Goal: Task Accomplishment & Management: Use online tool/utility

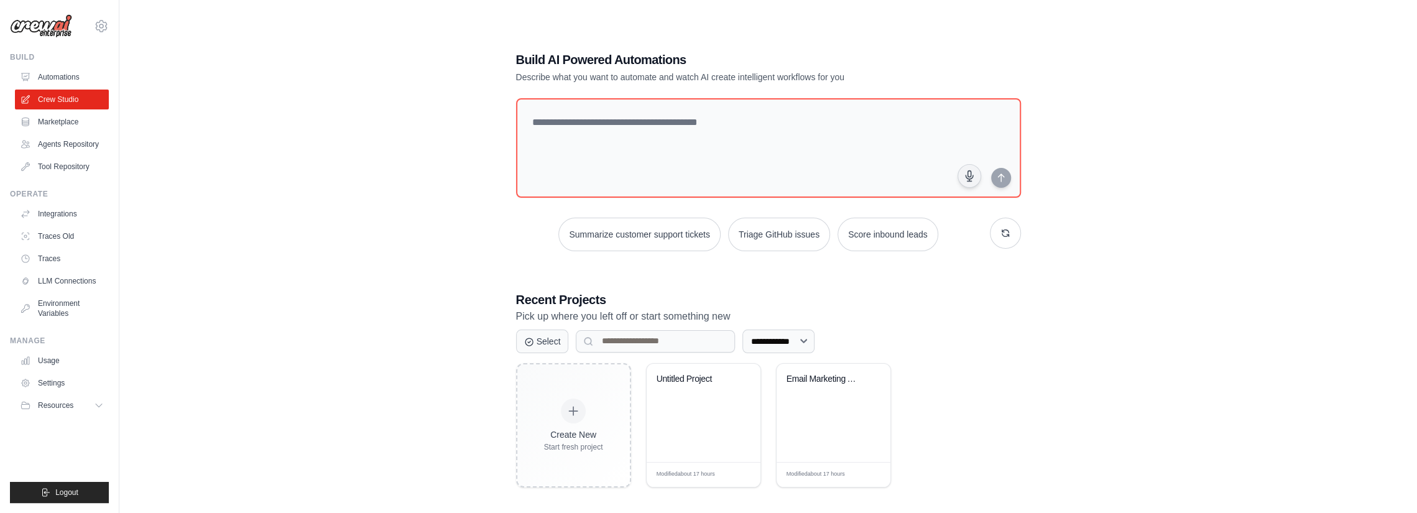
click at [479, 127] on div "**********" at bounding box center [768, 268] width 1258 height 513
click at [655, 142] on textarea at bounding box center [768, 148] width 510 height 101
paste textarea "**********"
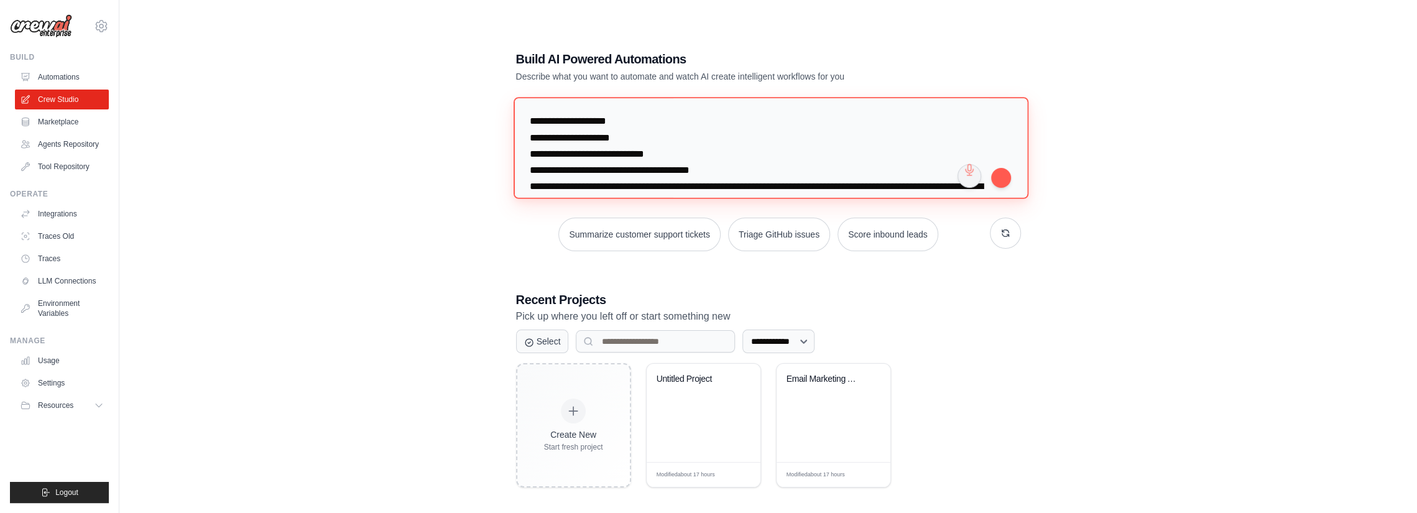
type textarea "**********"
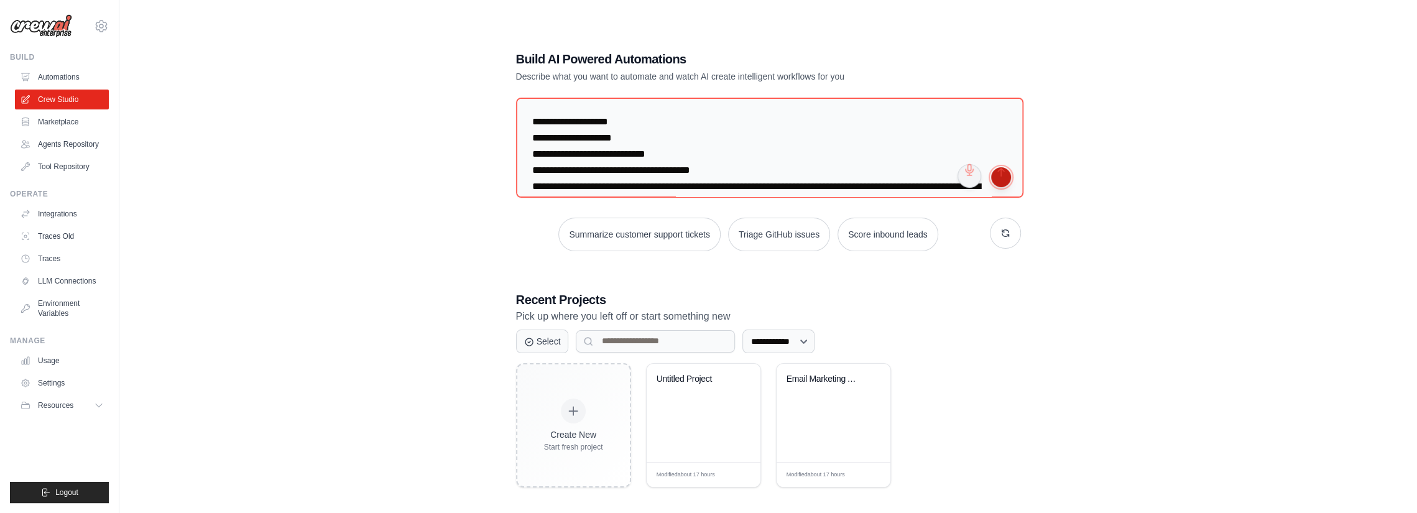
click at [996, 177] on button "submit" at bounding box center [1001, 177] width 20 height 20
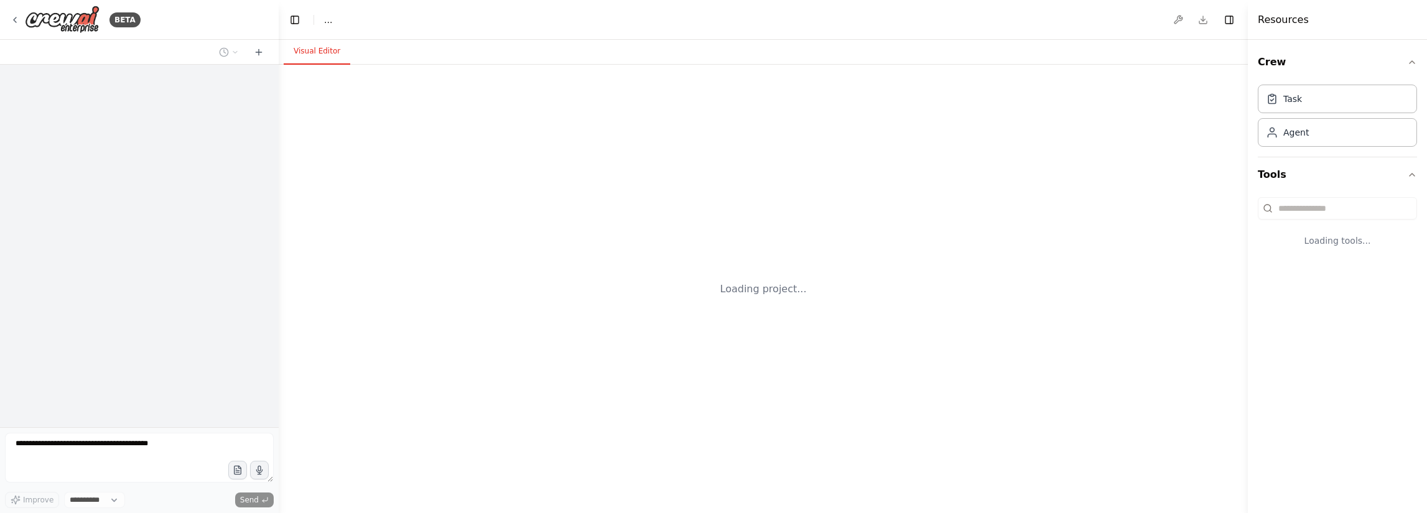
select select "****"
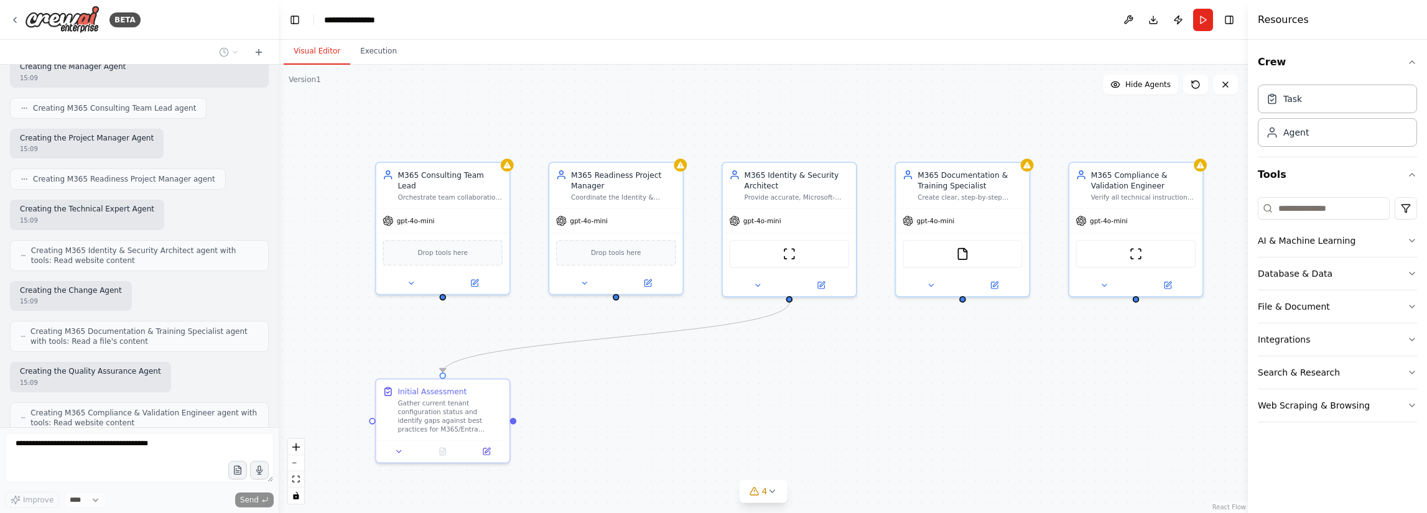
scroll to position [1488, 0]
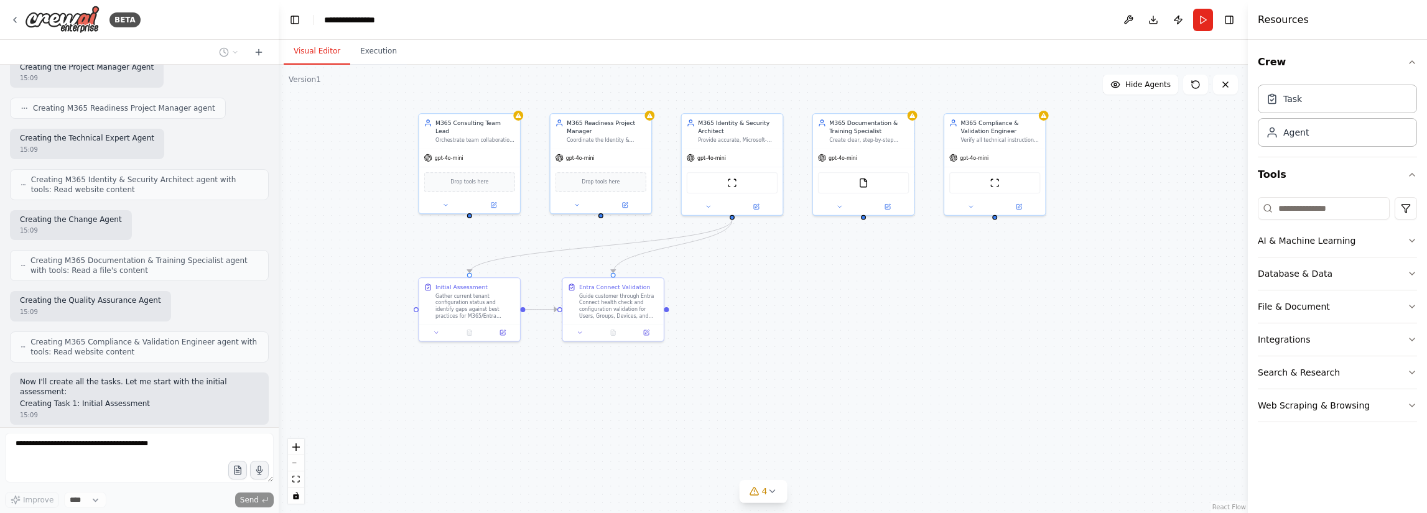
drag, startPoint x: 367, startPoint y: 300, endPoint x: 363, endPoint y: 188, distance: 112.6
click at [363, 188] on div ".deletable-edge-delete-btn { width: 20px; height: 20px; border: 0px solid #ffff…" at bounding box center [763, 289] width 969 height 448
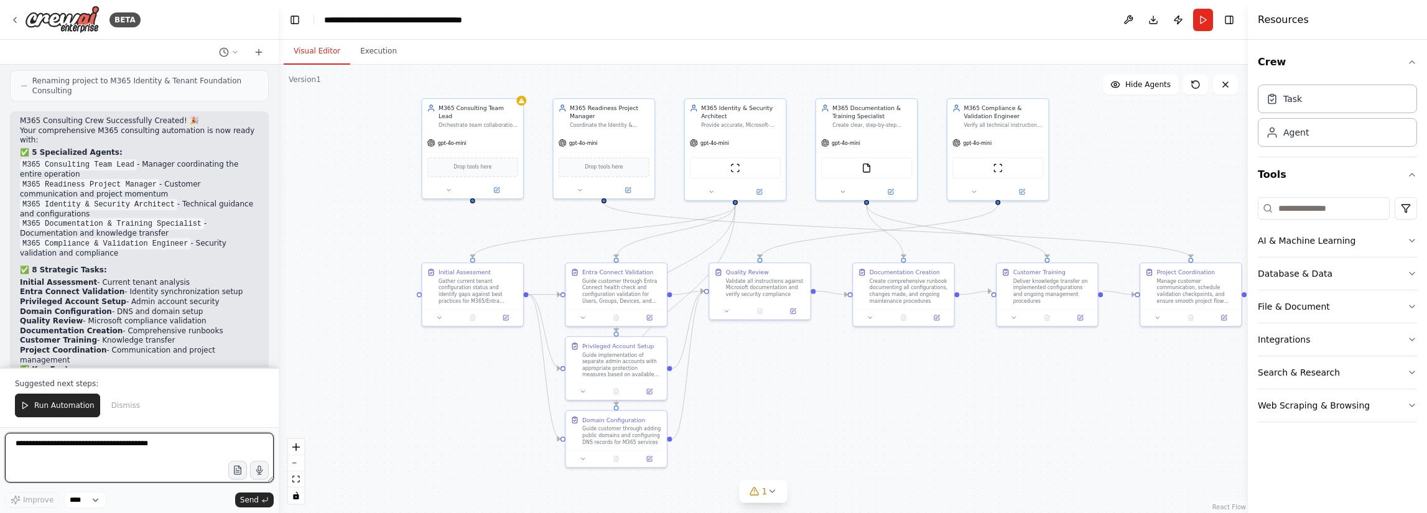
scroll to position [2560, 0]
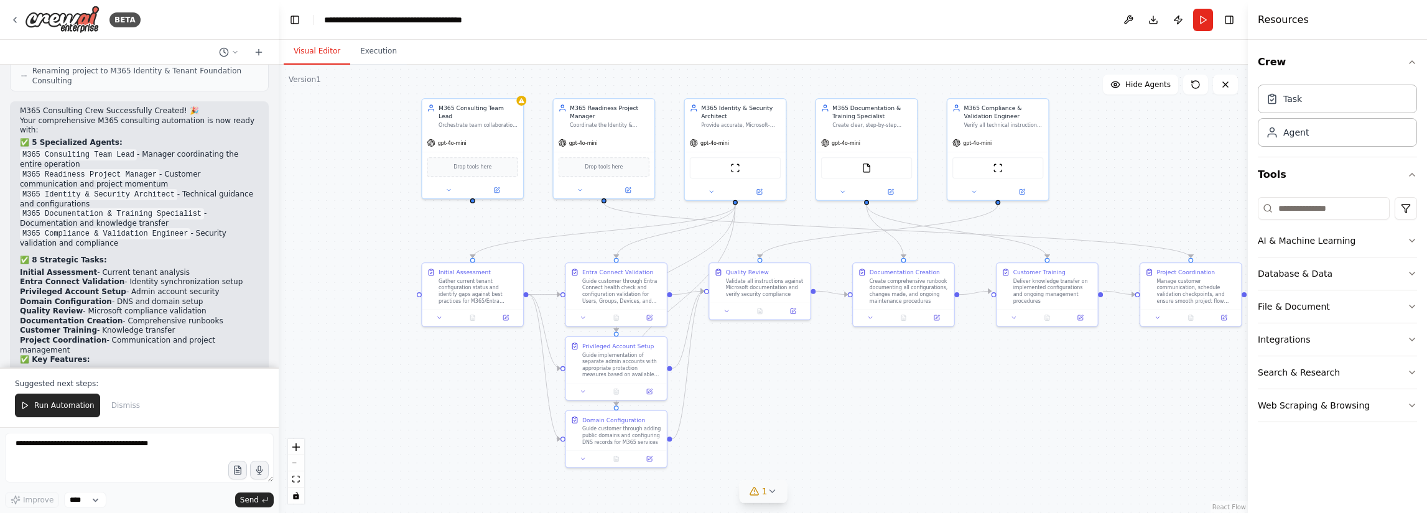
click at [767, 499] on button "1" at bounding box center [763, 491] width 48 height 23
click at [854, 461] on button at bounding box center [864, 459] width 21 height 15
click at [832, 487] on span "Agent M365 Consulting Team Lead has no task assigned" at bounding box center [770, 489] width 210 height 10
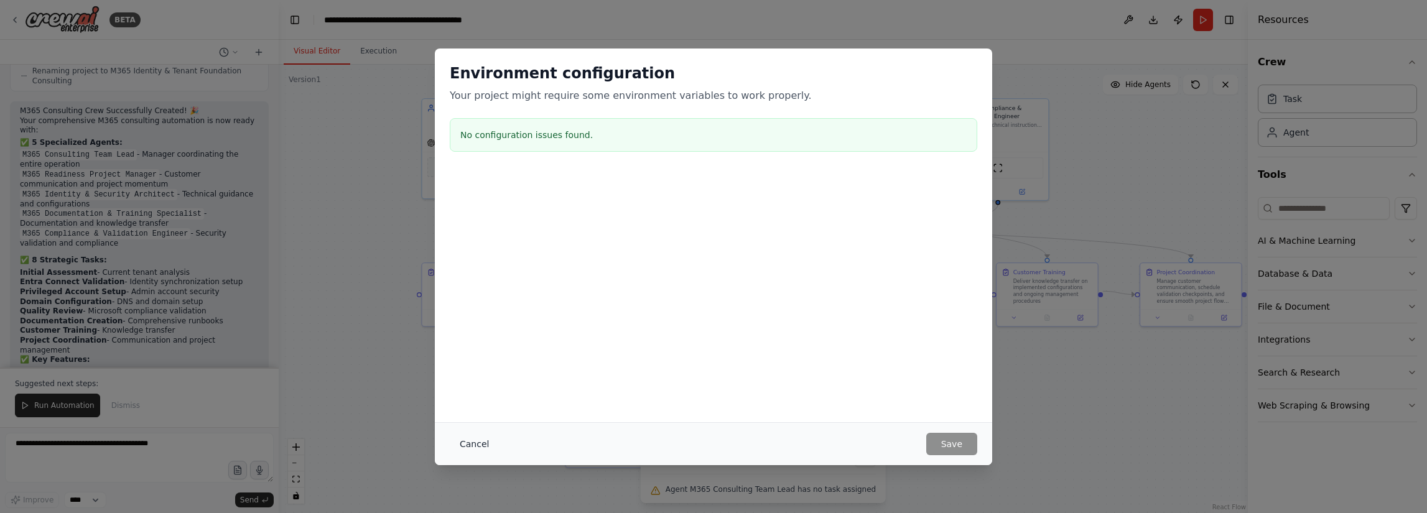
click at [483, 445] on button "Cancel" at bounding box center [474, 444] width 49 height 22
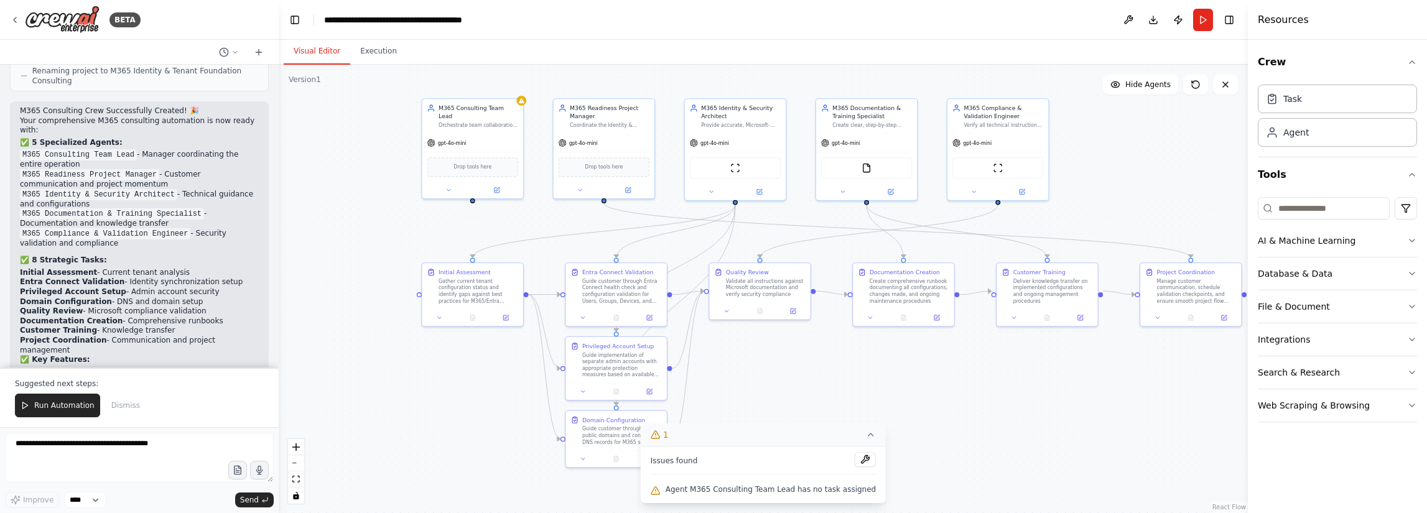
click at [866, 433] on icon at bounding box center [871, 435] width 10 height 10
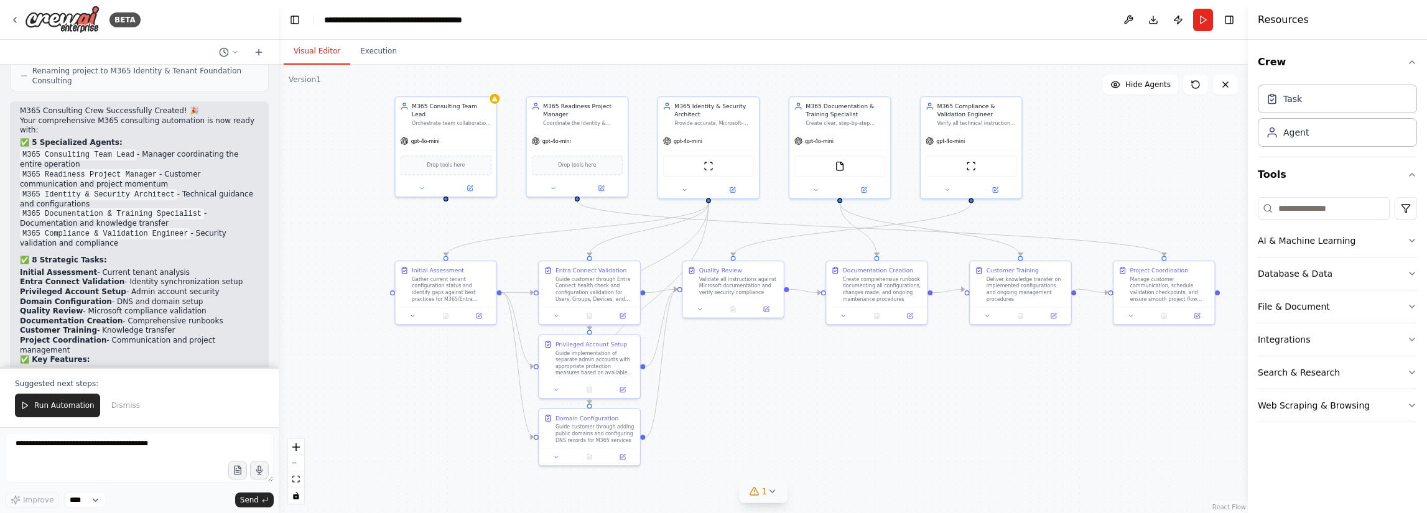
drag, startPoint x: 470, startPoint y: 390, endPoint x: 447, endPoint y: 387, distance: 23.1
click at [447, 387] on div ".deletable-edge-delete-btn { width: 20px; height: 20px; border: 0px solid #ffff…" at bounding box center [763, 289] width 969 height 448
click at [422, 135] on div "gpt-4o-mini" at bounding box center [446, 139] width 101 height 18
click at [423, 137] on div "gpt-4o-mini" at bounding box center [446, 139] width 101 height 18
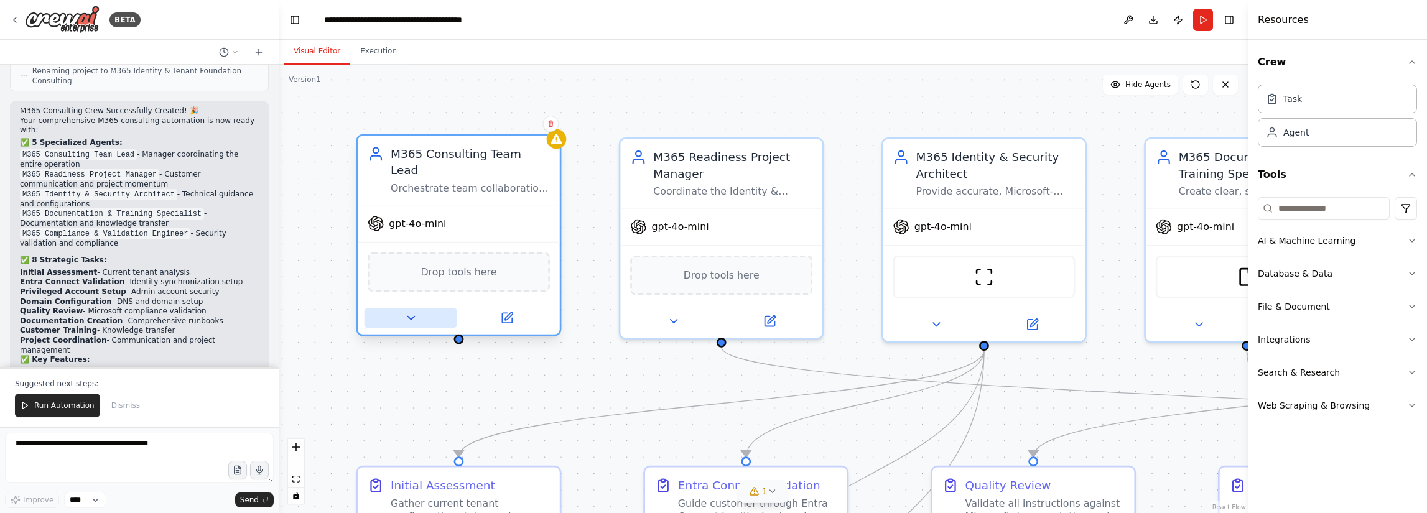
drag, startPoint x: 392, startPoint y: 159, endPoint x: 368, endPoint y: 295, distance: 138.3
click at [330, 282] on div ".deletable-edge-delete-btn { width: 20px; height: 20px; border: 0px solid #ffff…" at bounding box center [763, 289] width 969 height 448
click at [420, 308] on button at bounding box center [410, 318] width 93 height 20
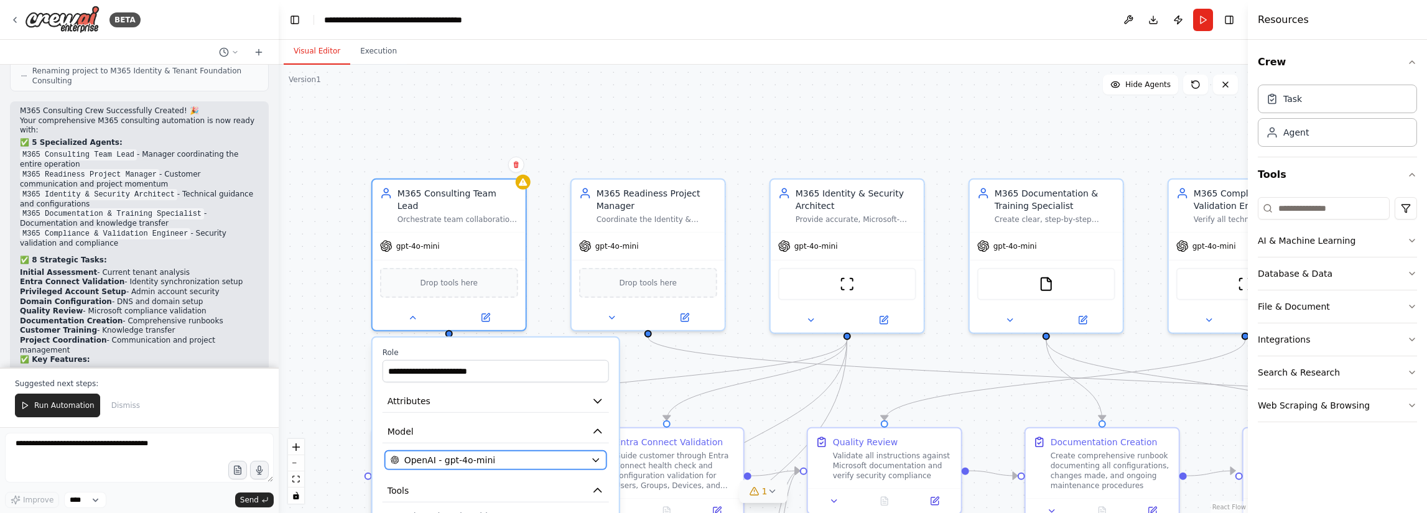
click at [511, 454] on div "OpenAI - gpt-4o-mini" at bounding box center [488, 460] width 195 height 12
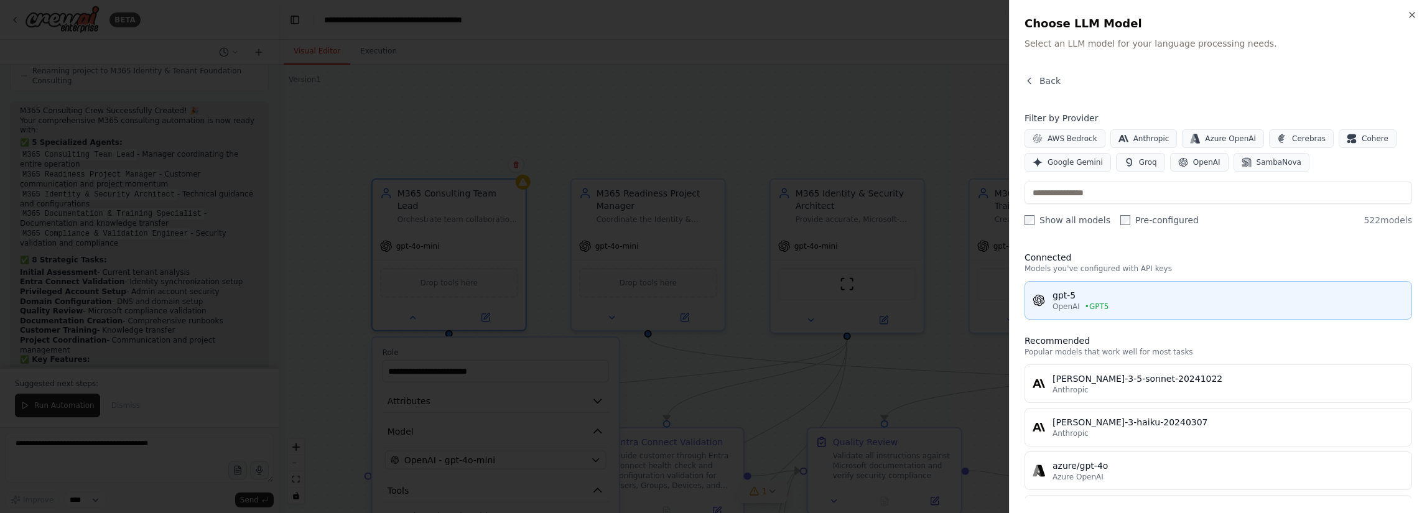
click at [1139, 297] on div "gpt-5" at bounding box center [1227, 295] width 351 height 12
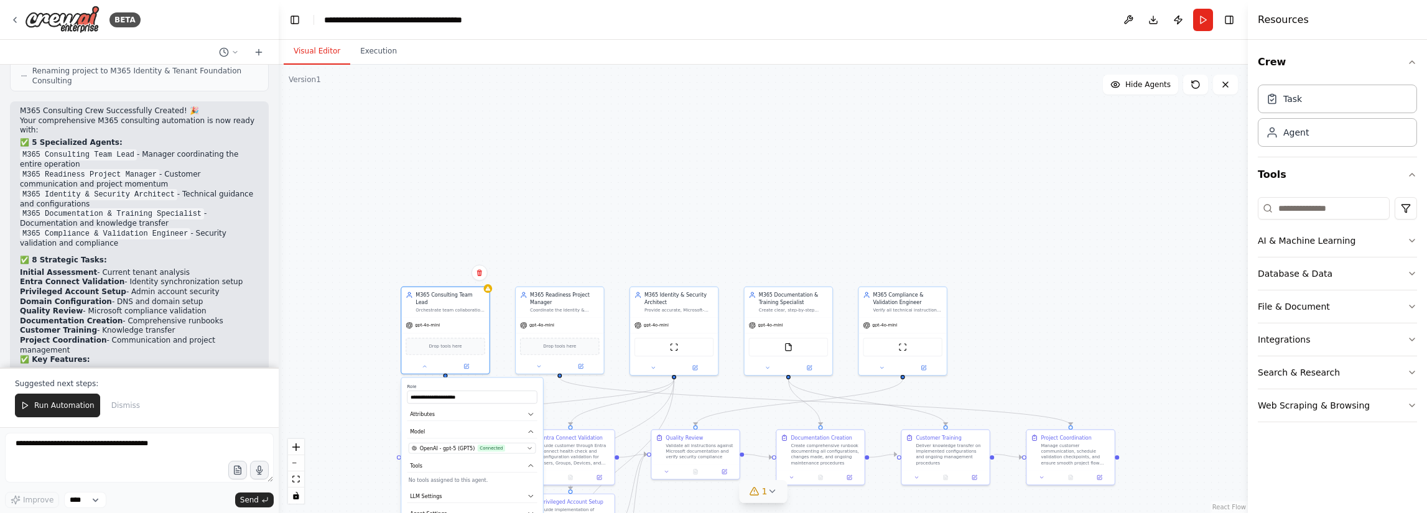
drag, startPoint x: 361, startPoint y: 410, endPoint x: 381, endPoint y: 319, distance: 93.1
click at [381, 318] on div ".deletable-edge-delete-btn { width: 20px; height: 20px; border: 0px solid #ffff…" at bounding box center [763, 289] width 969 height 448
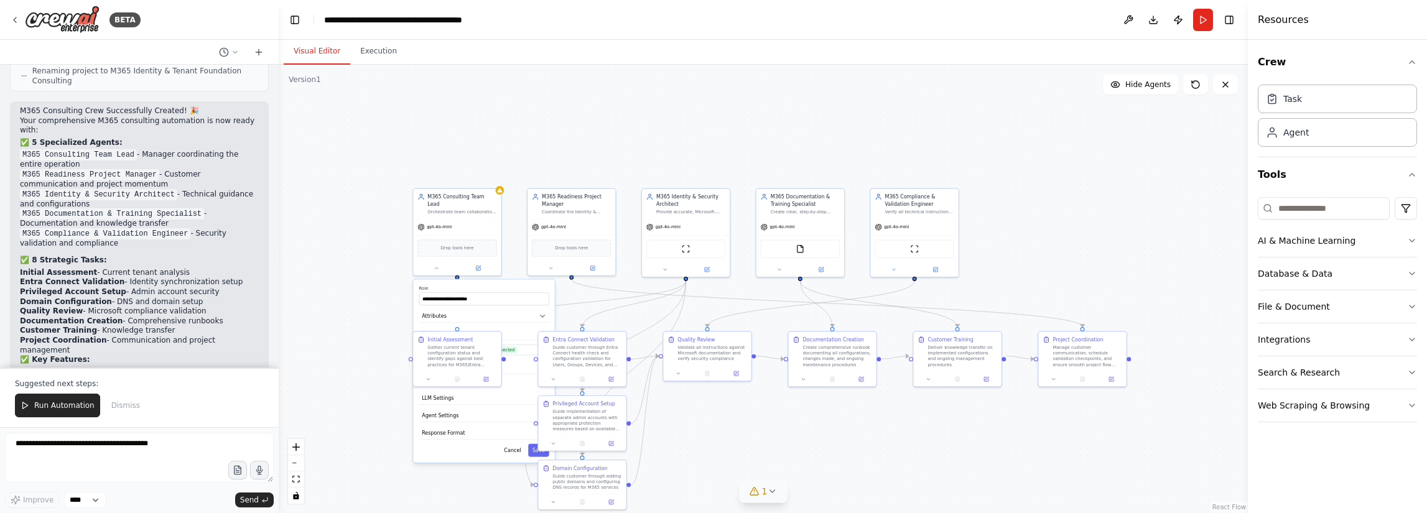
drag, startPoint x: 359, startPoint y: 421, endPoint x: 372, endPoint y: 310, distance: 111.5
click at [372, 310] on div ".deletable-edge-delete-btn { width: 20px; height: 20px; border: 0px solid #ffff…" at bounding box center [763, 289] width 969 height 448
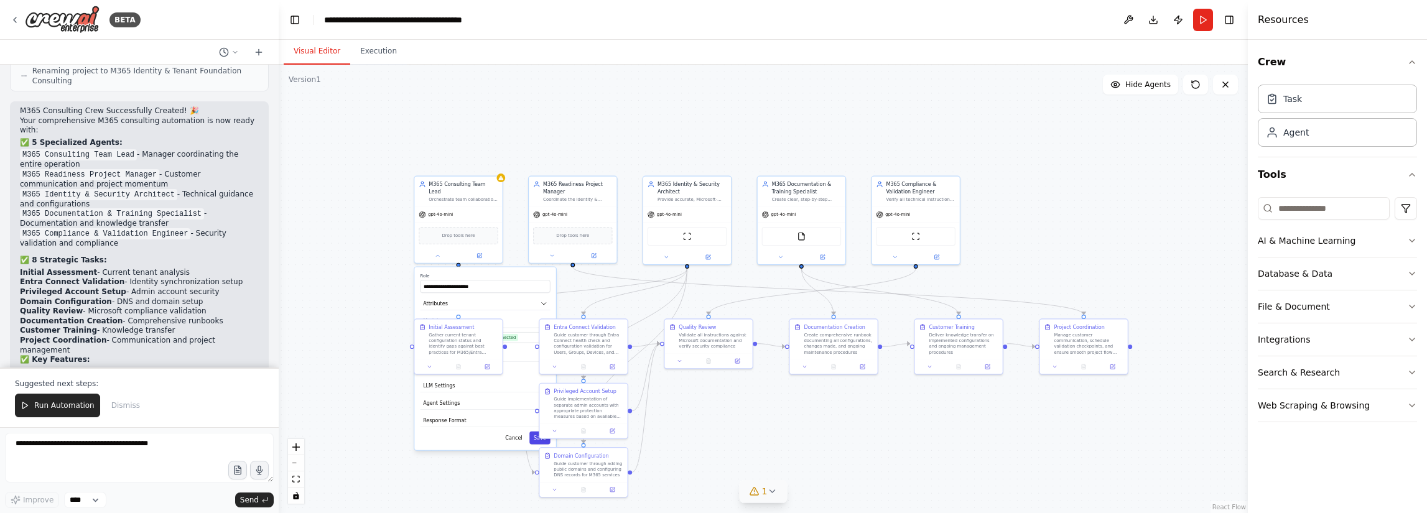
click at [535, 432] on button "Save" at bounding box center [539, 438] width 21 height 13
click at [568, 220] on div "gpt-4o-mini" at bounding box center [573, 213] width 88 height 16
click at [559, 260] on div at bounding box center [573, 254] width 88 height 14
click at [553, 254] on icon at bounding box center [552, 254] width 6 height 6
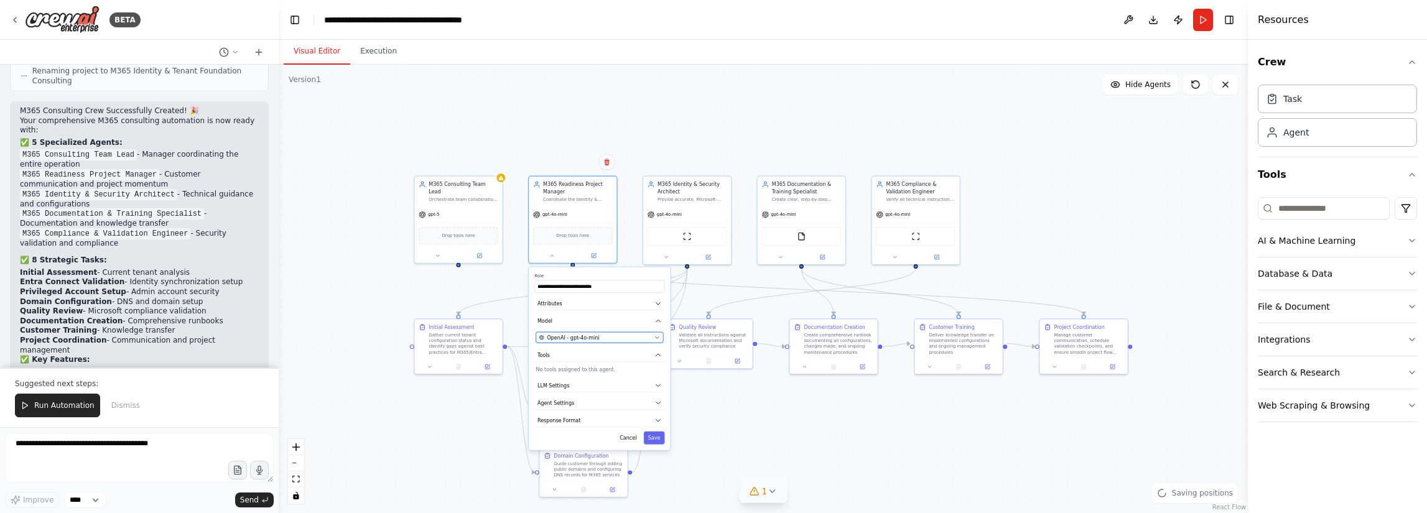
click at [561, 336] on span "OpenAI - gpt-4o-mini" at bounding box center [573, 337] width 52 height 7
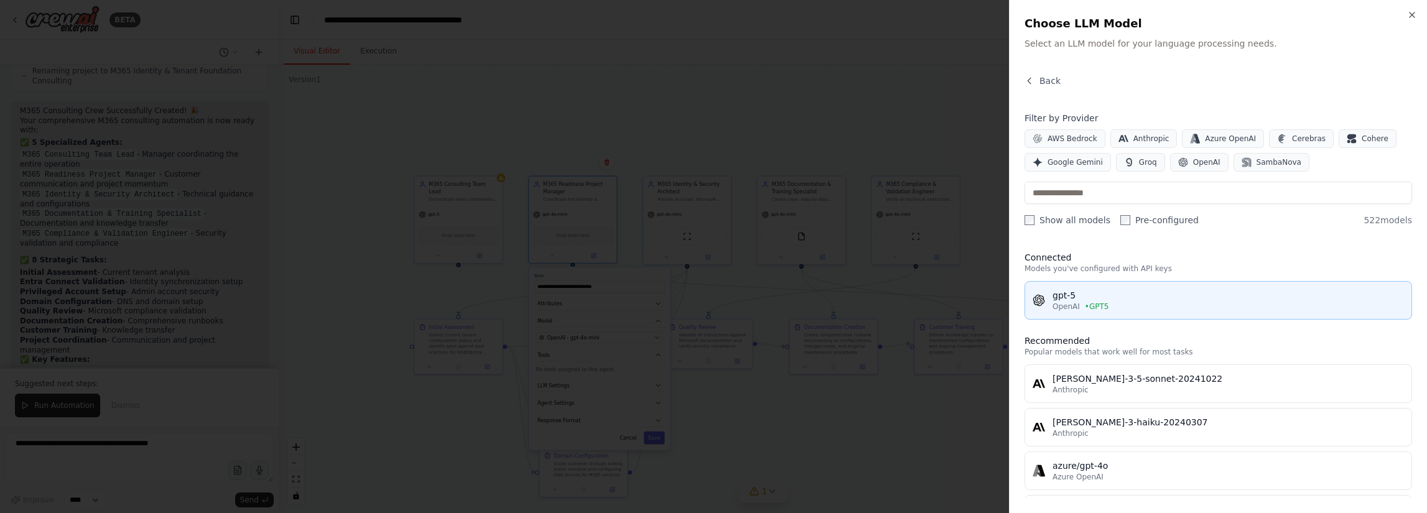
click at [1110, 297] on div "gpt-5" at bounding box center [1227, 295] width 351 height 12
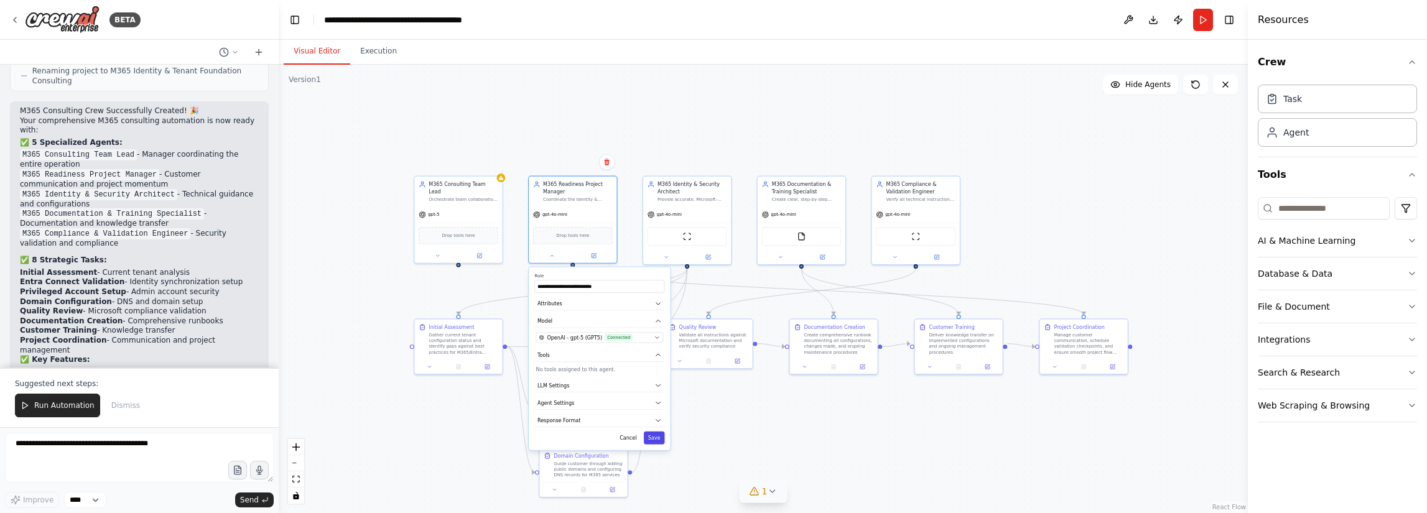
click at [656, 439] on button "Save" at bounding box center [654, 438] width 21 height 13
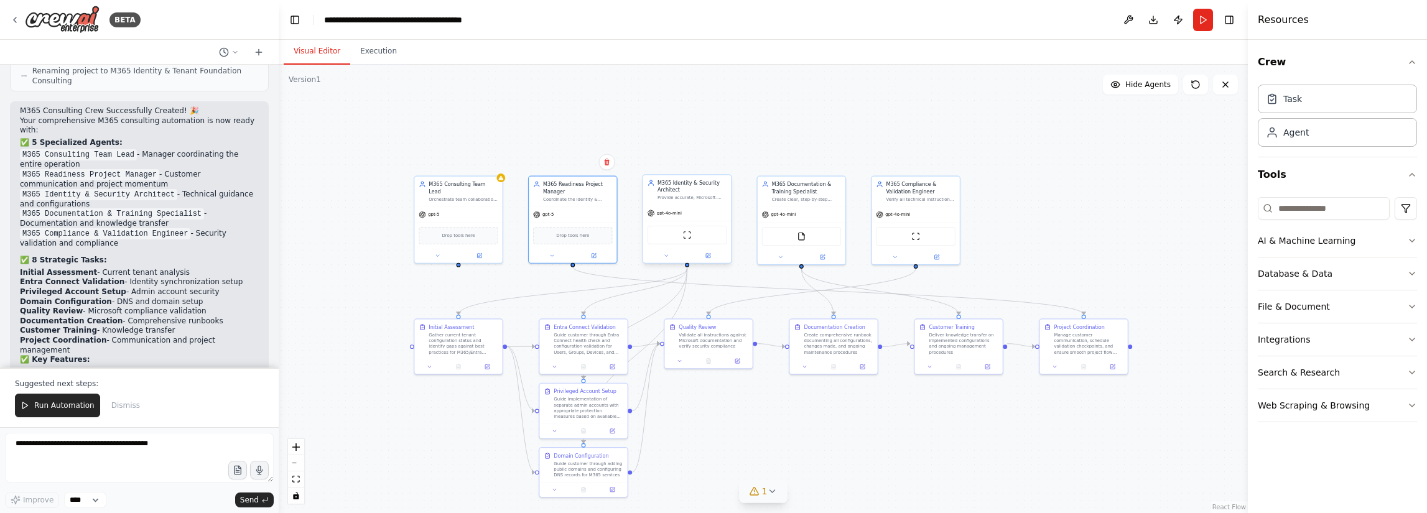
click at [672, 216] on span "gpt-4o-mini" at bounding box center [669, 213] width 25 height 6
click at [672, 258] on button at bounding box center [666, 255] width 40 height 9
click at [708, 404] on button "LLM Settings" at bounding box center [714, 402] width 130 height 13
click at [709, 419] on button "Agent Settings" at bounding box center [714, 420] width 130 height 13
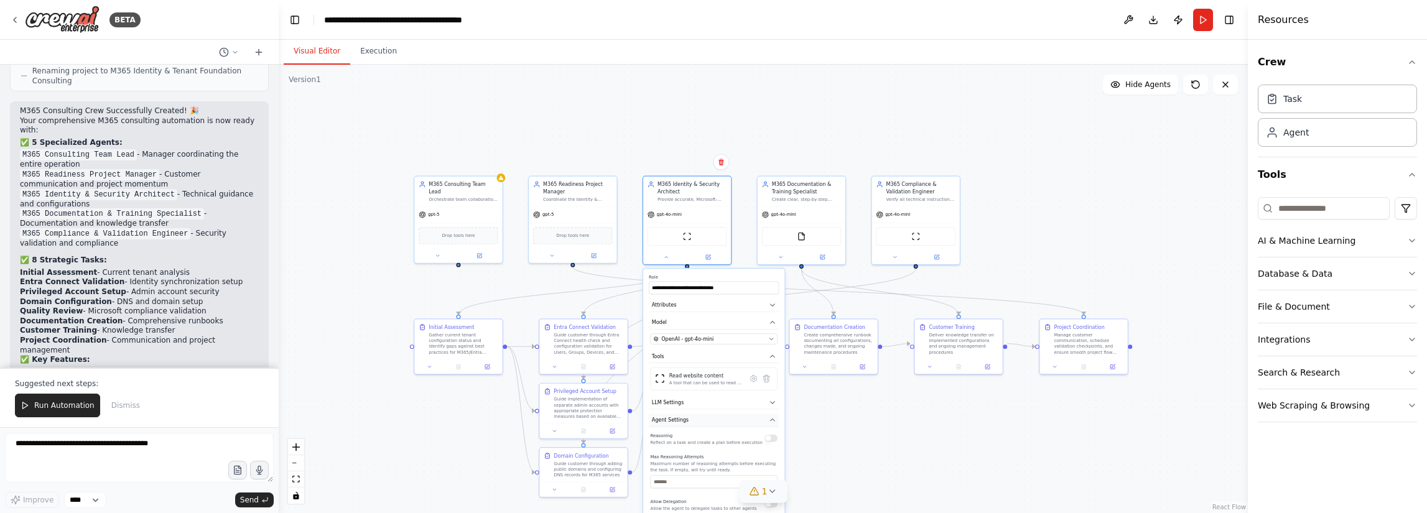
click at [709, 419] on button "Agent Settings" at bounding box center [714, 420] width 130 height 13
click at [709, 432] on button "Response Format" at bounding box center [714, 437] width 130 height 13
click at [711, 340] on div "OpenAI - gpt-4o-mini" at bounding box center [710, 338] width 112 height 7
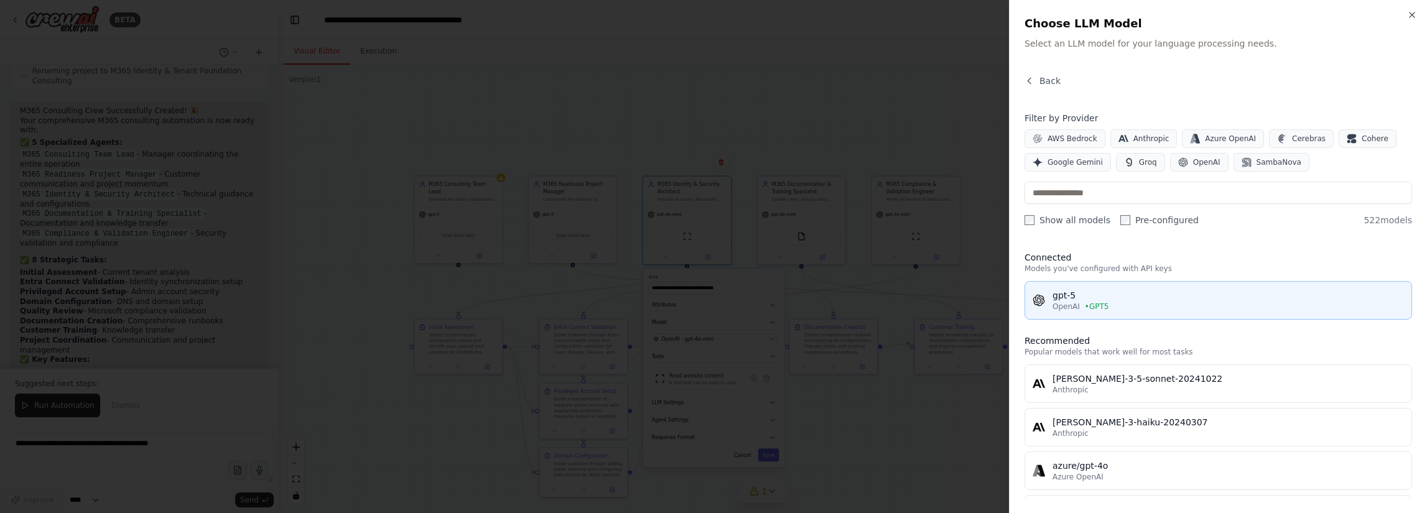
click at [1085, 303] on span "• GPT5" at bounding box center [1097, 307] width 24 height 10
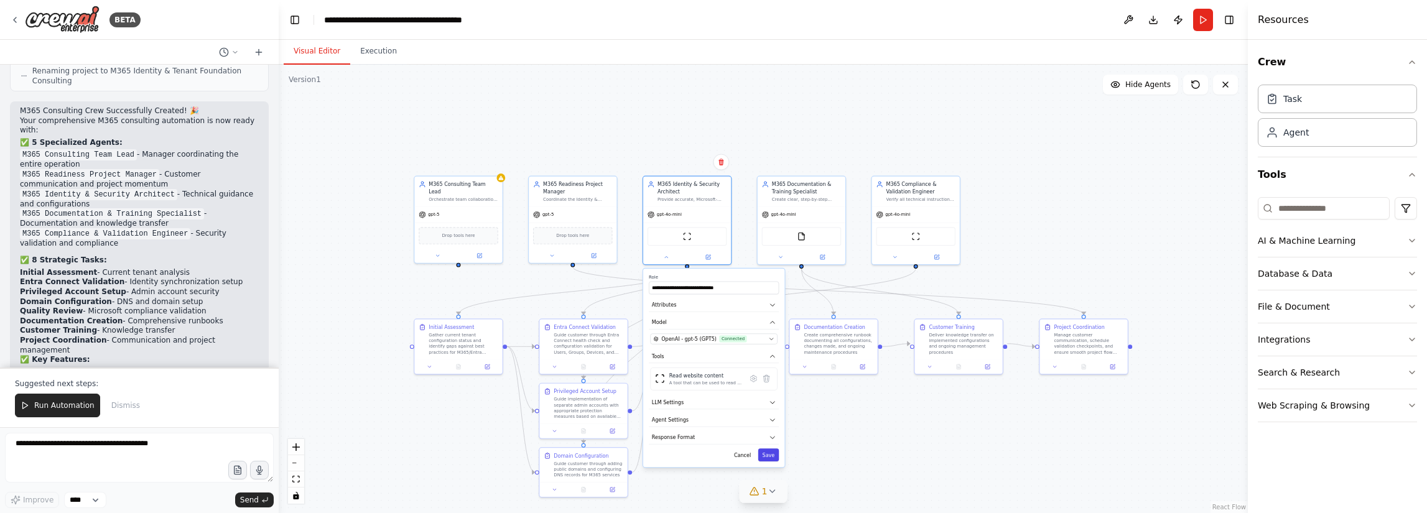
click at [769, 453] on button "Save" at bounding box center [768, 454] width 21 height 13
click at [777, 259] on button at bounding box center [780, 255] width 40 height 9
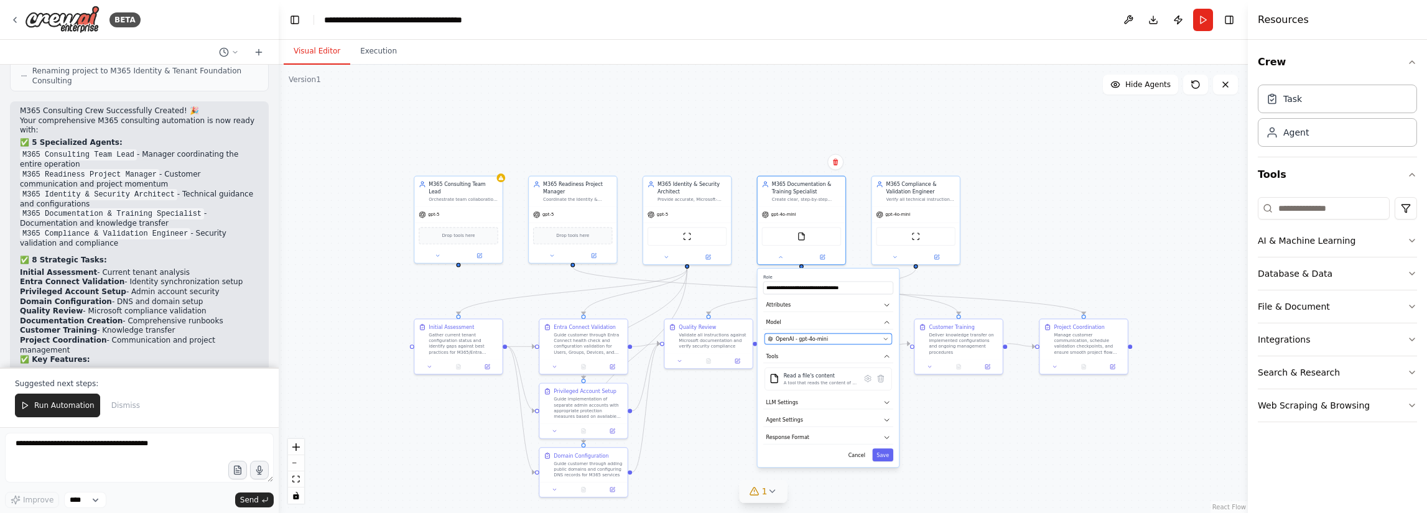
click at [841, 336] on div "OpenAI - gpt-4o-mini" at bounding box center [823, 338] width 112 height 7
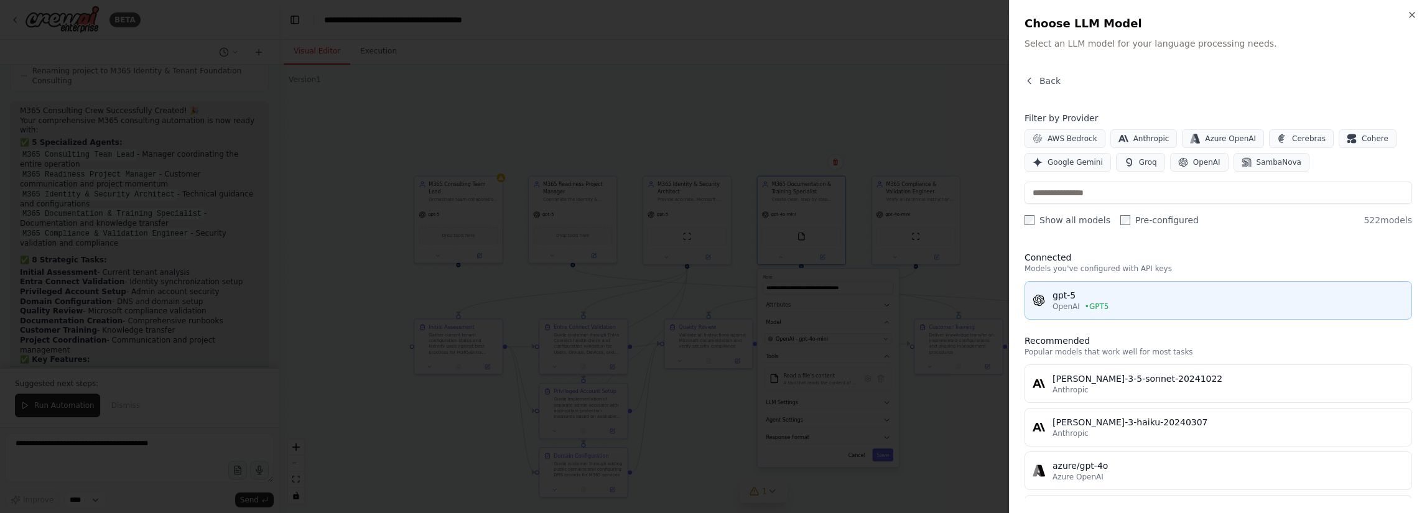
click at [1071, 302] on span "OpenAI" at bounding box center [1065, 307] width 27 height 10
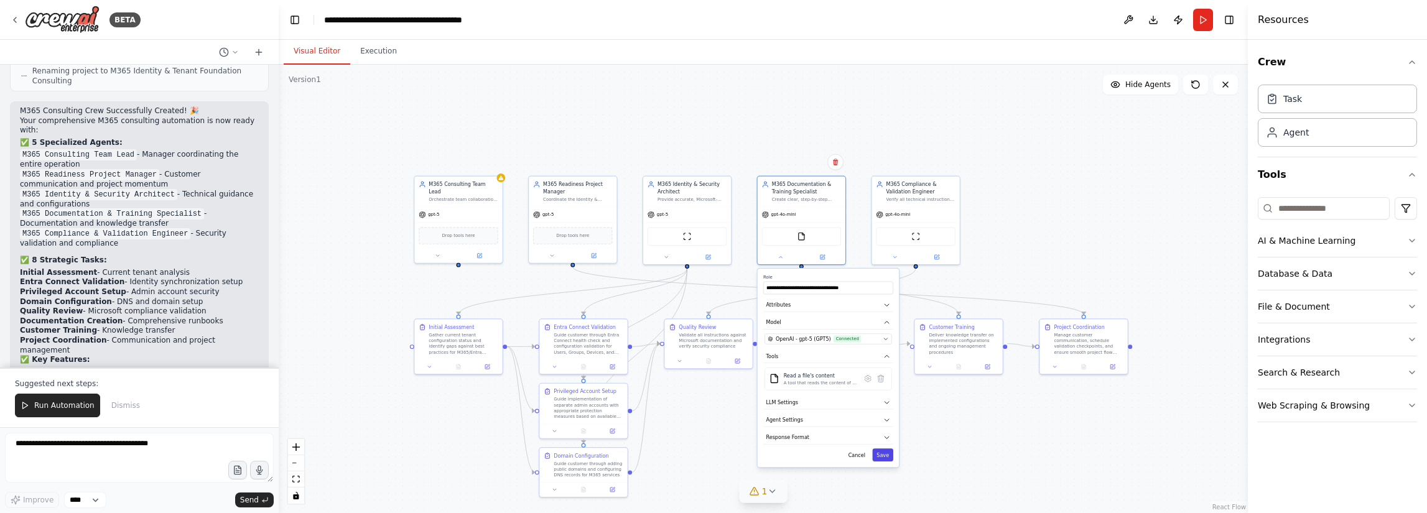
click at [881, 453] on button "Save" at bounding box center [882, 454] width 21 height 13
click at [891, 258] on button at bounding box center [894, 255] width 40 height 9
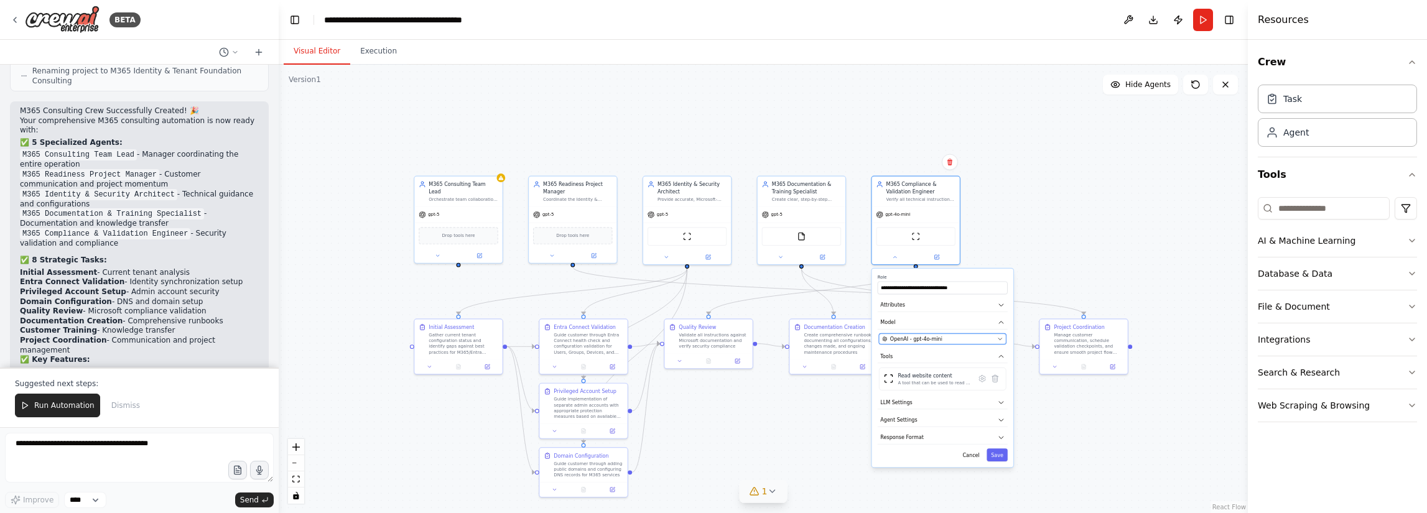
click at [919, 343] on button "OpenAI - gpt-4o-mini" at bounding box center [942, 338] width 127 height 11
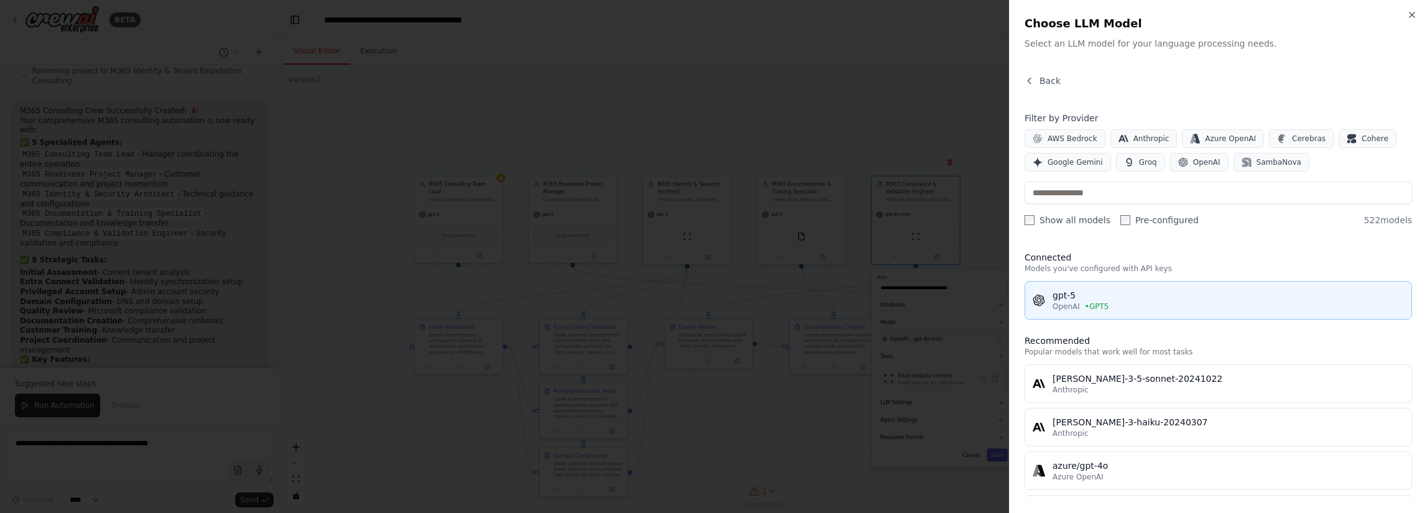
click at [1050, 305] on div "gpt-5 OpenAI • GPT5" at bounding box center [1217, 300] width 371 height 22
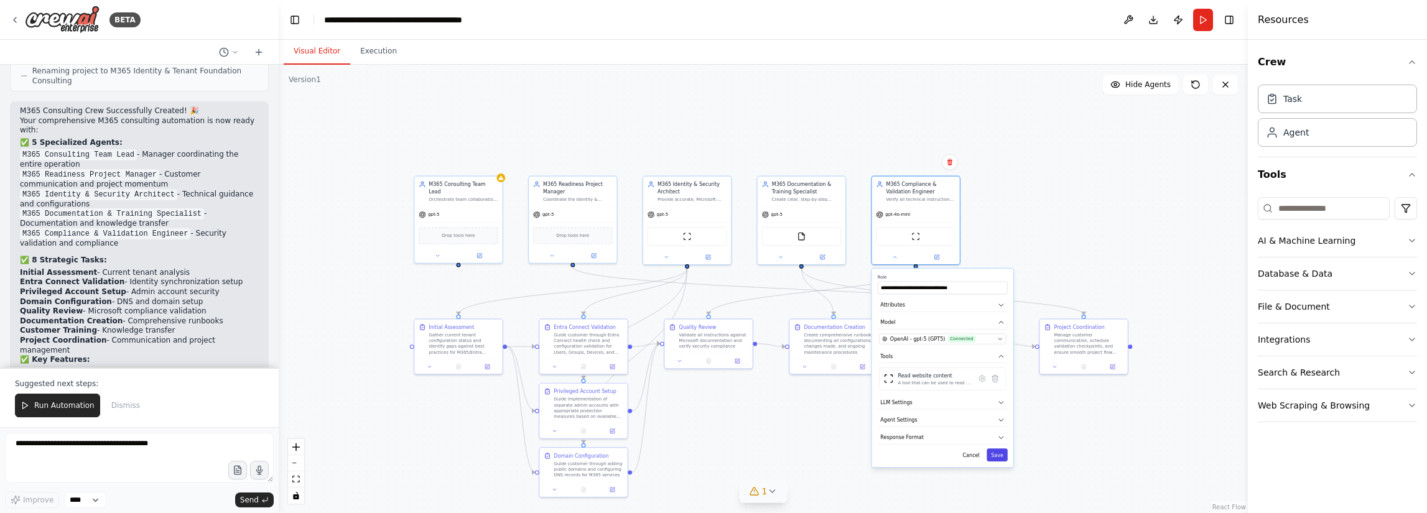
click at [999, 455] on button "Save" at bounding box center [996, 454] width 21 height 13
click at [66, 409] on span "Run Automation" at bounding box center [64, 406] width 60 height 10
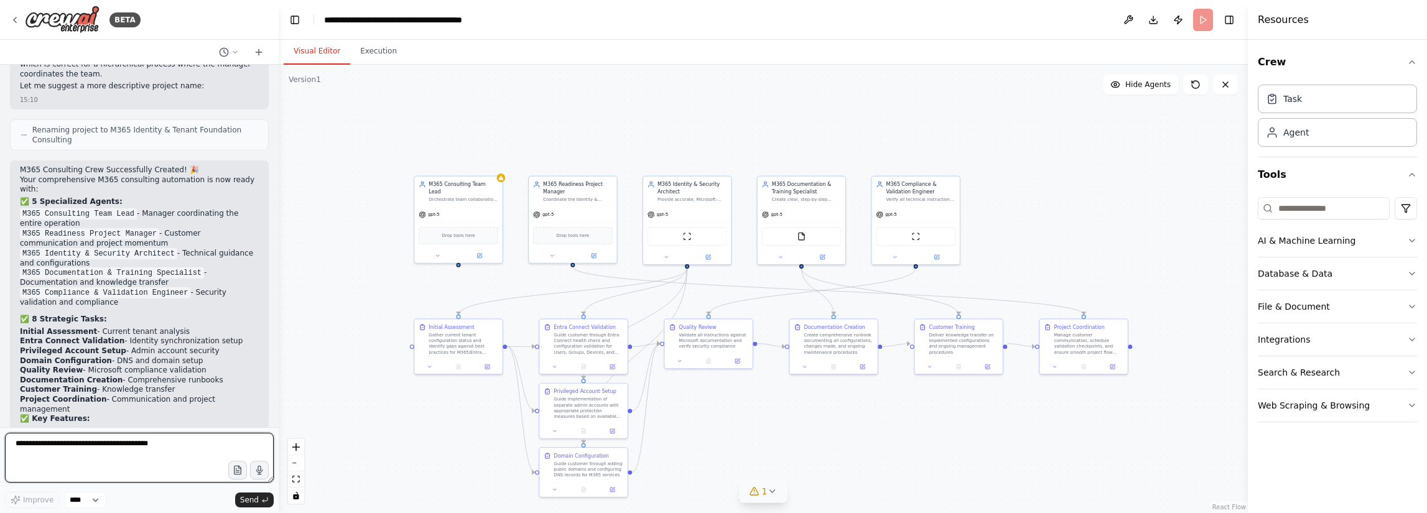
click at [158, 447] on textarea at bounding box center [139, 458] width 269 height 50
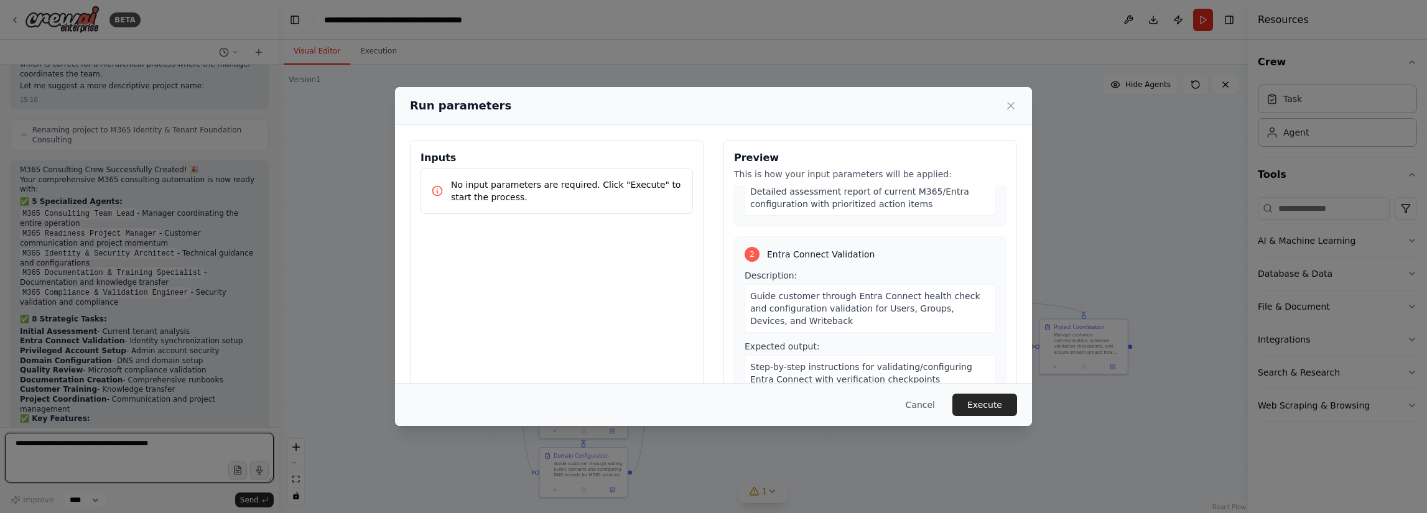
scroll to position [0, 0]
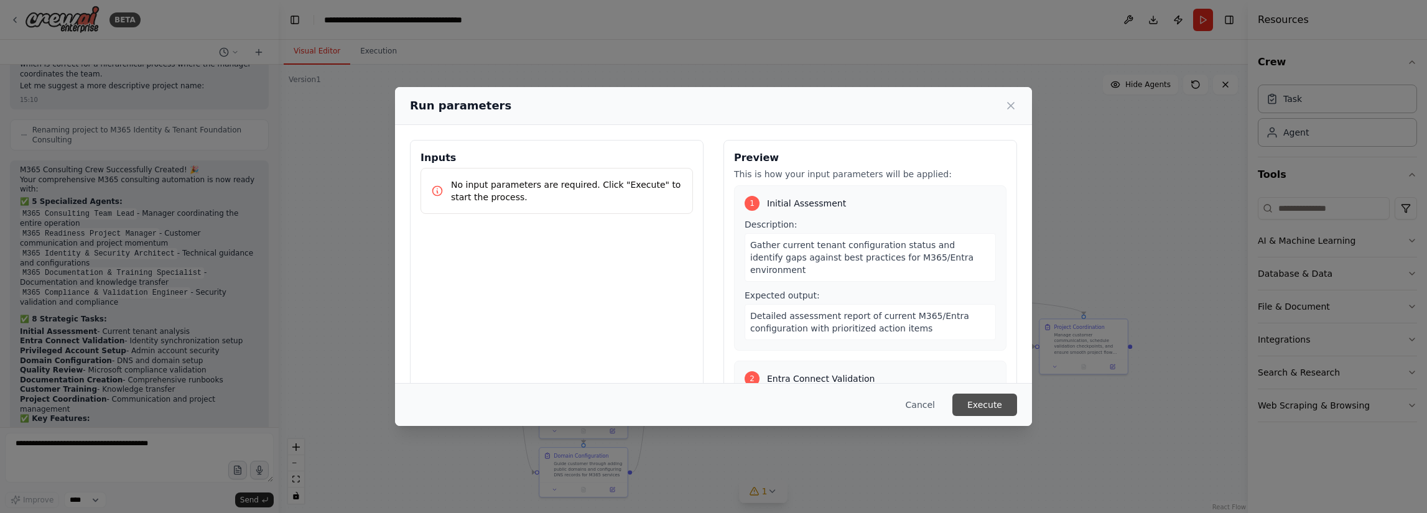
click at [993, 405] on button "Execute" at bounding box center [984, 405] width 65 height 22
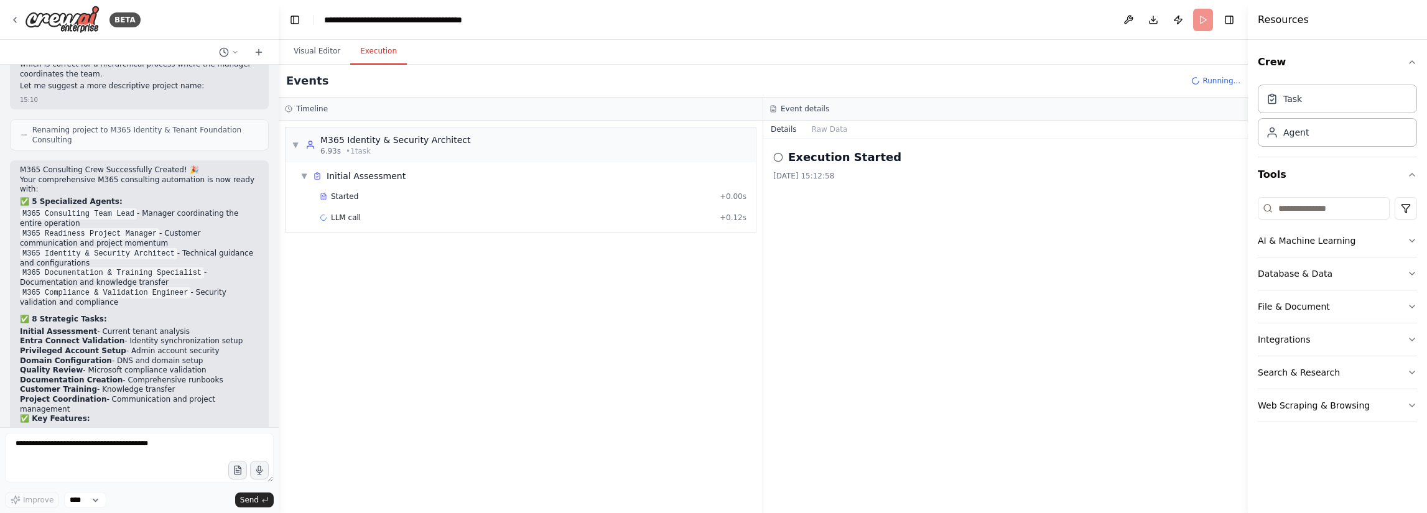
scroll to position [2560, 0]
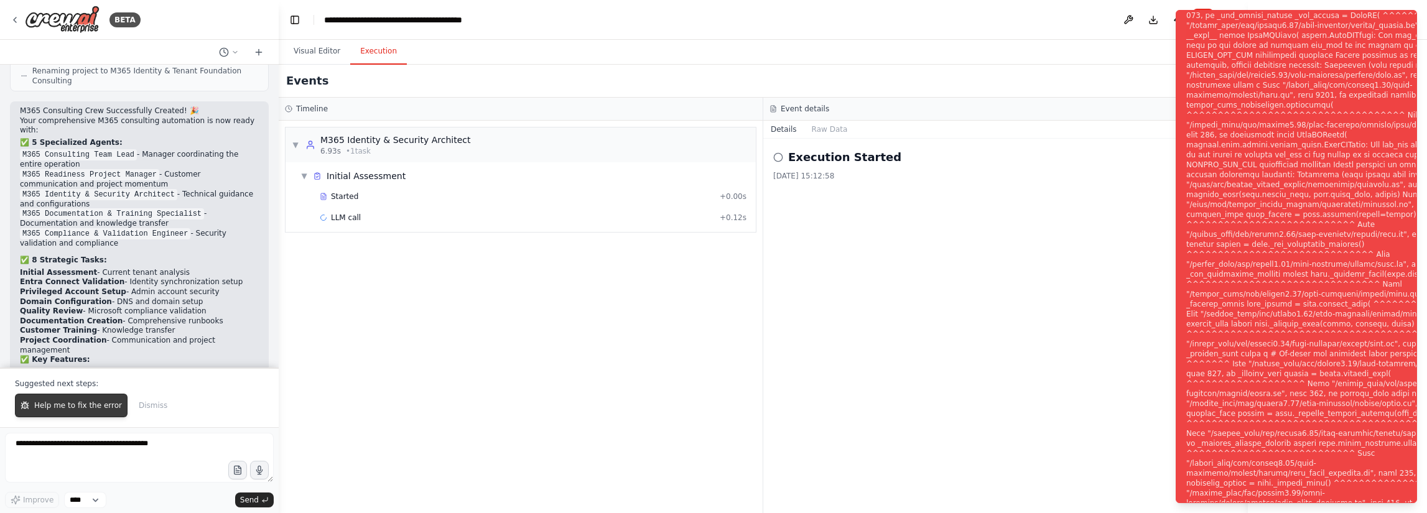
click at [79, 403] on span "Help me to fix the error" at bounding box center [78, 406] width 88 height 10
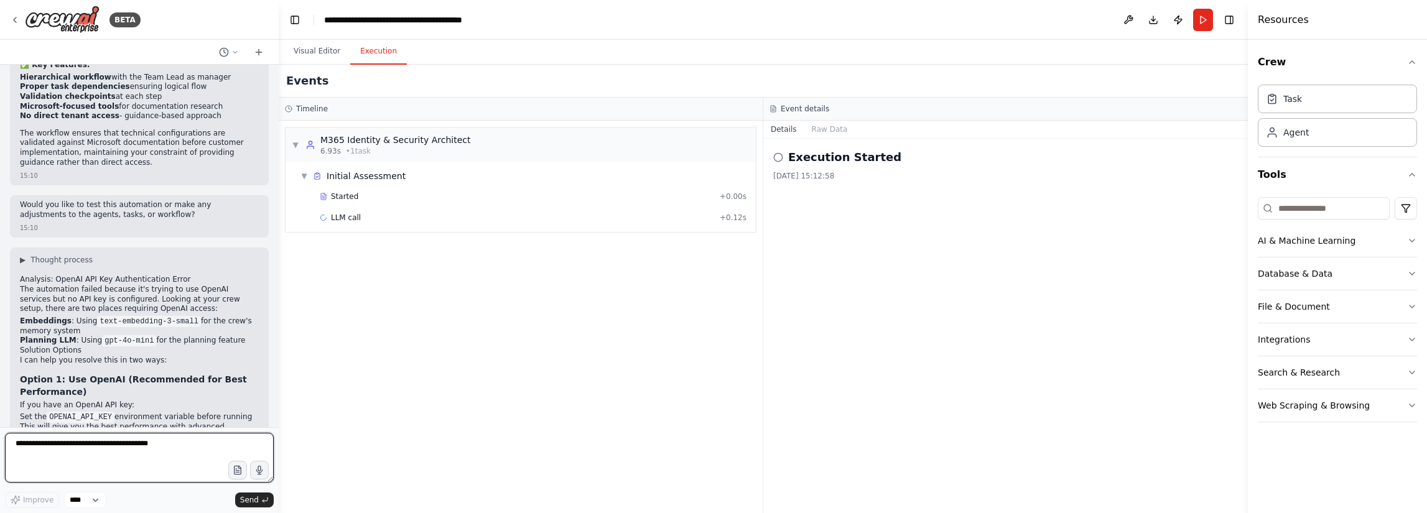
scroll to position [2874, 0]
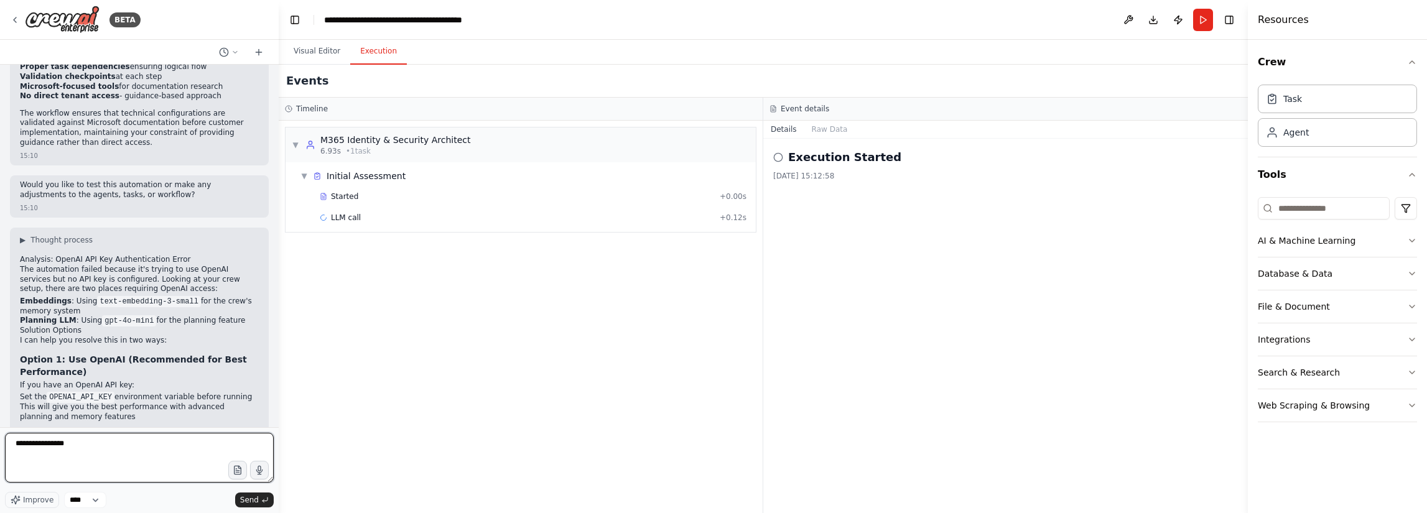
type textarea "**********"
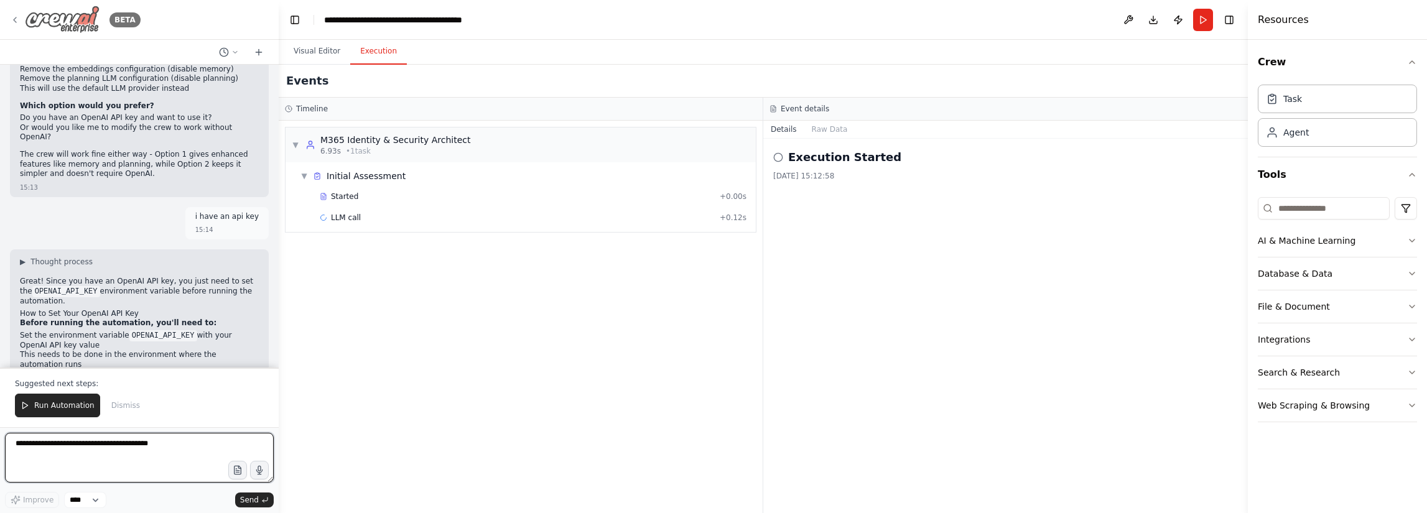
scroll to position [3289, 0]
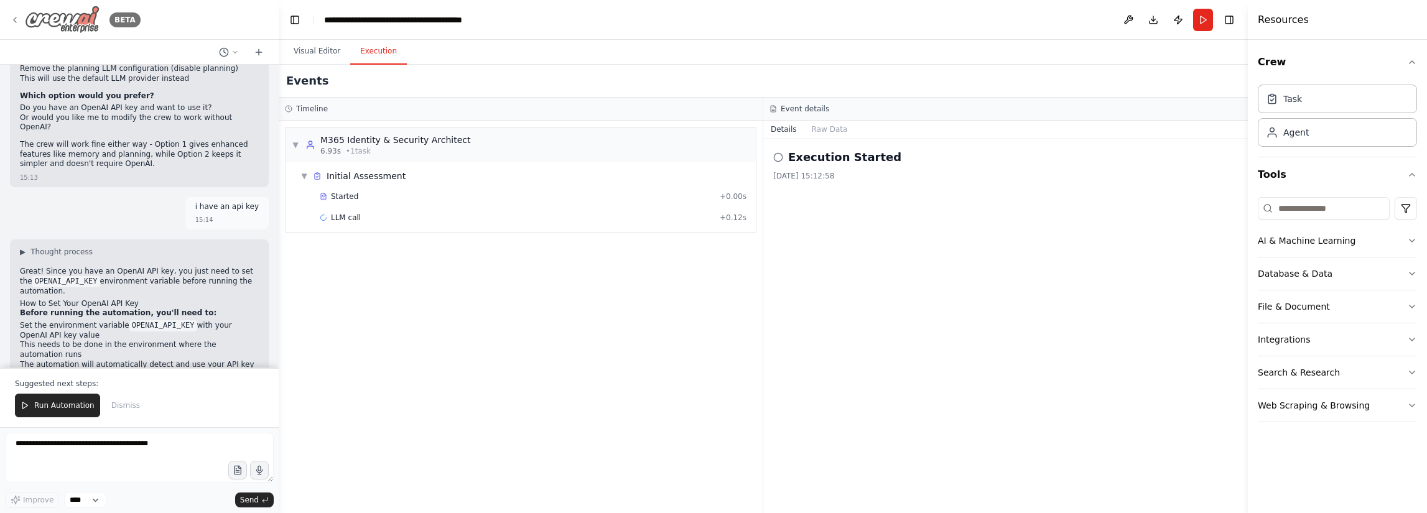
click at [13, 19] on icon at bounding box center [15, 20] width 10 height 10
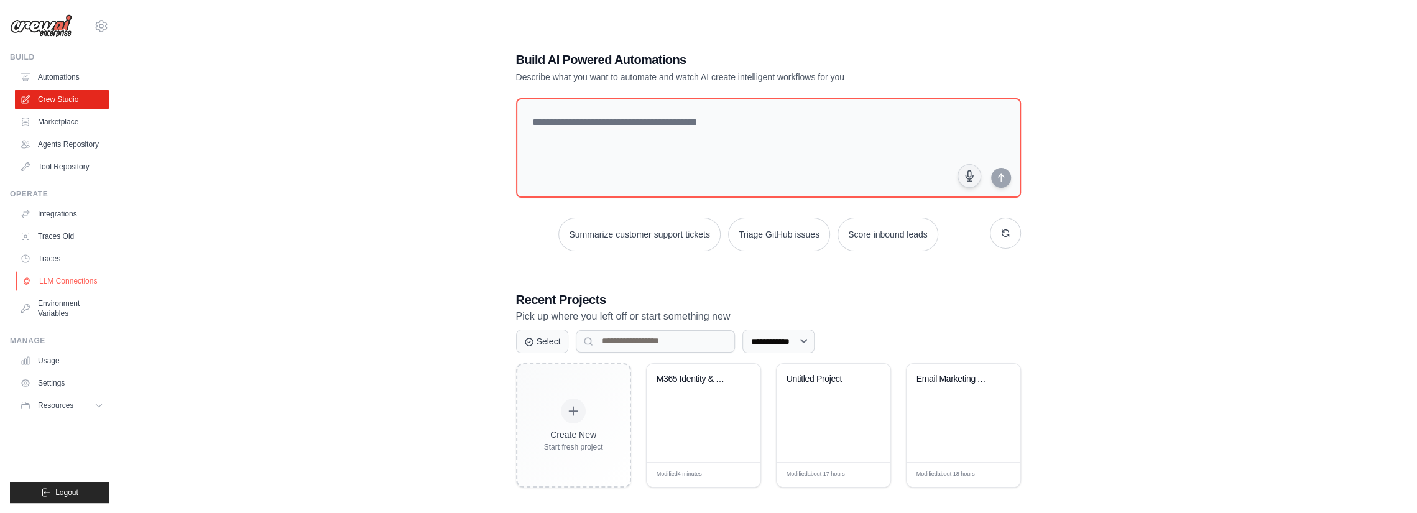
click at [66, 284] on link "LLM Connections" at bounding box center [63, 281] width 94 height 20
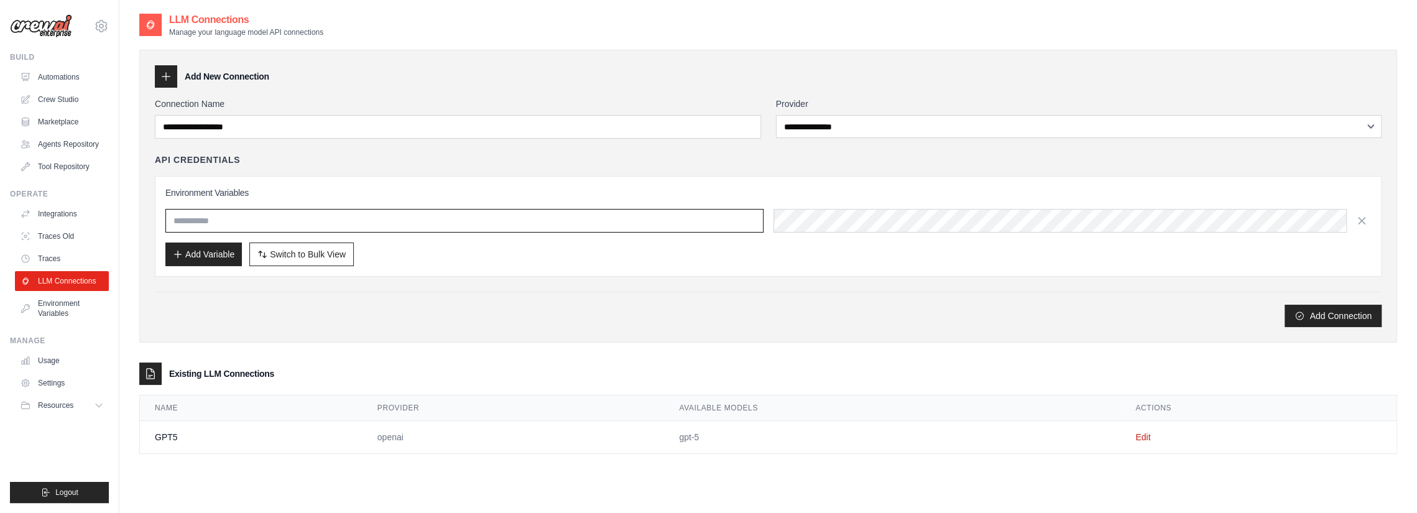
click at [311, 220] on input "text" at bounding box center [464, 221] width 598 height 24
click at [500, 292] on div "Add Connection" at bounding box center [768, 309] width 1227 height 35
click at [1146, 432] on link "Edit" at bounding box center [1143, 437] width 15 height 10
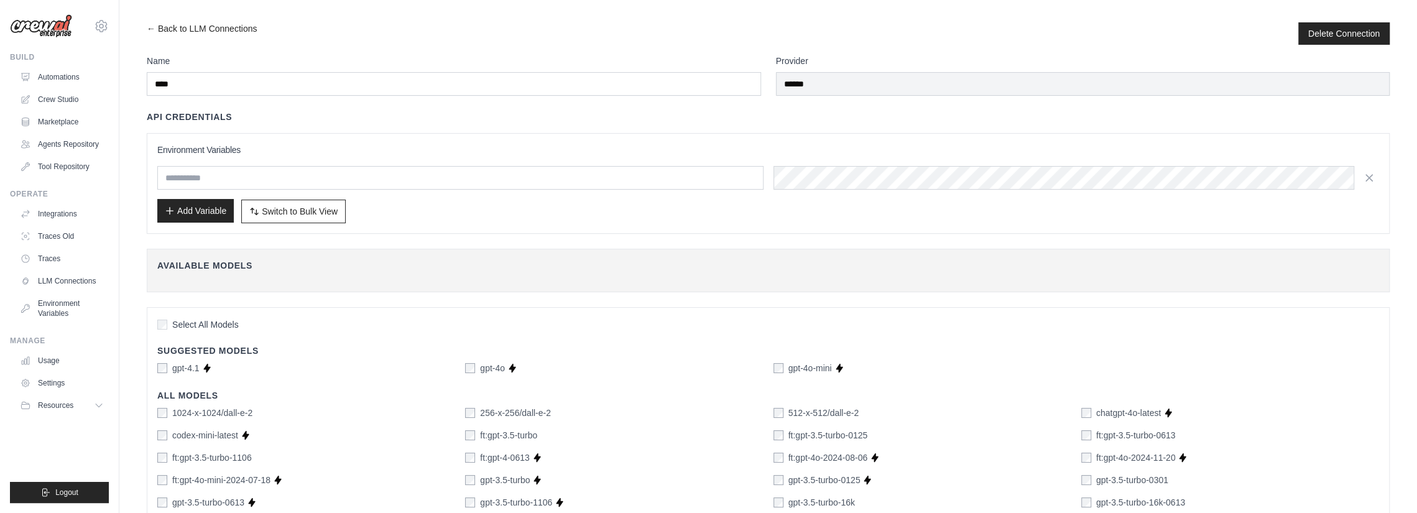
click at [188, 211] on button "Add Variable" at bounding box center [195, 211] width 76 height 24
click at [422, 186] on input "****" at bounding box center [460, 178] width 606 height 24
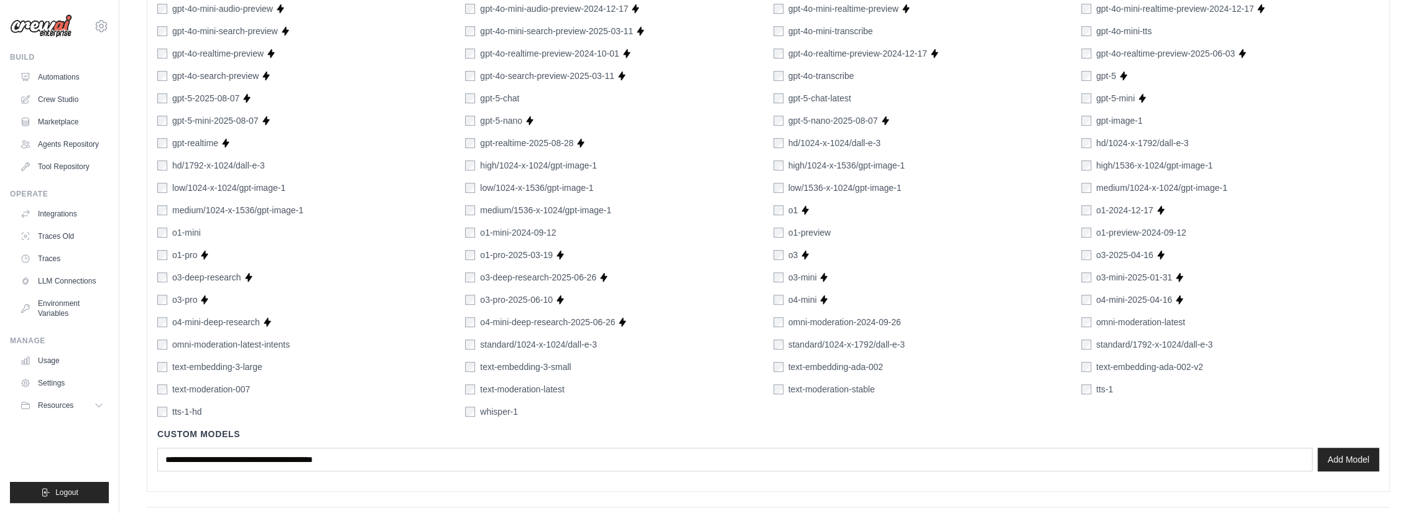
scroll to position [711, 0]
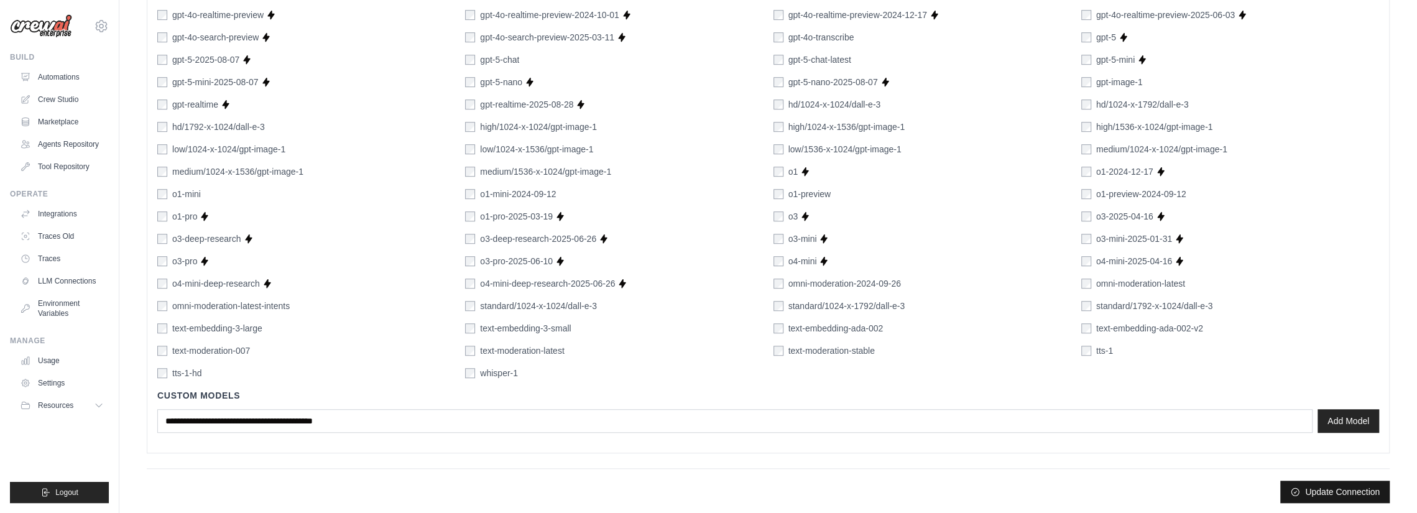
type input "**********"
click at [1327, 484] on button "Update Connection" at bounding box center [1334, 492] width 109 height 22
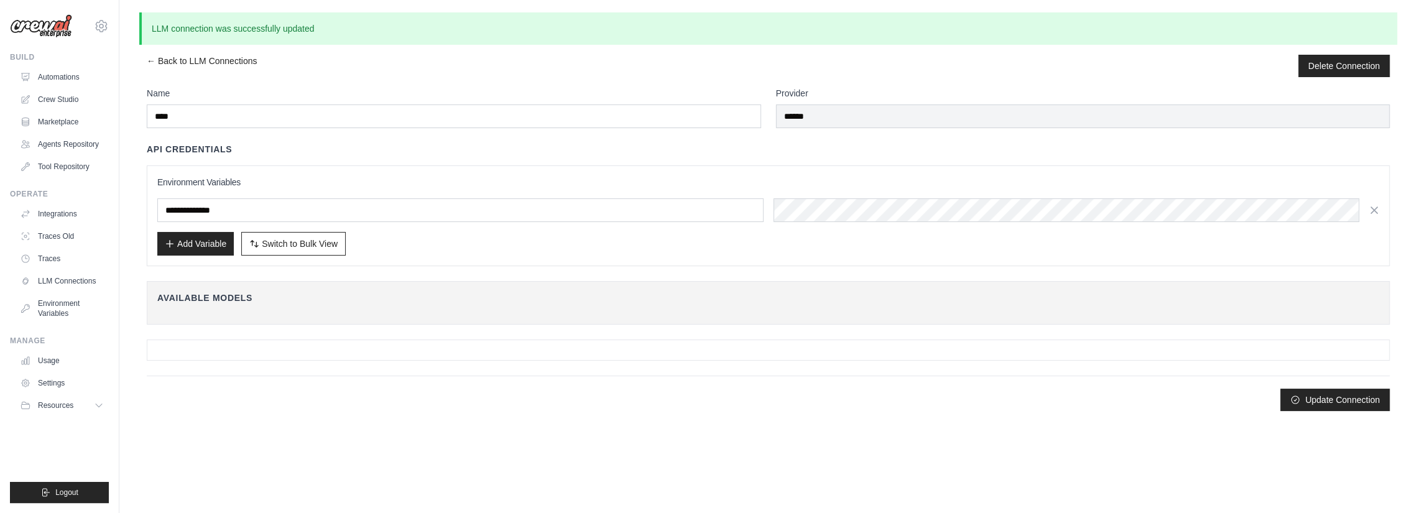
scroll to position [0, 0]
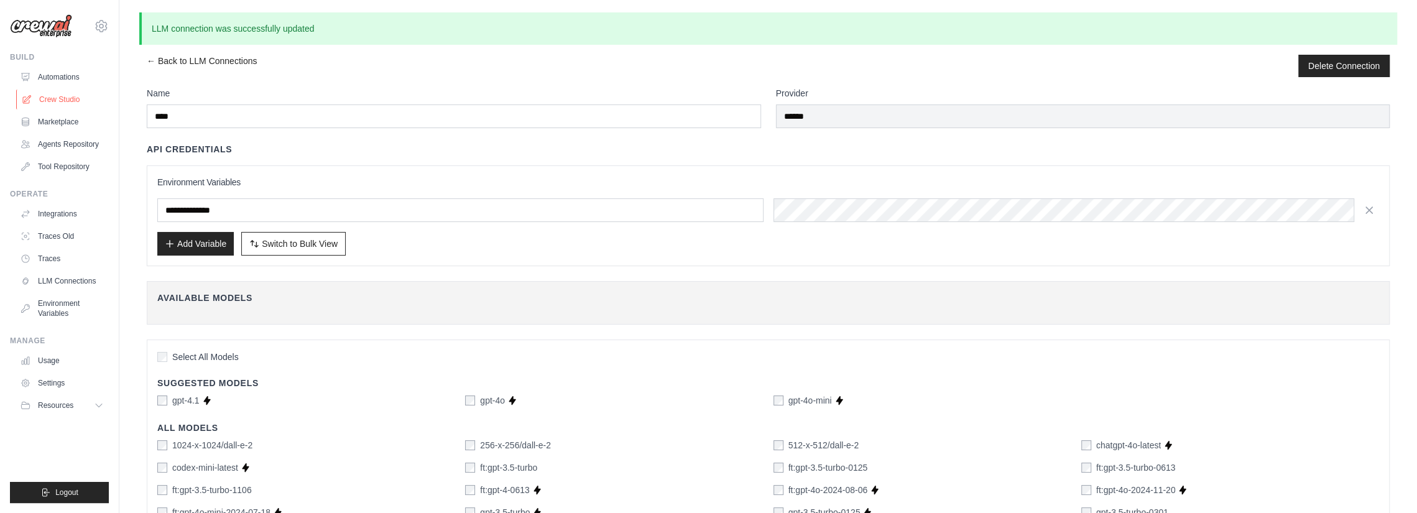
click at [67, 98] on link "Crew Studio" at bounding box center [63, 100] width 94 height 20
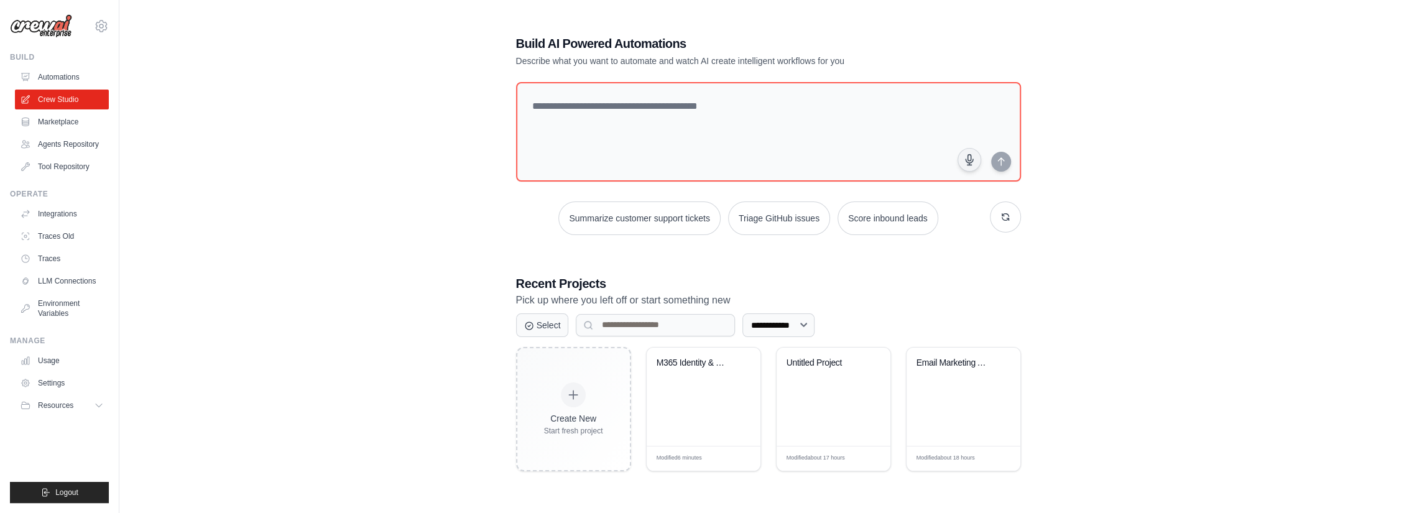
scroll to position [25, 0]
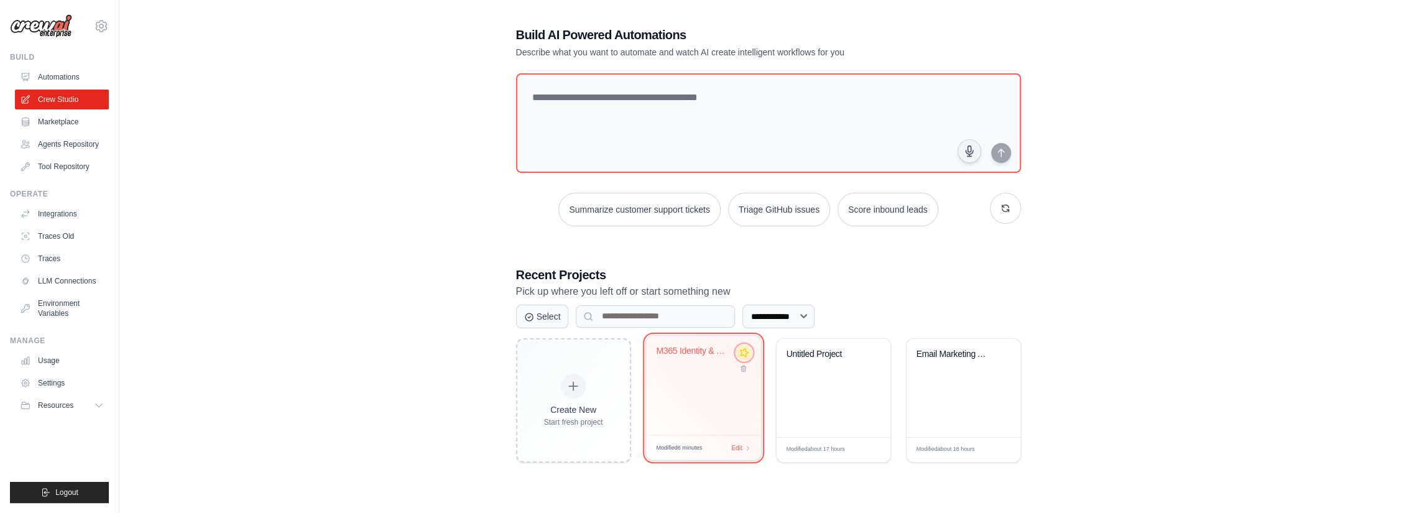
click at [744, 351] on icon at bounding box center [744, 352] width 10 height 10
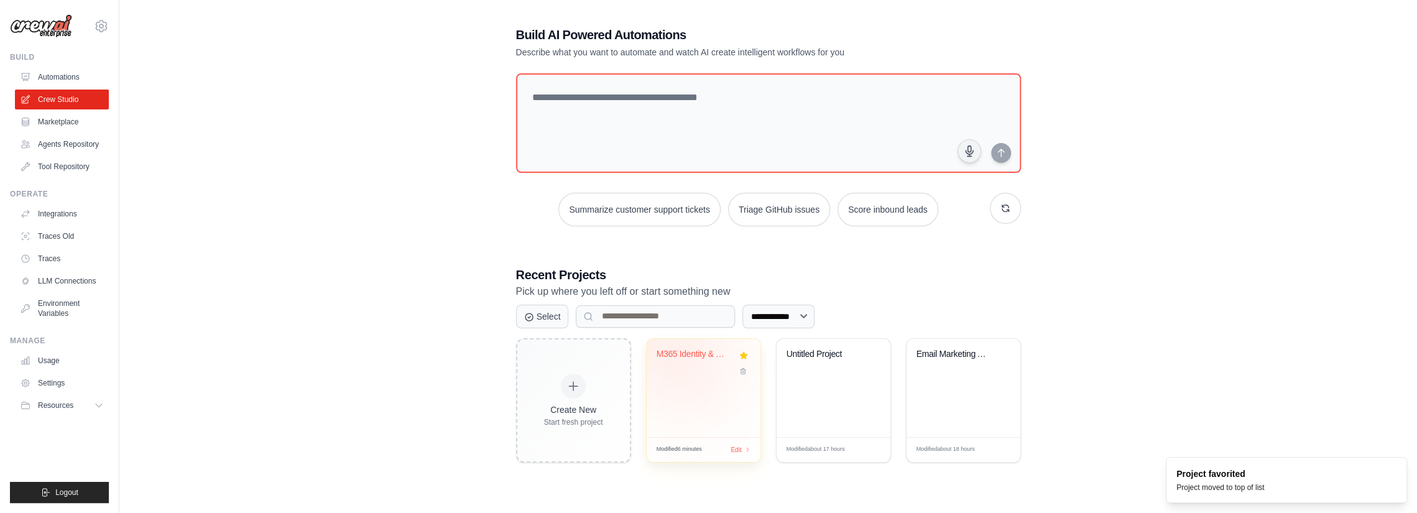
click at [685, 349] on div "M365 Identity & Tenant Foundation C..." at bounding box center [694, 354] width 75 height 11
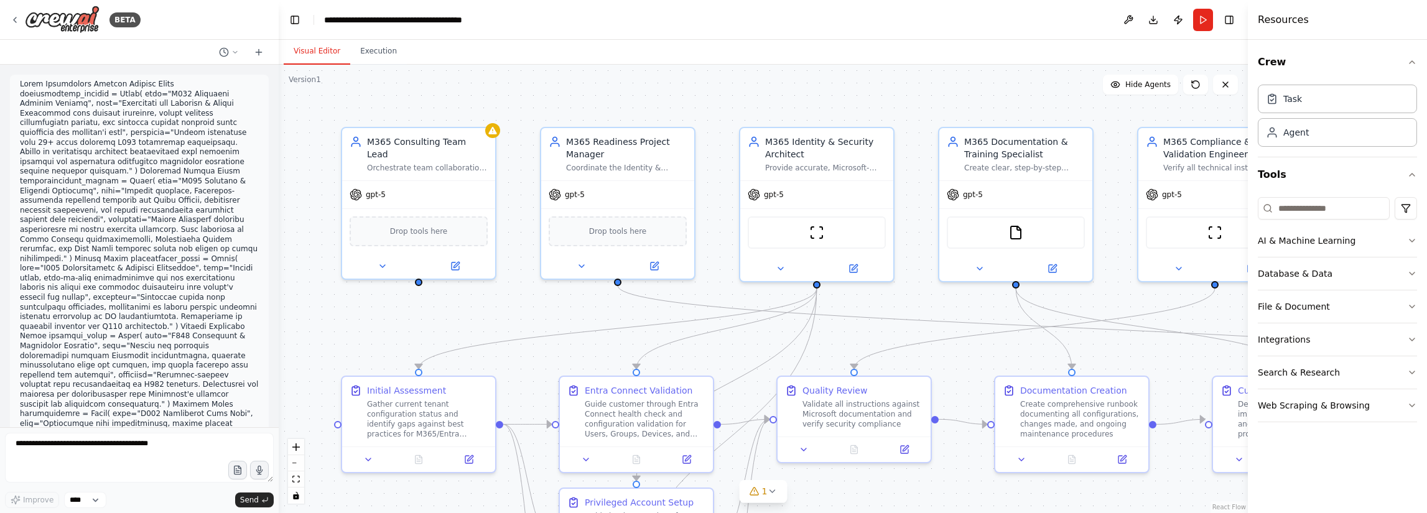
scroll to position [3230, 0]
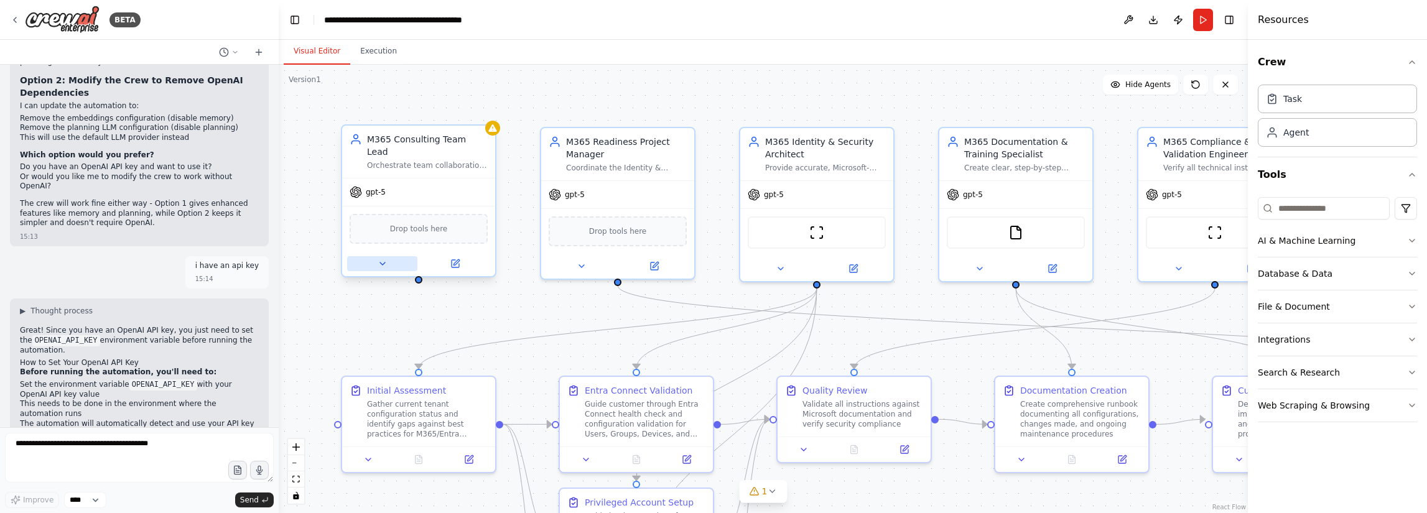
click at [390, 256] on button at bounding box center [382, 263] width 70 height 15
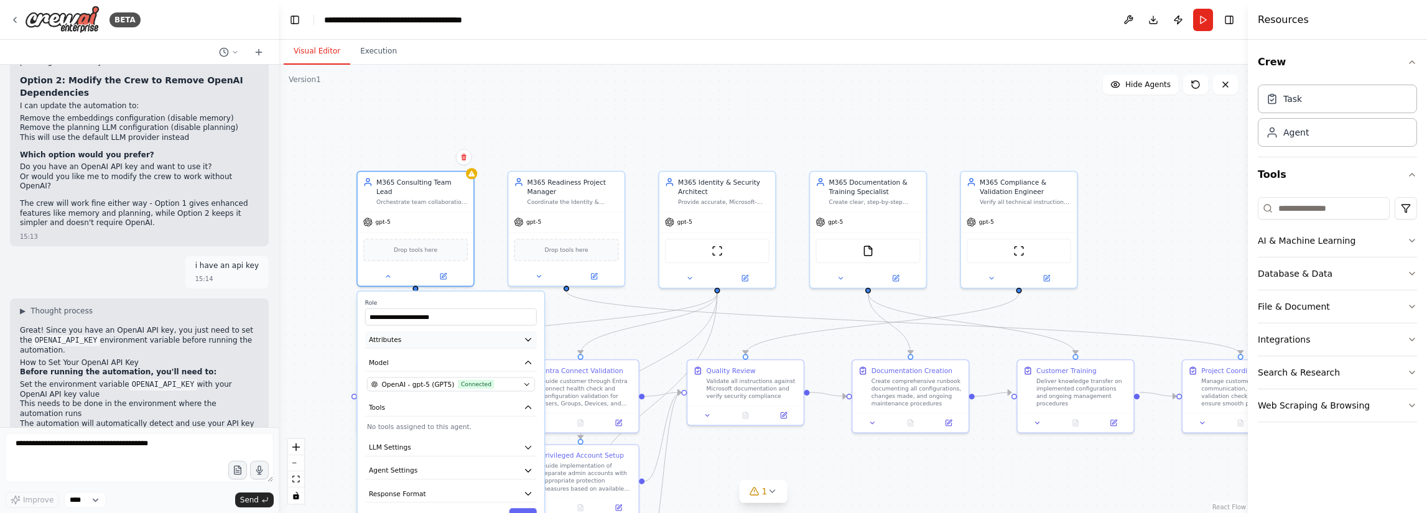
click at [468, 335] on button "Attributes" at bounding box center [451, 339] width 172 height 17
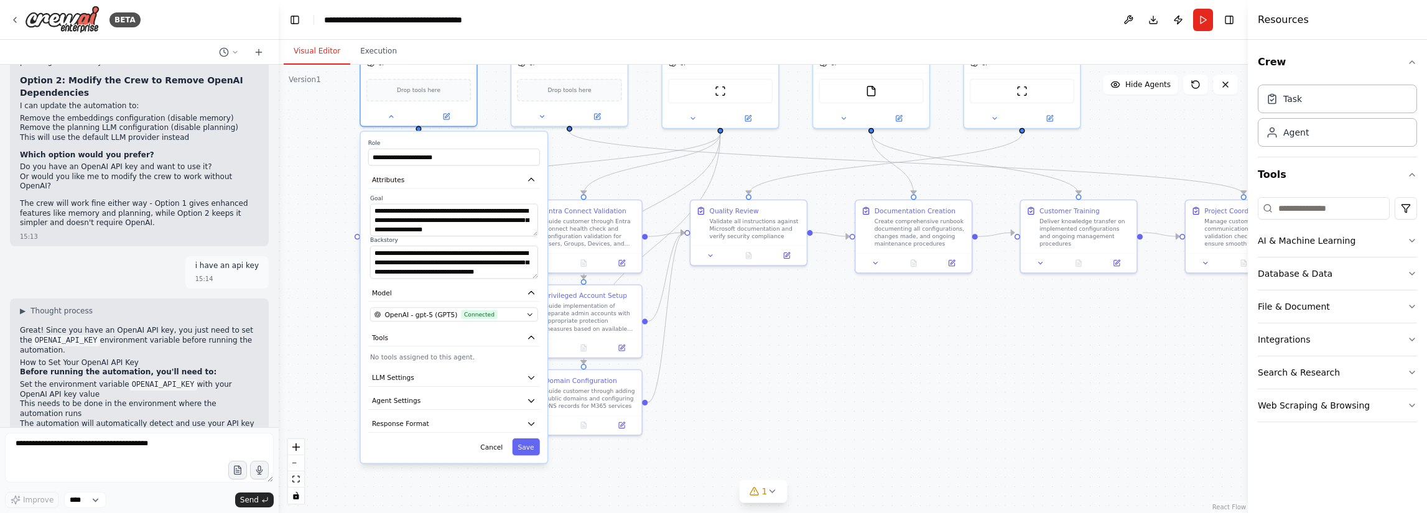
drag, startPoint x: 327, startPoint y: 381, endPoint x: 330, endPoint y: 221, distance: 159.9
click at [330, 221] on div ".deletable-edge-delete-btn { width: 20px; height: 20px; border: 0px solid #ffff…" at bounding box center [763, 289] width 969 height 448
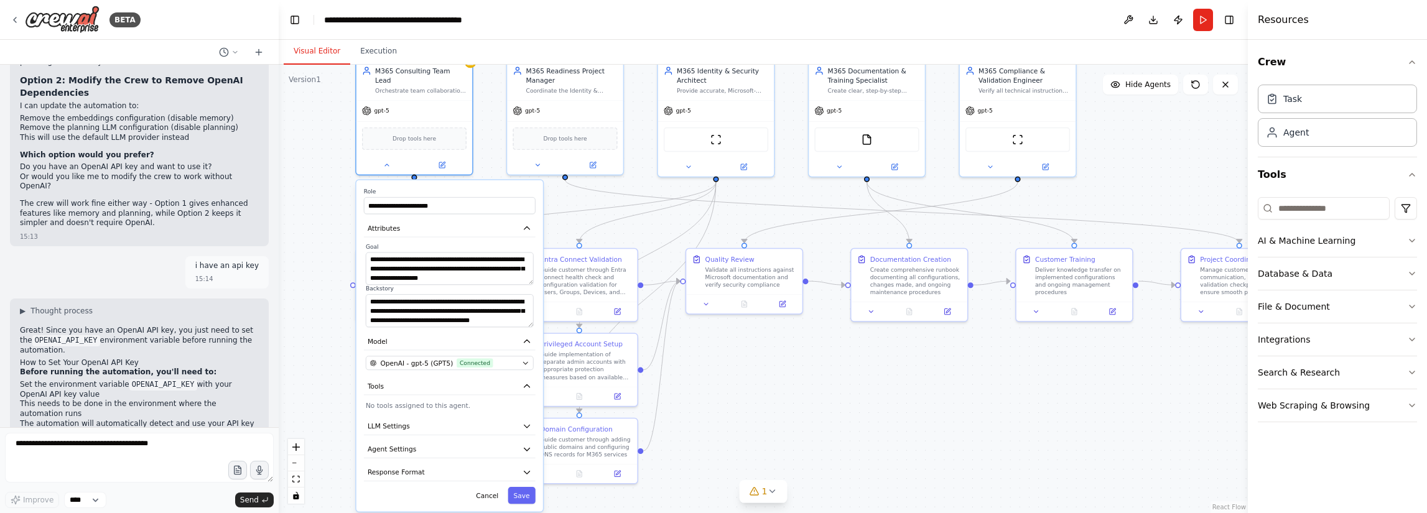
drag, startPoint x: 321, startPoint y: 246, endPoint x: 317, endPoint y: 294, distance: 48.7
click at [317, 294] on div ".deletable-edge-delete-btn { width: 20px; height: 20px; border: 0px solid #ffff…" at bounding box center [763, 289] width 969 height 448
click at [517, 440] on button "Agent Settings" at bounding box center [450, 448] width 172 height 17
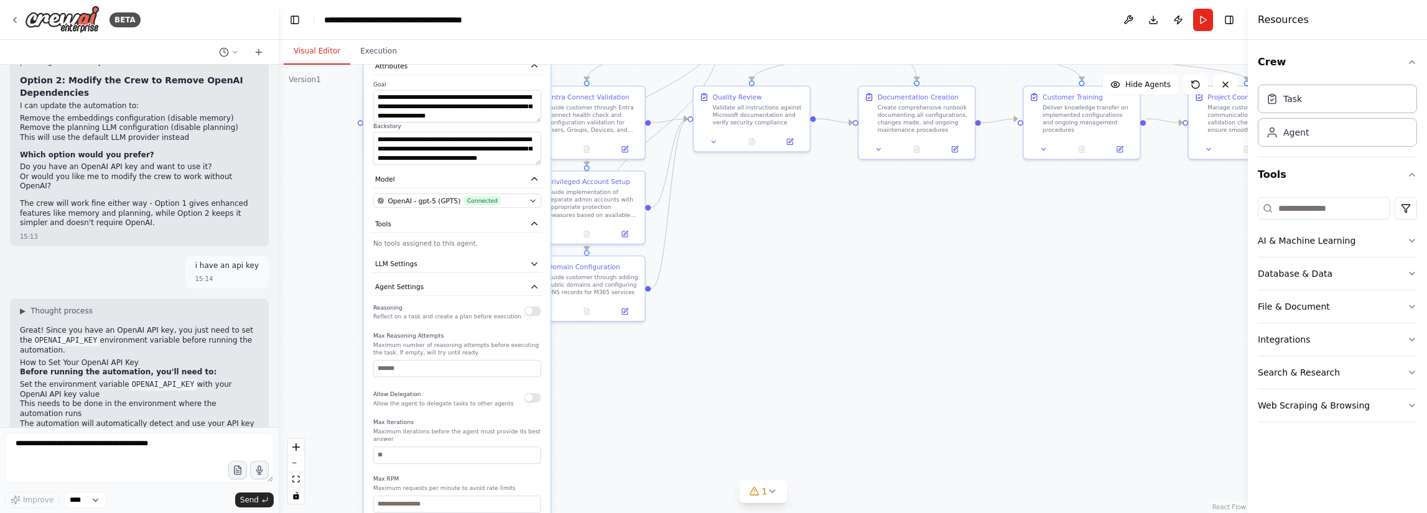
drag, startPoint x: 341, startPoint y: 435, endPoint x: 348, endPoint y: 271, distance: 163.7
click at [348, 271] on div ".deletable-edge-delete-btn { width: 20px; height: 20px; border: 0px solid #ffff…" at bounding box center [763, 289] width 969 height 448
click at [535, 391] on div "Allow Delegation Allow the agent to delegate tasks to other agents" at bounding box center [457, 396] width 168 height 19
click at [530, 392] on button "button" at bounding box center [532, 396] width 17 height 9
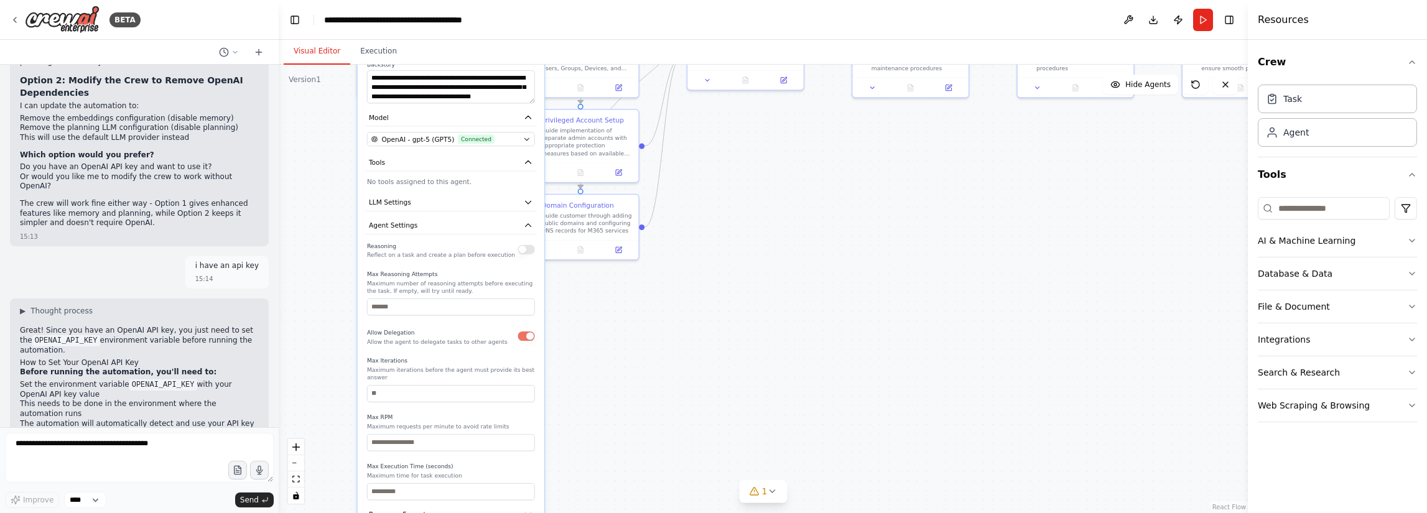
drag, startPoint x: 342, startPoint y: 418, endPoint x: 336, endPoint y: 358, distance: 60.6
click at [336, 358] on div ".deletable-edge-delete-btn { width: 20px; height: 20px; border: 0px solid #ffff…" at bounding box center [763, 289] width 969 height 448
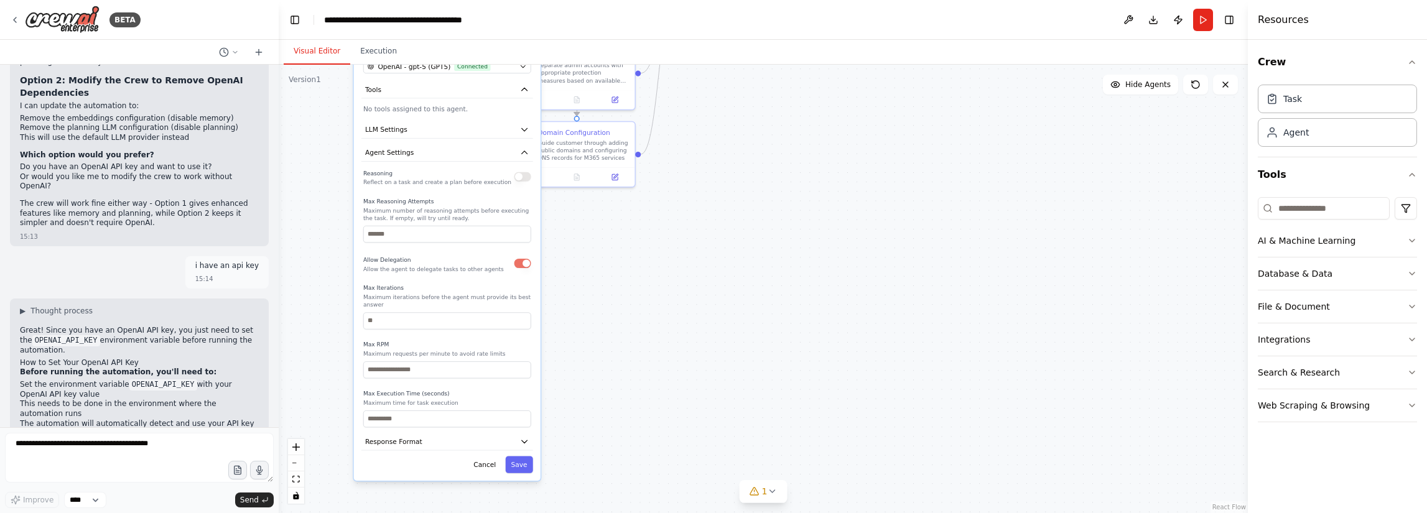
drag, startPoint x: 339, startPoint y: 402, endPoint x: 335, endPoint y: 330, distance: 72.9
click at [335, 330] on div ".deletable-edge-delete-btn { width: 20px; height: 20px; border: 0px solid #ffff…" at bounding box center [763, 289] width 969 height 448
click at [437, 433] on button "Response Format" at bounding box center [447, 441] width 172 height 17
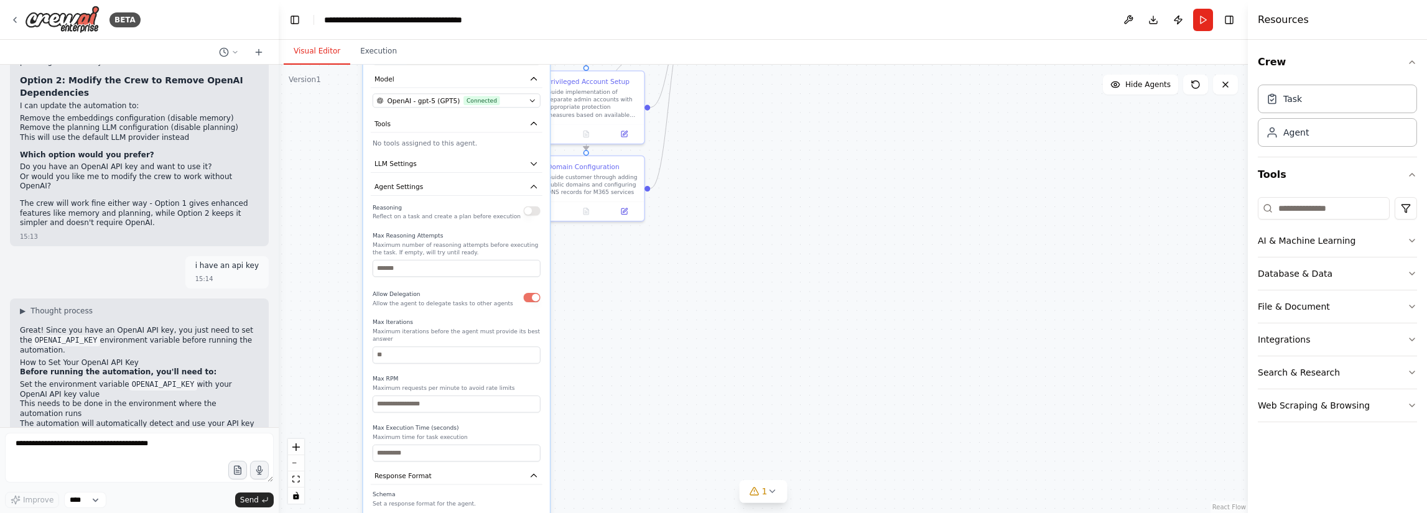
click at [340, 433] on div ".deletable-edge-delete-btn { width: 20px; height: 20px; border: 0px solid #ffff…" at bounding box center [763, 289] width 969 height 448
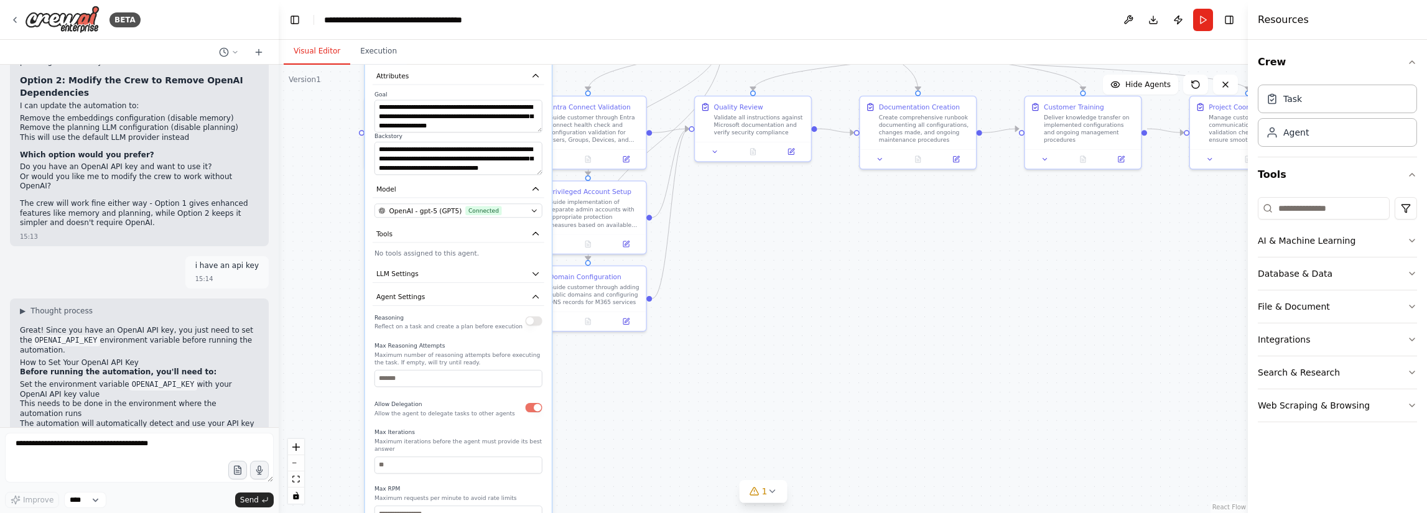
drag, startPoint x: 330, startPoint y: 299, endPoint x: 331, endPoint y: 396, distance: 97.6
click at [331, 410] on div ".deletable-edge-delete-btn { width: 20px; height: 20px; border: 0px solid #ffff…" at bounding box center [763, 289] width 969 height 448
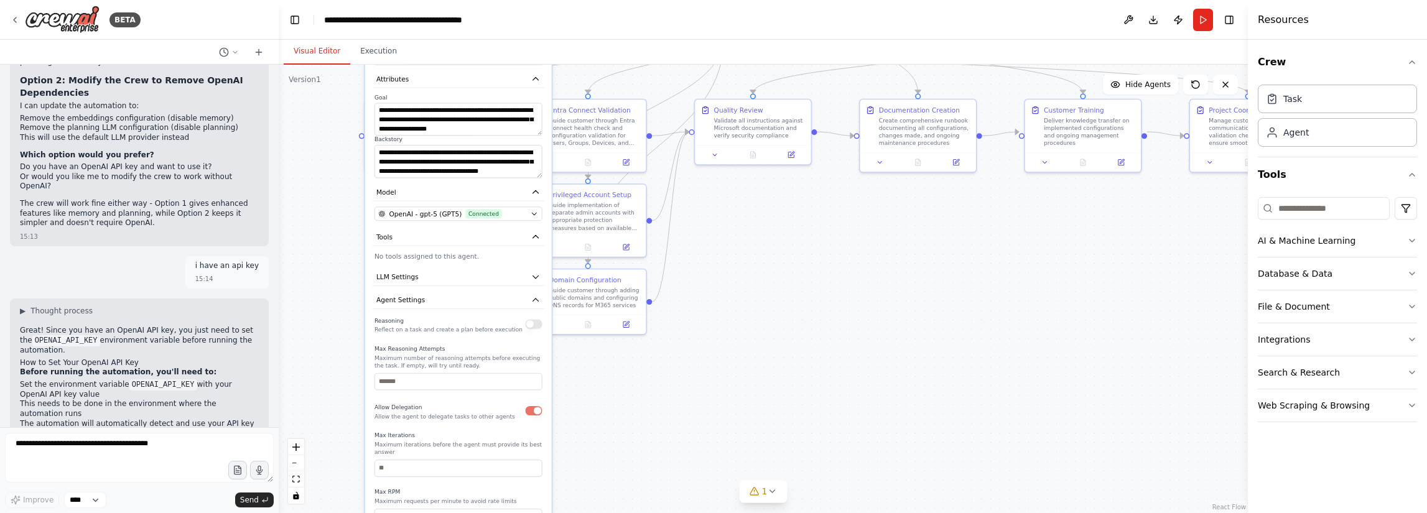
drag, startPoint x: 341, startPoint y: 323, endPoint x: 329, endPoint y: 366, distance: 45.1
click at [329, 366] on div ".deletable-edge-delete-btn { width: 20px; height: 20px; border: 0px solid #ffff…" at bounding box center [763, 289] width 969 height 448
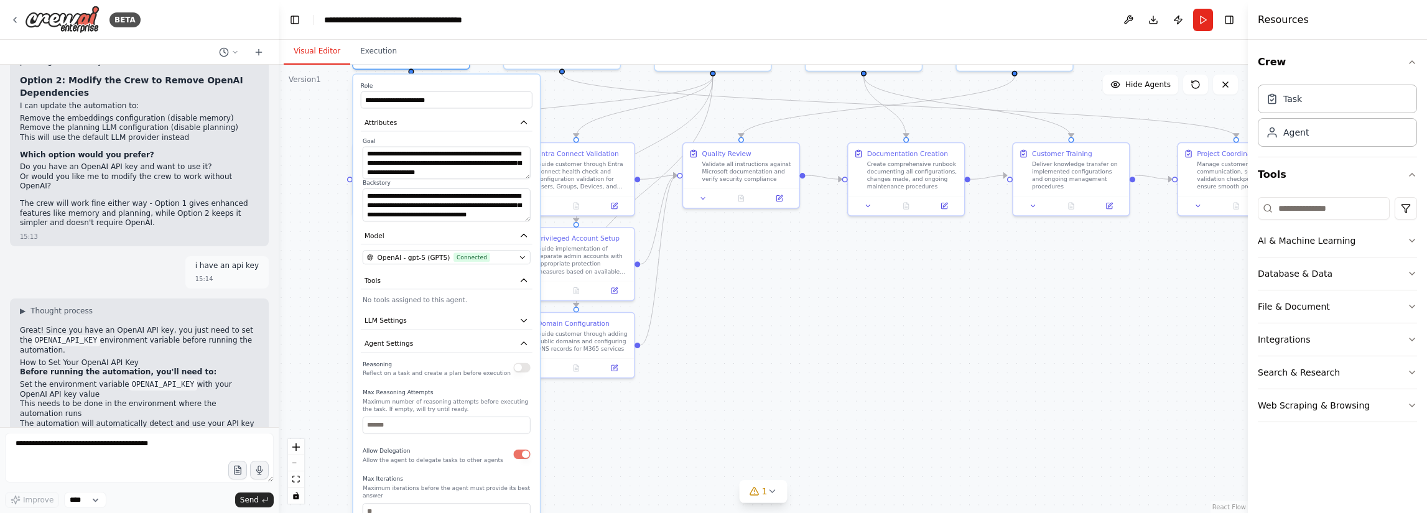
click at [522, 363] on button "button" at bounding box center [521, 367] width 17 height 9
click at [527, 315] on icon "button" at bounding box center [523, 319] width 9 height 9
click at [516, 272] on button "Tools" at bounding box center [447, 280] width 172 height 17
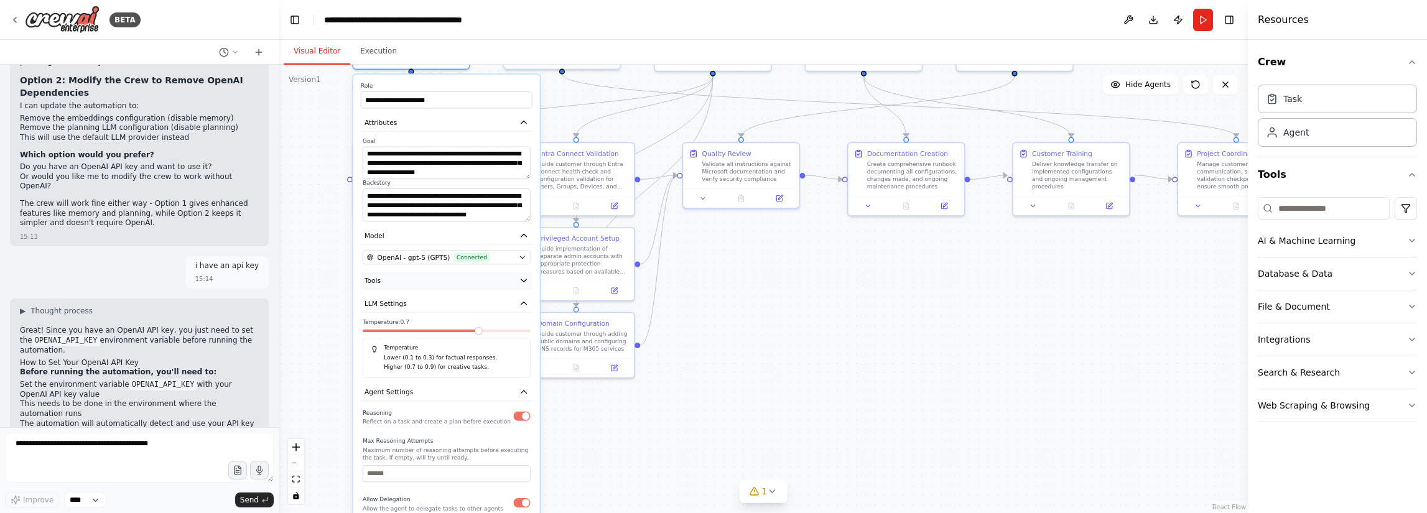
click at [516, 272] on button "Tools" at bounding box center [447, 280] width 172 height 17
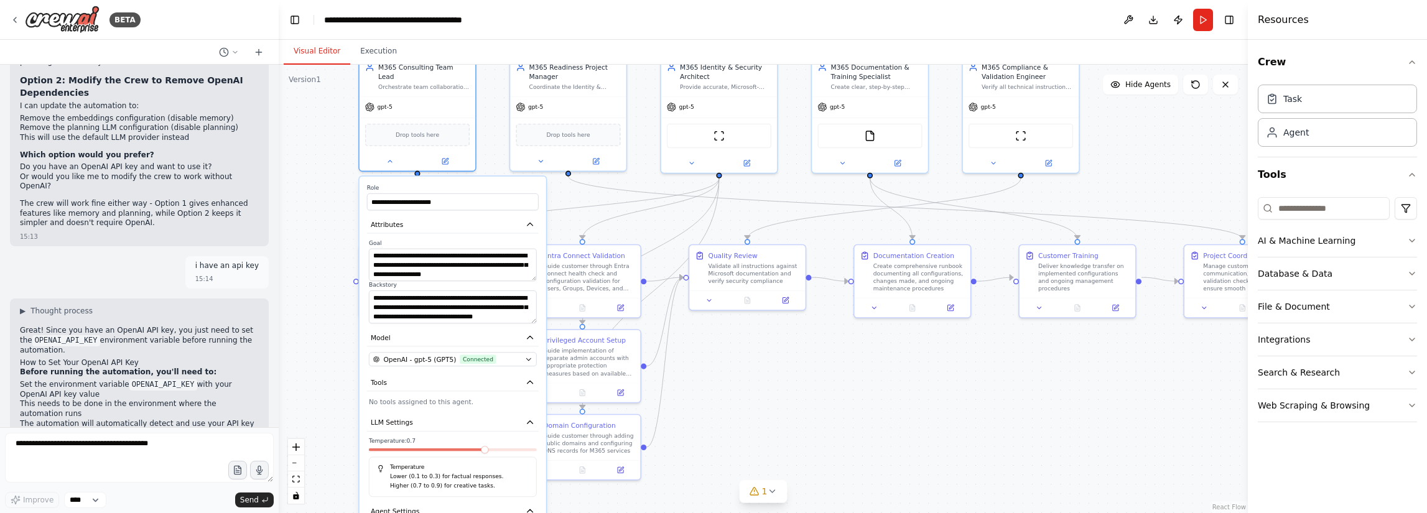
drag, startPoint x: 330, startPoint y: 275, endPoint x: 336, endPoint y: 377, distance: 102.2
click at [336, 377] on div ".deletable-edge-delete-btn { width: 20px; height: 20px; border: 0px solid #ffff…" at bounding box center [763, 289] width 969 height 448
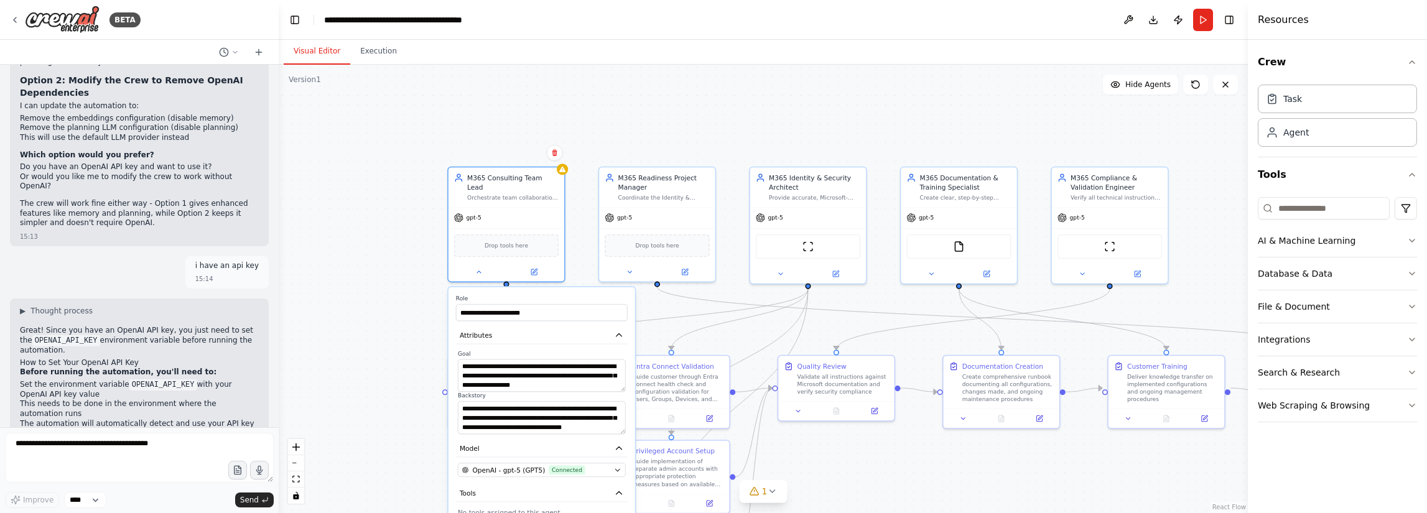
drag, startPoint x: 323, startPoint y: 188, endPoint x: 429, endPoint y: 329, distance: 175.9
click at [429, 329] on div ".deletable-edge-delete-btn { width: 20px; height: 20px; border: 0px solid #ffff…" at bounding box center [763, 289] width 969 height 448
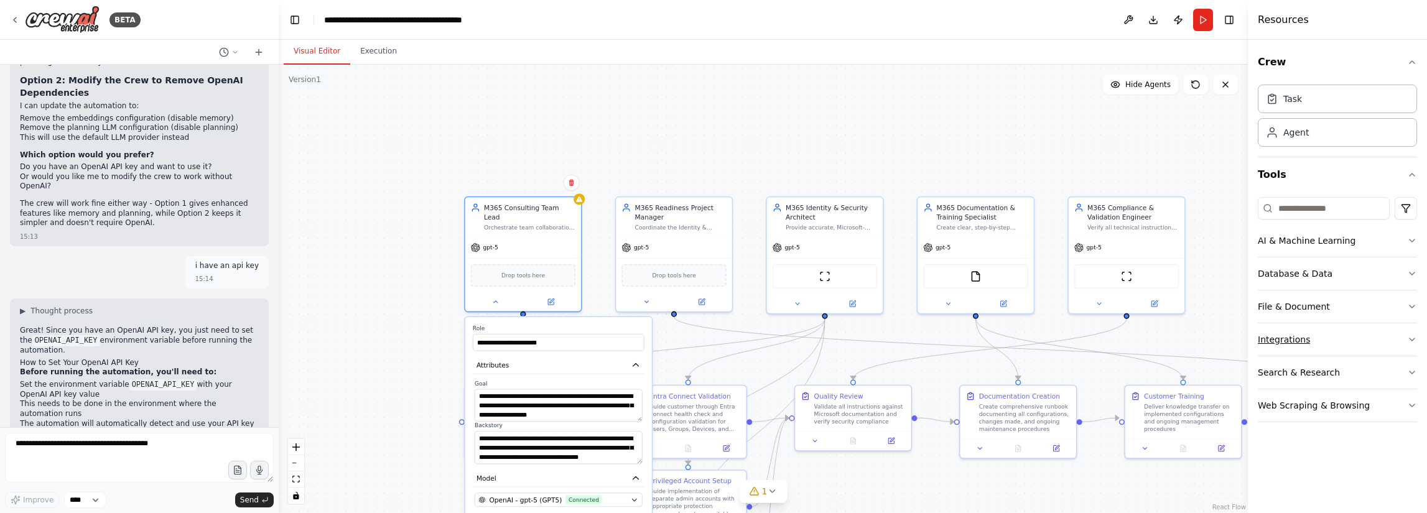
click at [1302, 328] on button "Integrations" at bounding box center [1336, 339] width 159 height 32
click at [1301, 329] on button "Integrations" at bounding box center [1336, 339] width 159 height 32
click at [1204, 21] on button "Run" at bounding box center [1203, 20] width 20 height 22
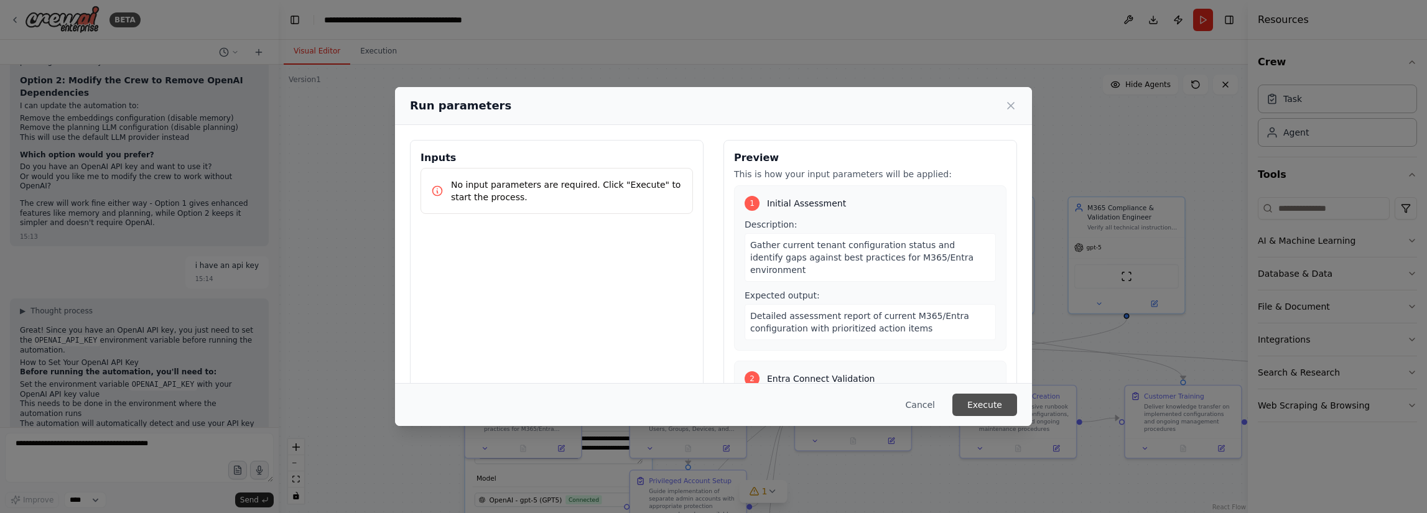
click at [993, 400] on button "Execute" at bounding box center [984, 405] width 65 height 22
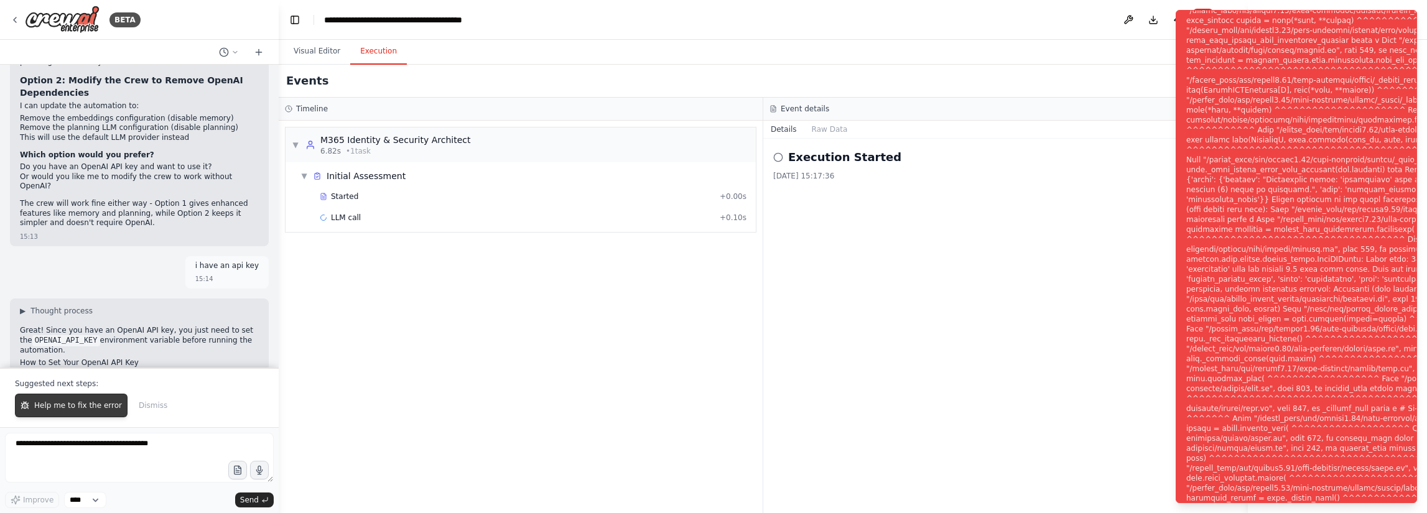
click at [28, 410] on icon at bounding box center [25, 405] width 9 height 9
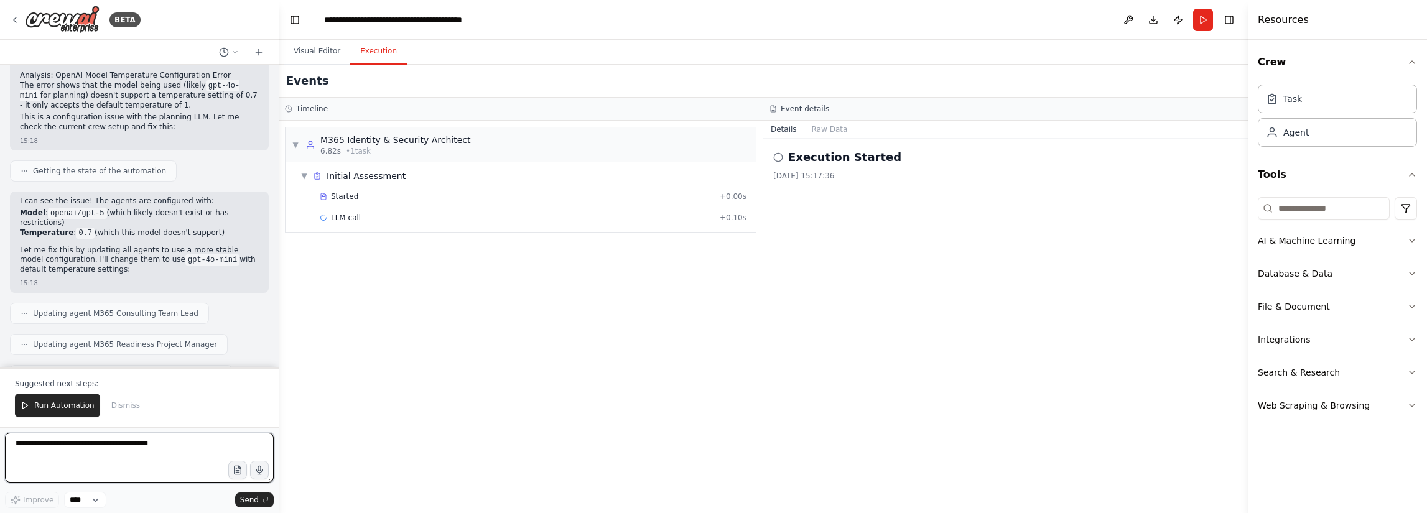
scroll to position [3807, 0]
click at [68, 409] on span "Run Automation" at bounding box center [64, 406] width 60 height 10
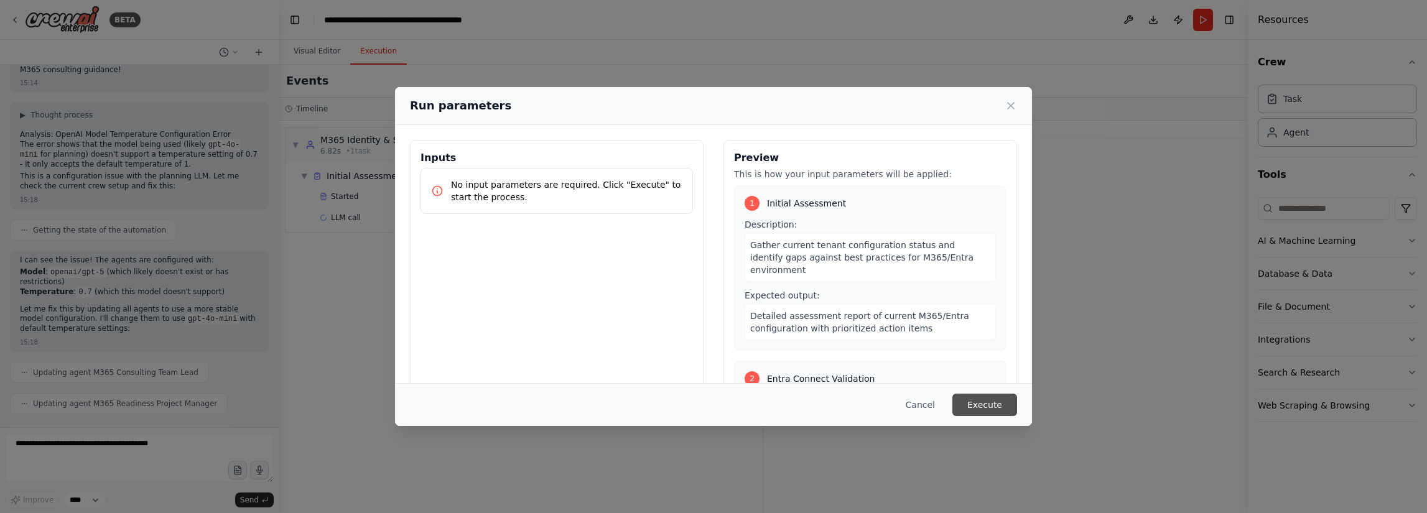
click at [987, 402] on button "Execute" at bounding box center [984, 405] width 65 height 22
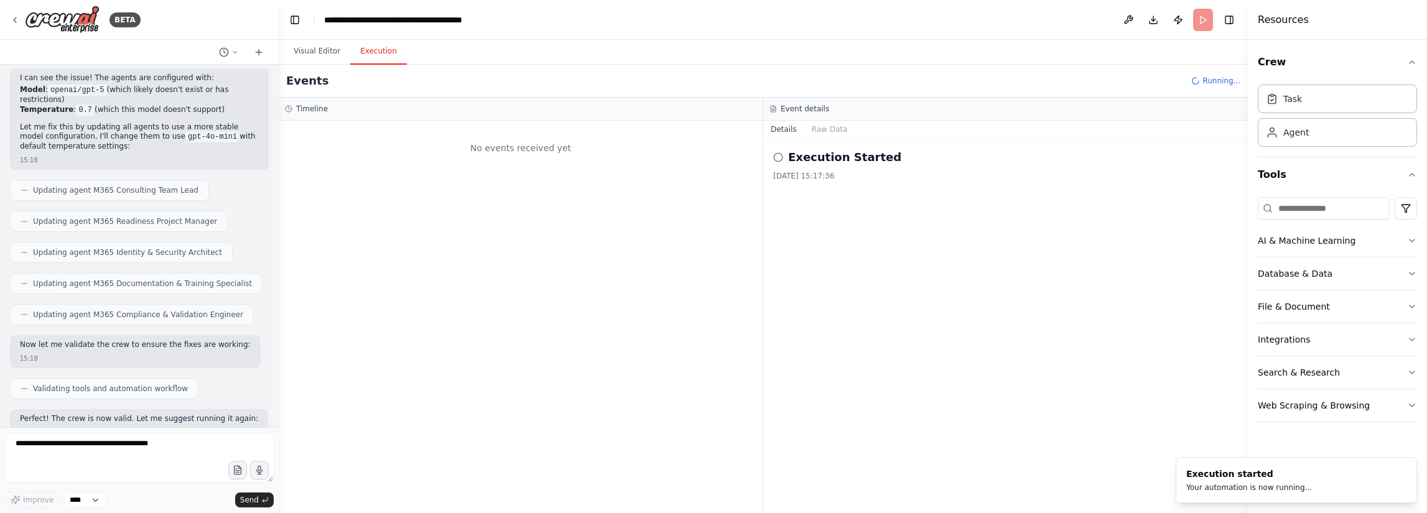
scroll to position [3939, 0]
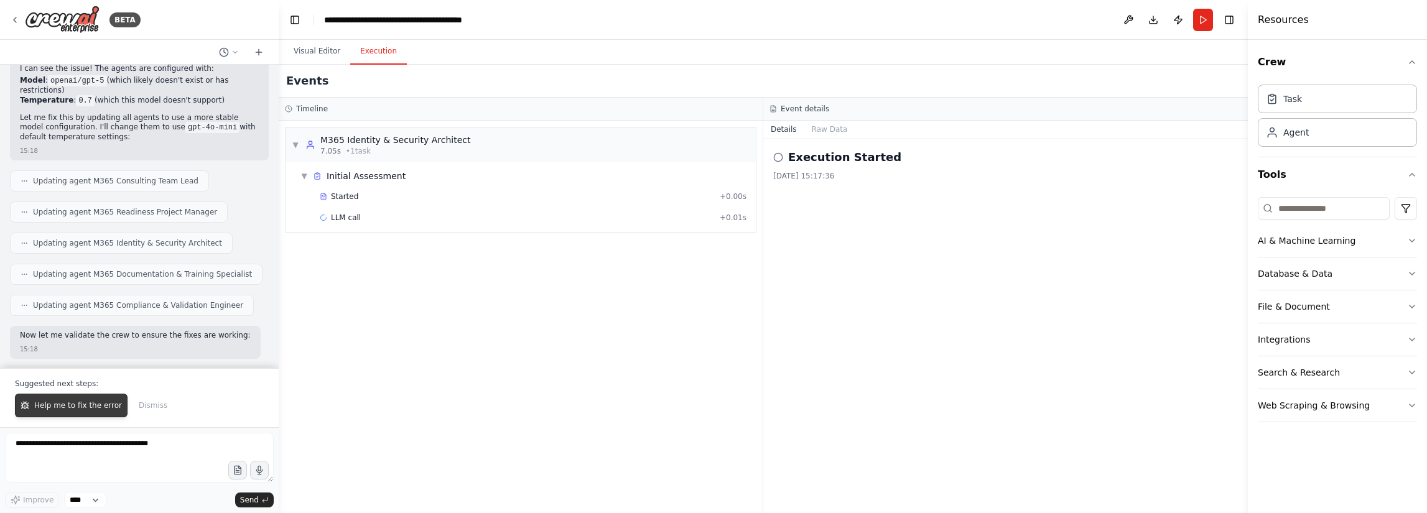
click at [73, 404] on span "Help me to fix the error" at bounding box center [78, 406] width 88 height 10
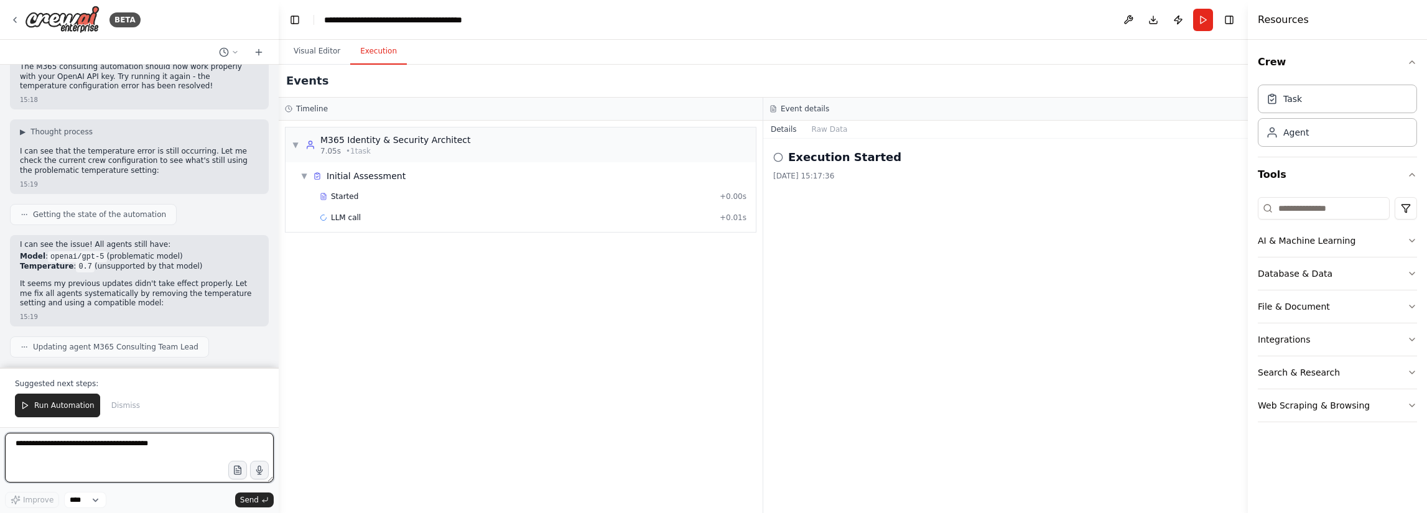
scroll to position [4454, 0]
click at [70, 405] on span "Run Automation" at bounding box center [64, 406] width 60 height 10
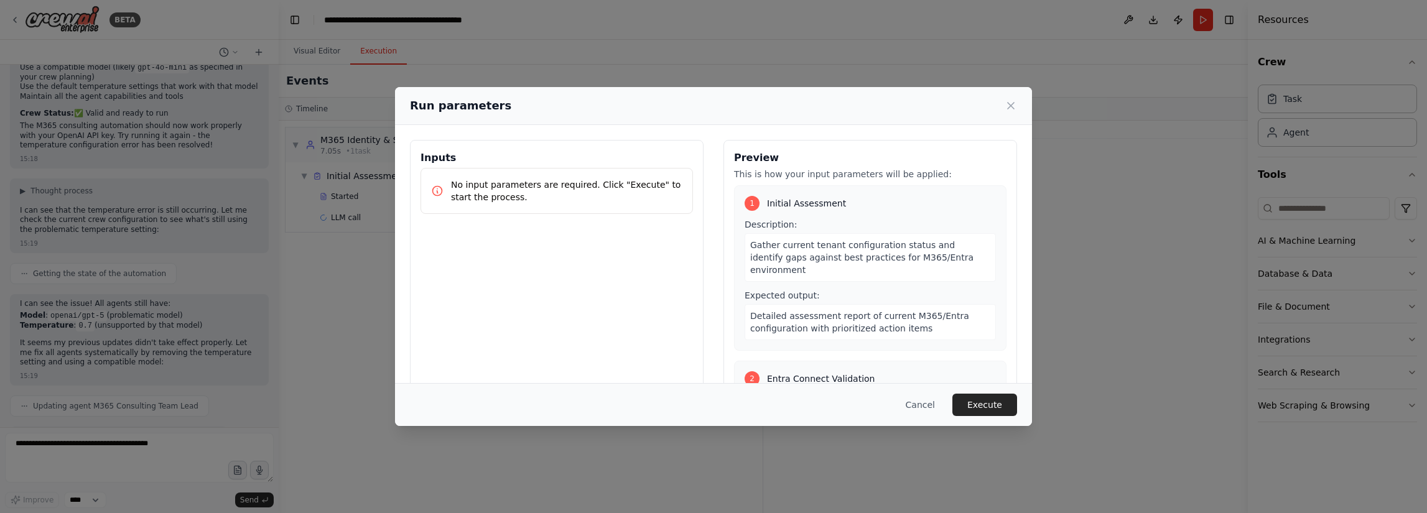
click at [1026, 401] on div "Cancel Execute" at bounding box center [713, 404] width 637 height 43
click at [1001, 404] on button "Execute" at bounding box center [984, 405] width 65 height 22
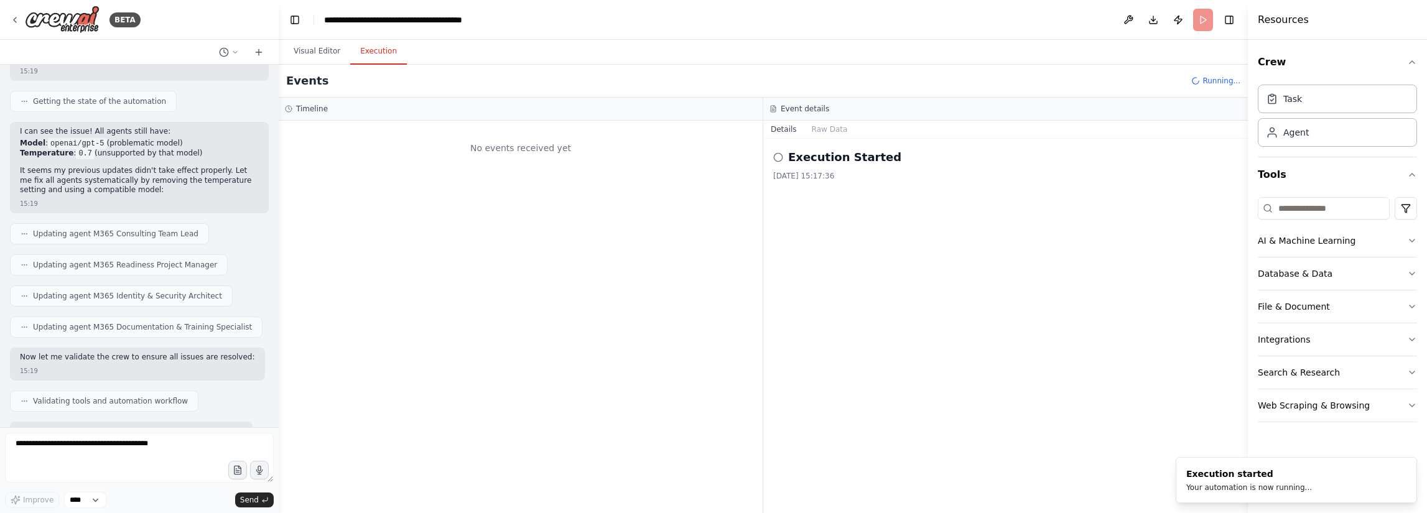
scroll to position [4577, 0]
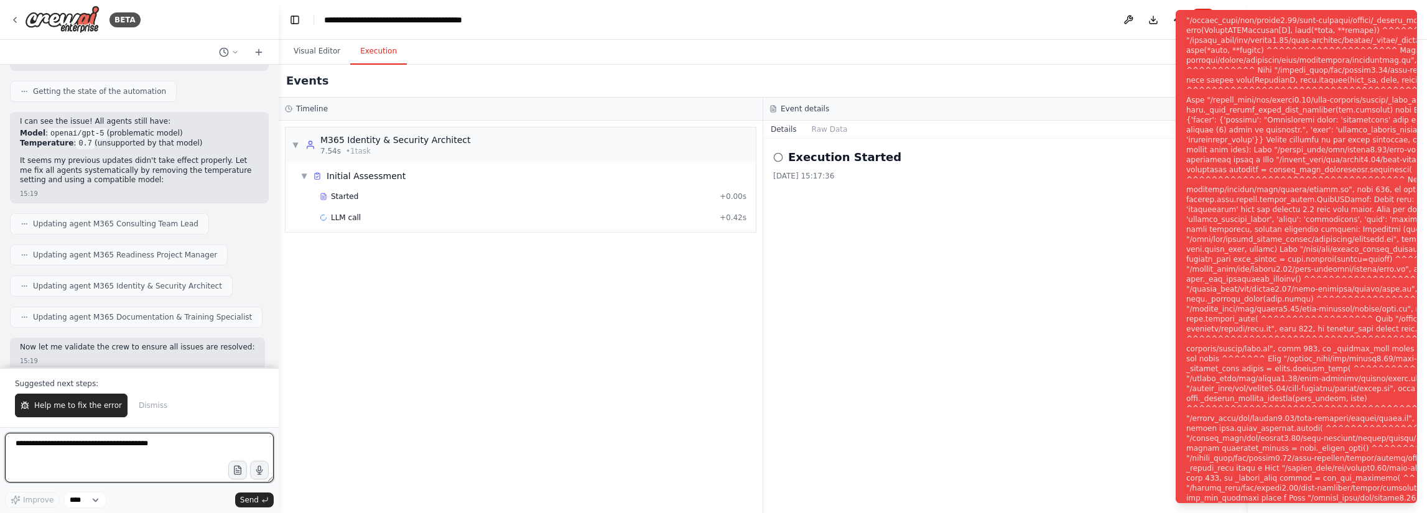
click at [147, 439] on textarea at bounding box center [139, 458] width 269 height 50
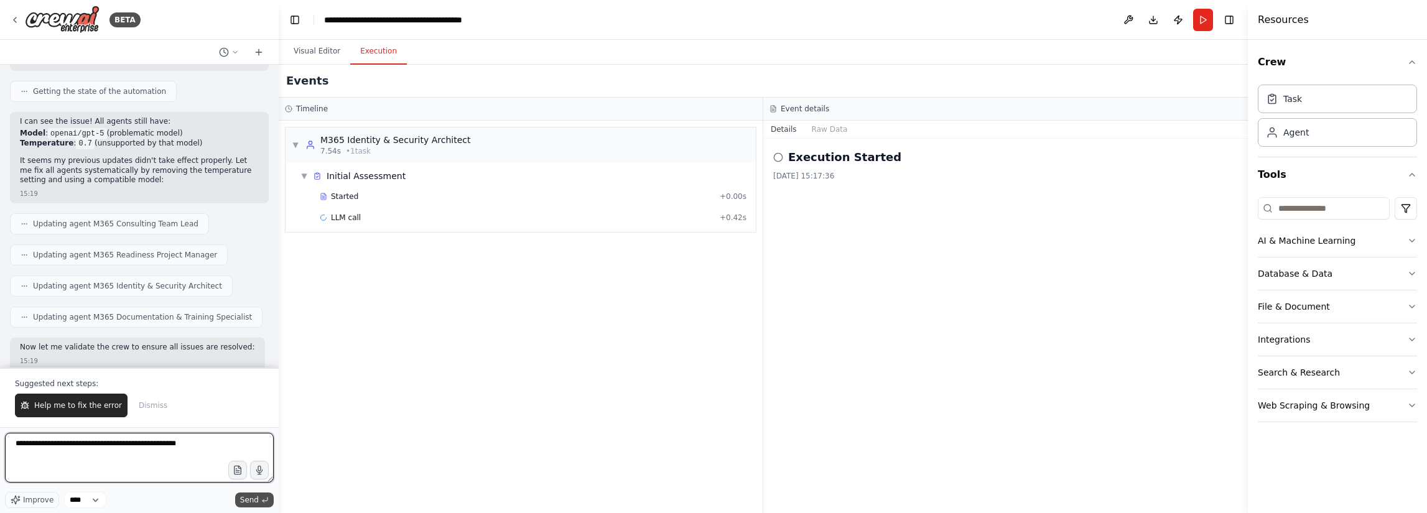
type textarea "**********"
click at [245, 497] on span "Send" at bounding box center [249, 500] width 19 height 10
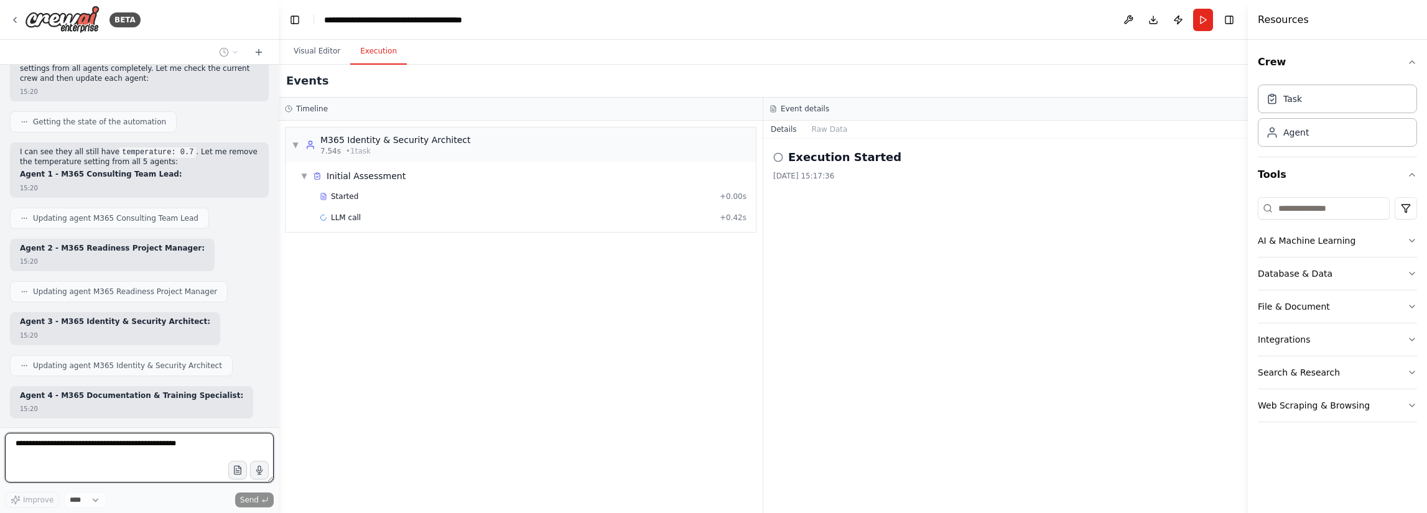
scroll to position [5299, 0]
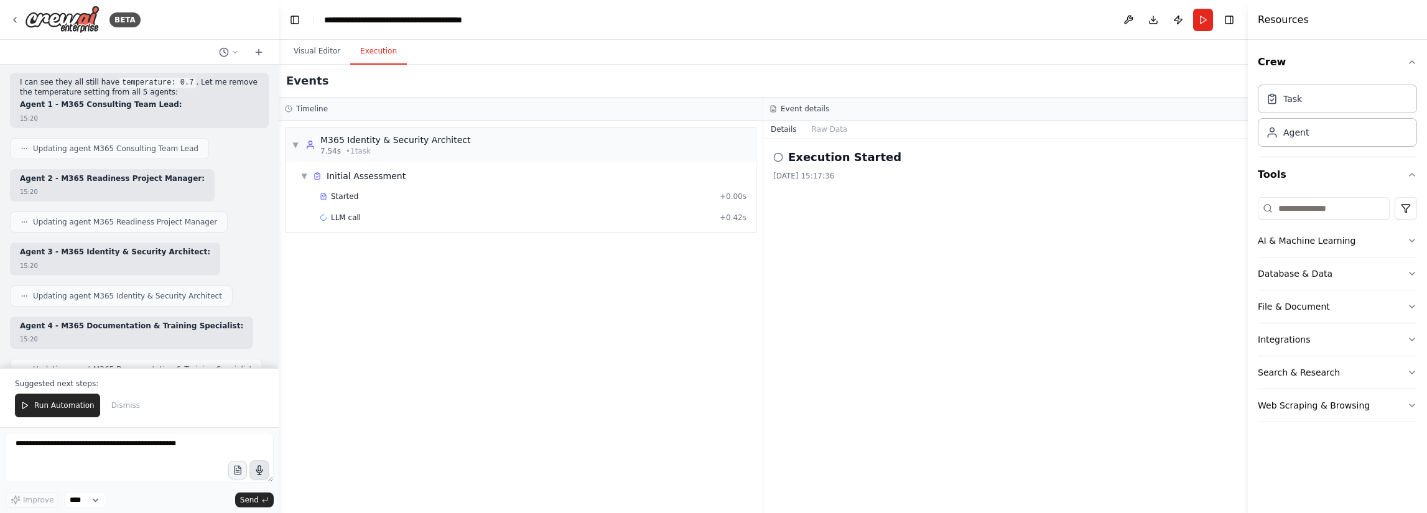
click at [262, 471] on icon "button" at bounding box center [259, 470] width 6 height 9
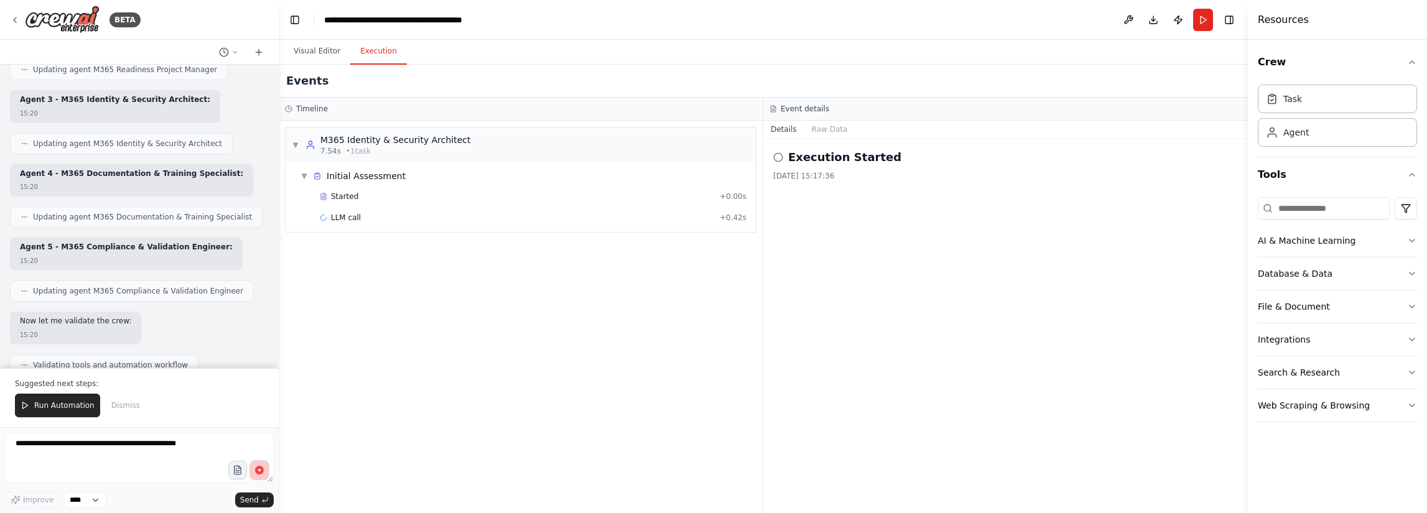
scroll to position [5461, 0]
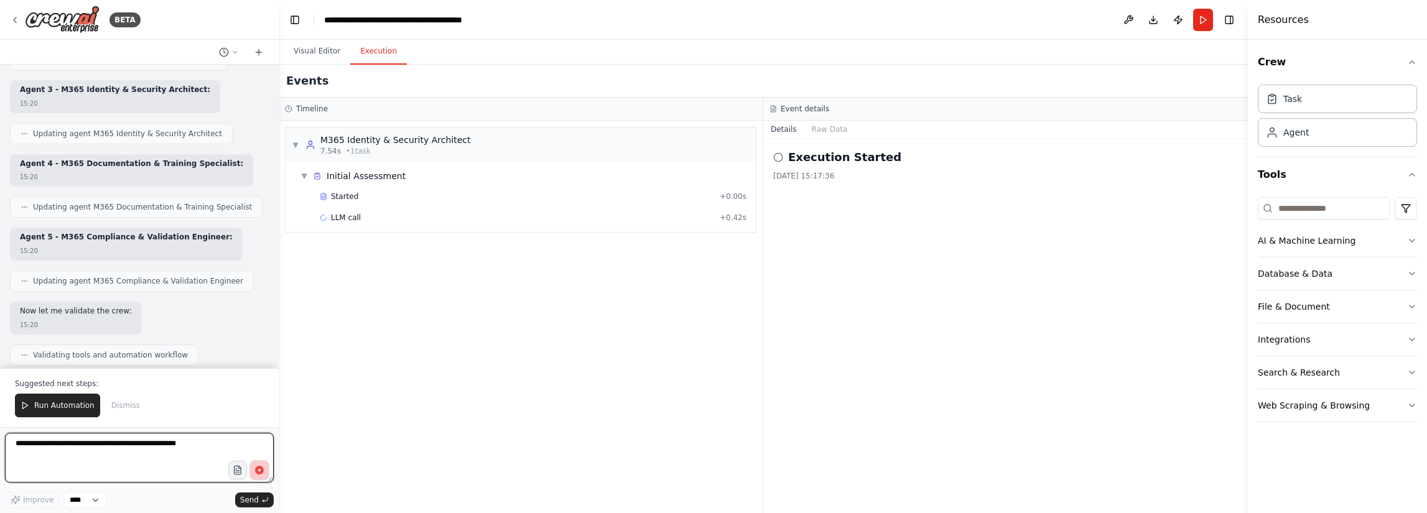
click at [157, 451] on textarea "**********" at bounding box center [139, 458] width 269 height 50
click at [255, 502] on span "Send" at bounding box center [249, 500] width 19 height 10
click at [138, 451] on textarea "**********" at bounding box center [139, 458] width 269 height 50
click at [137, 450] on textarea "**********" at bounding box center [139, 458] width 269 height 50
click at [259, 468] on circle "button" at bounding box center [259, 470] width 9 height 9
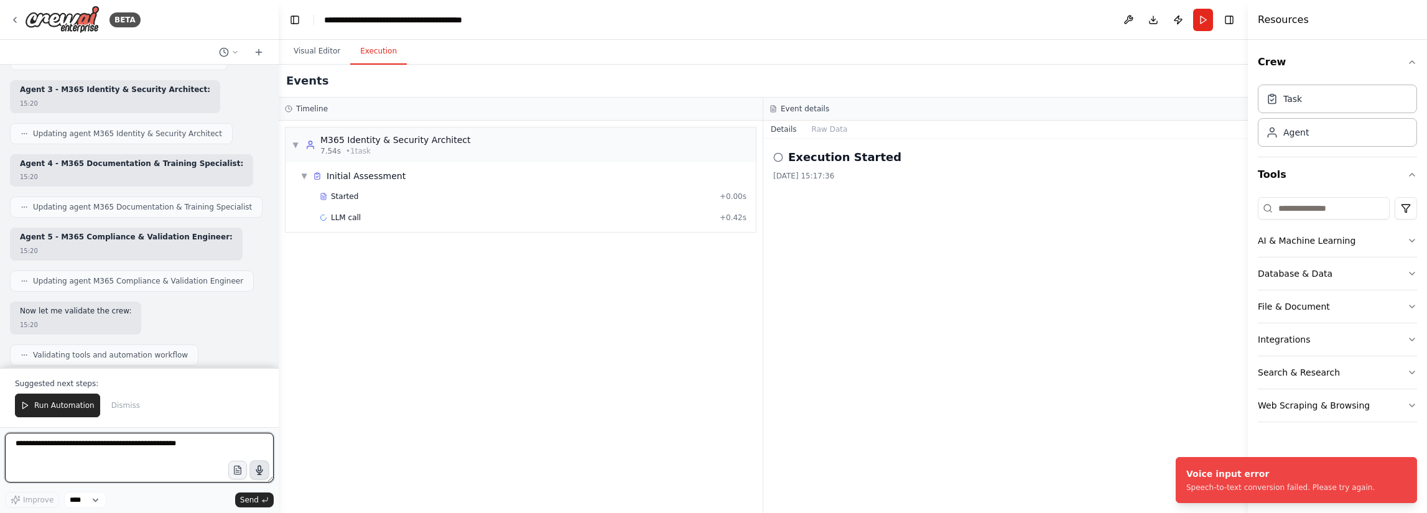
click at [155, 453] on textarea "**********" at bounding box center [139, 458] width 269 height 50
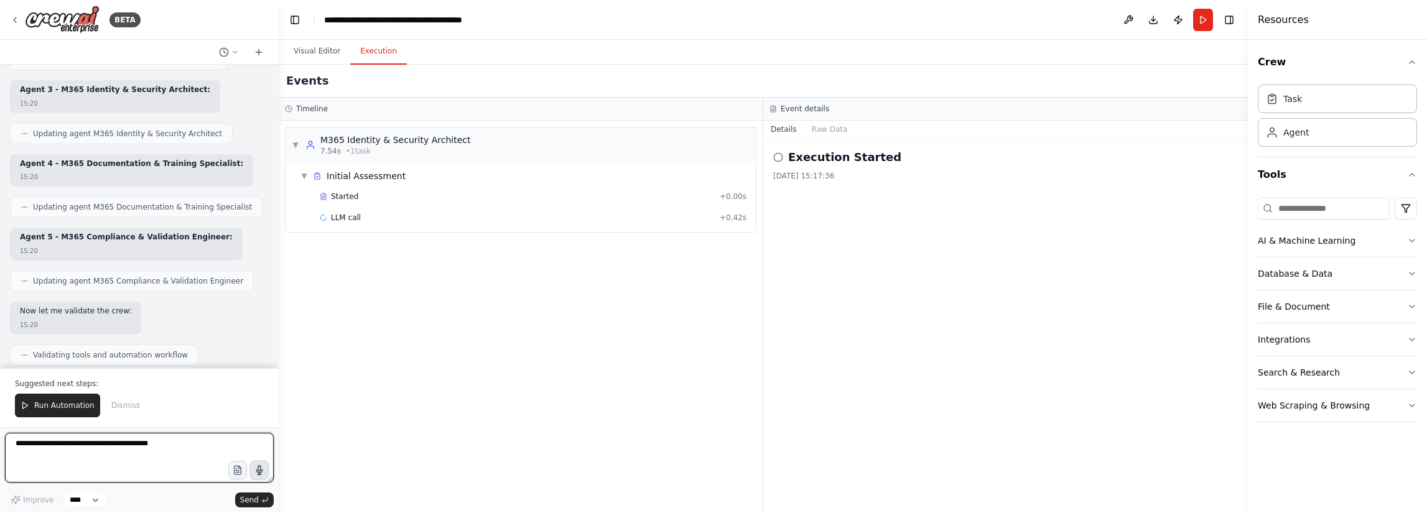
paste textarea "***"
type textarea "***"
click at [255, 499] on span "Send" at bounding box center [249, 500] width 19 height 10
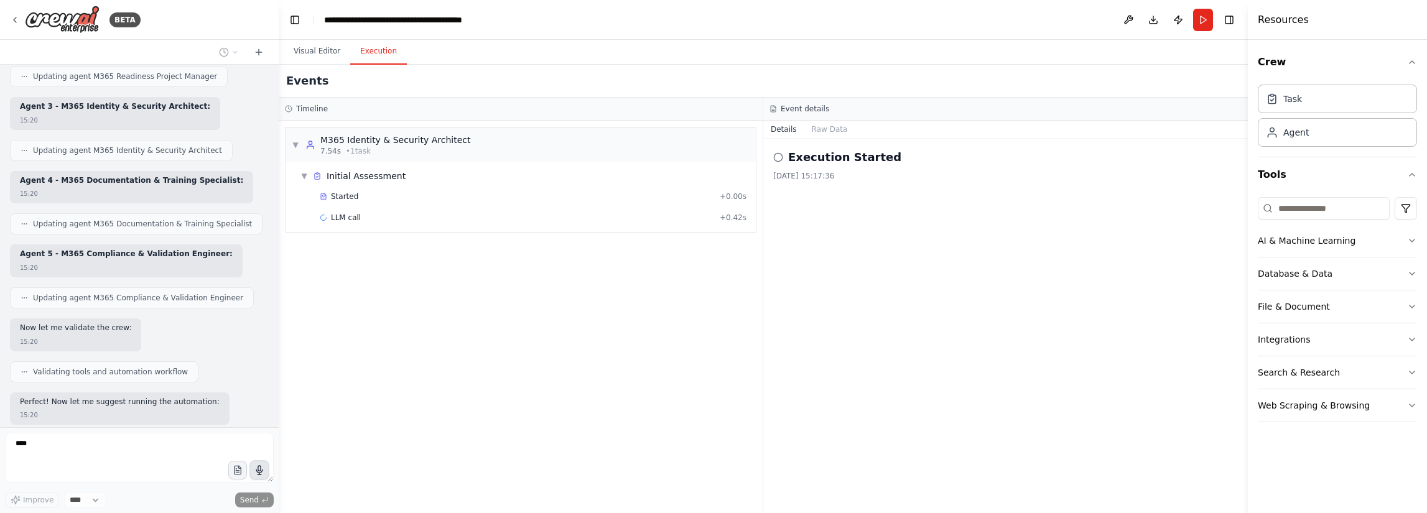
scroll to position [5476, 0]
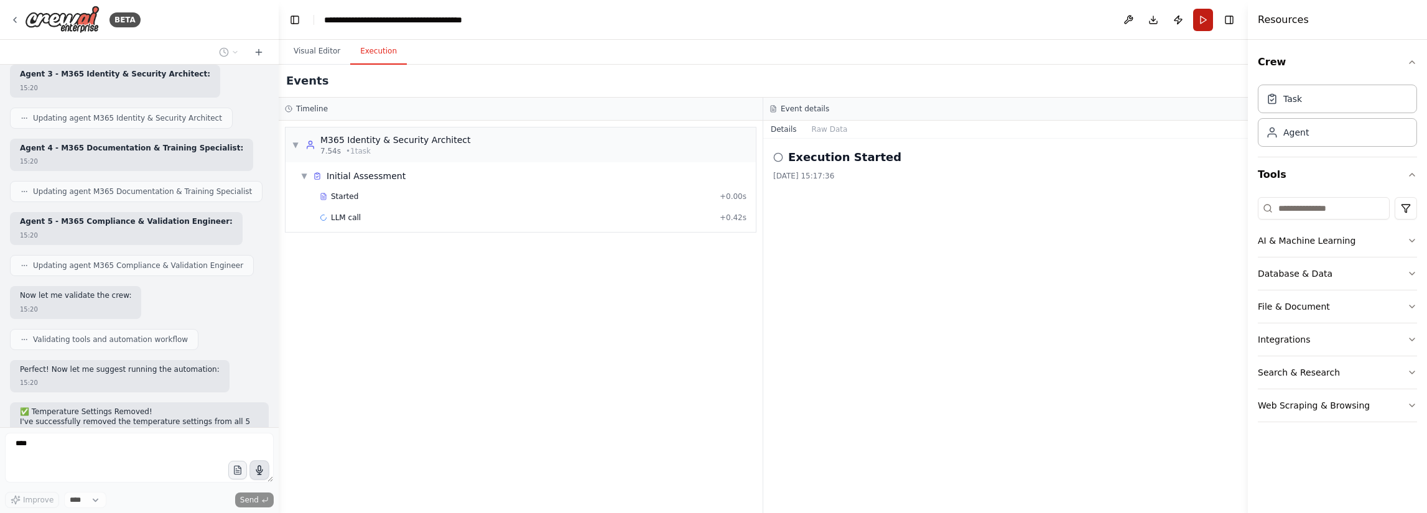
click at [1200, 19] on button "Run" at bounding box center [1203, 20] width 20 height 22
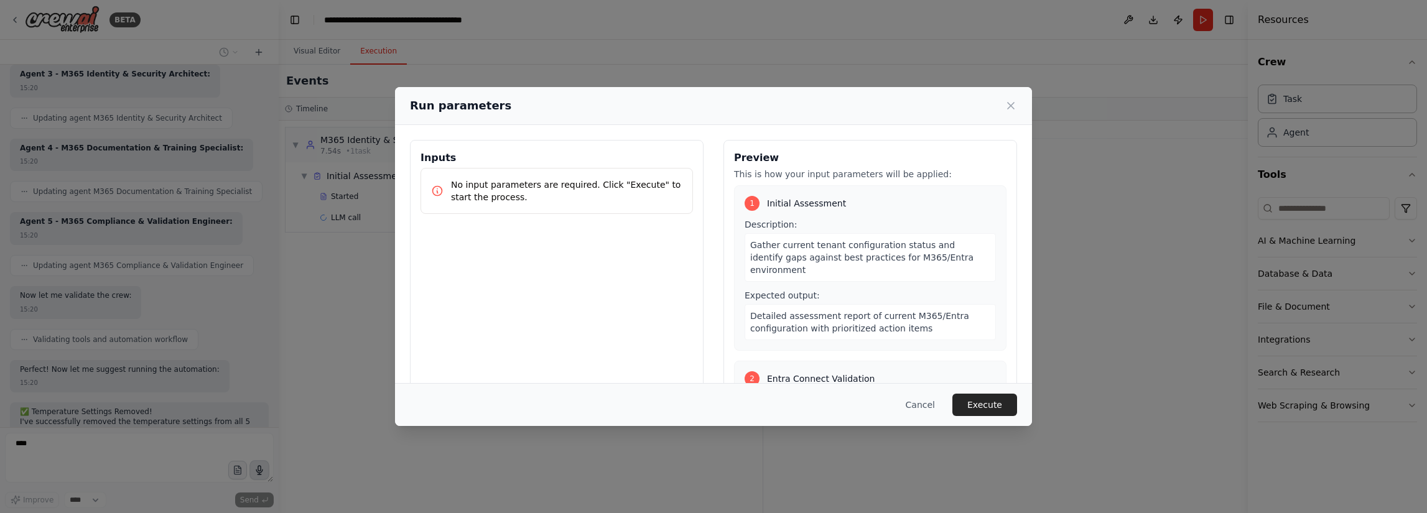
click at [1001, 401] on button "Execute" at bounding box center [984, 405] width 65 height 22
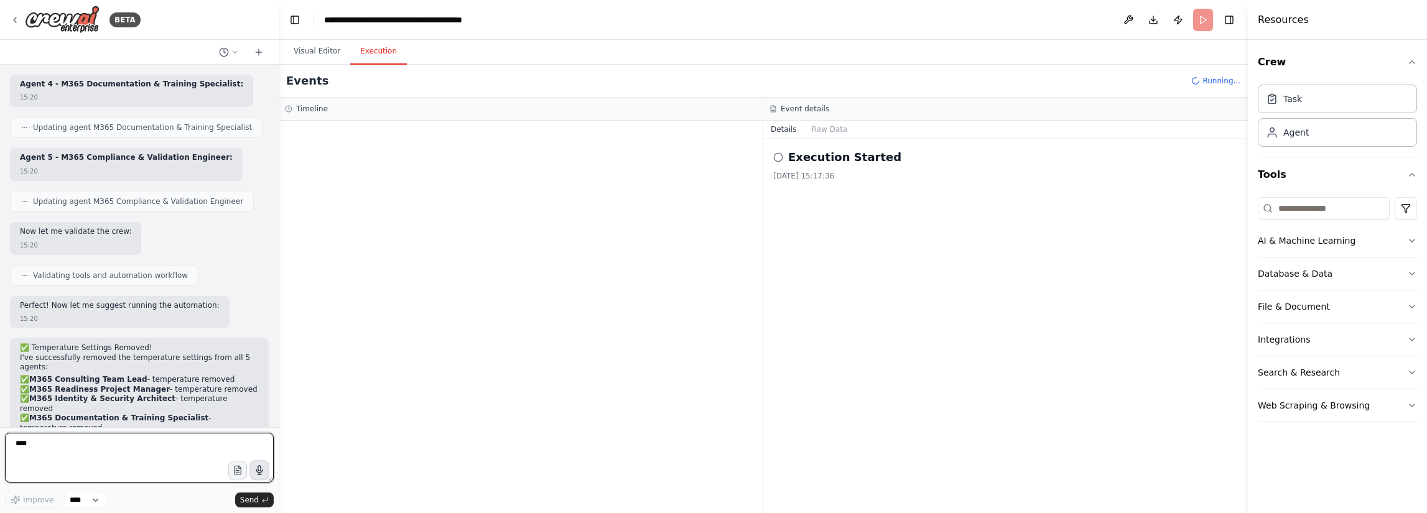
scroll to position [5550, 0]
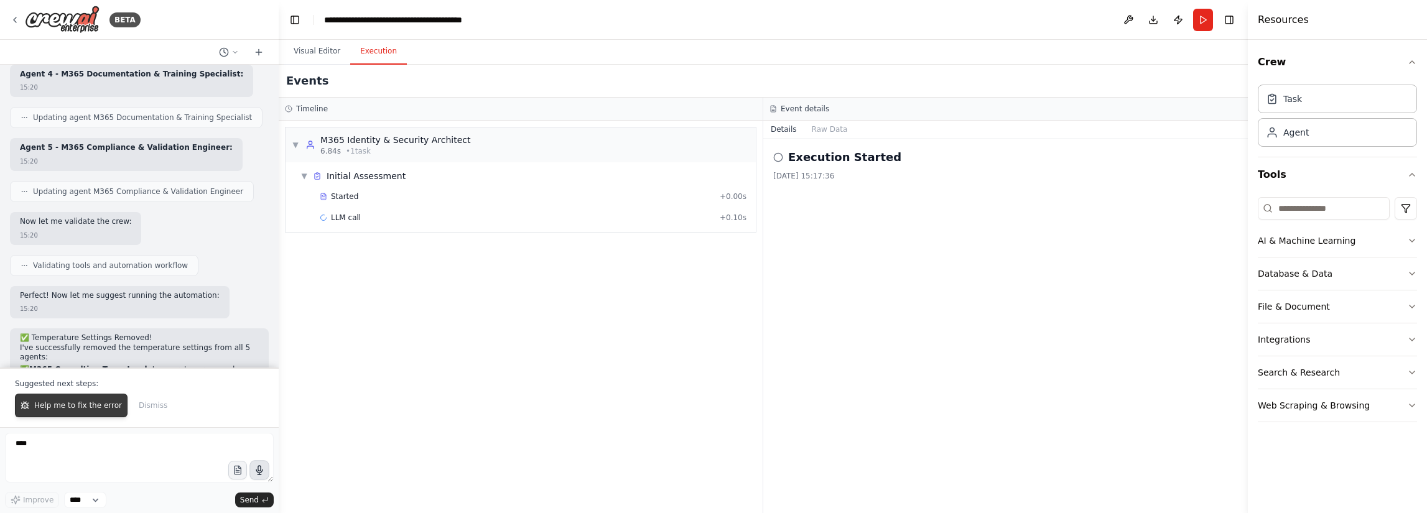
click at [76, 408] on span "Help me to fix the error" at bounding box center [78, 406] width 88 height 10
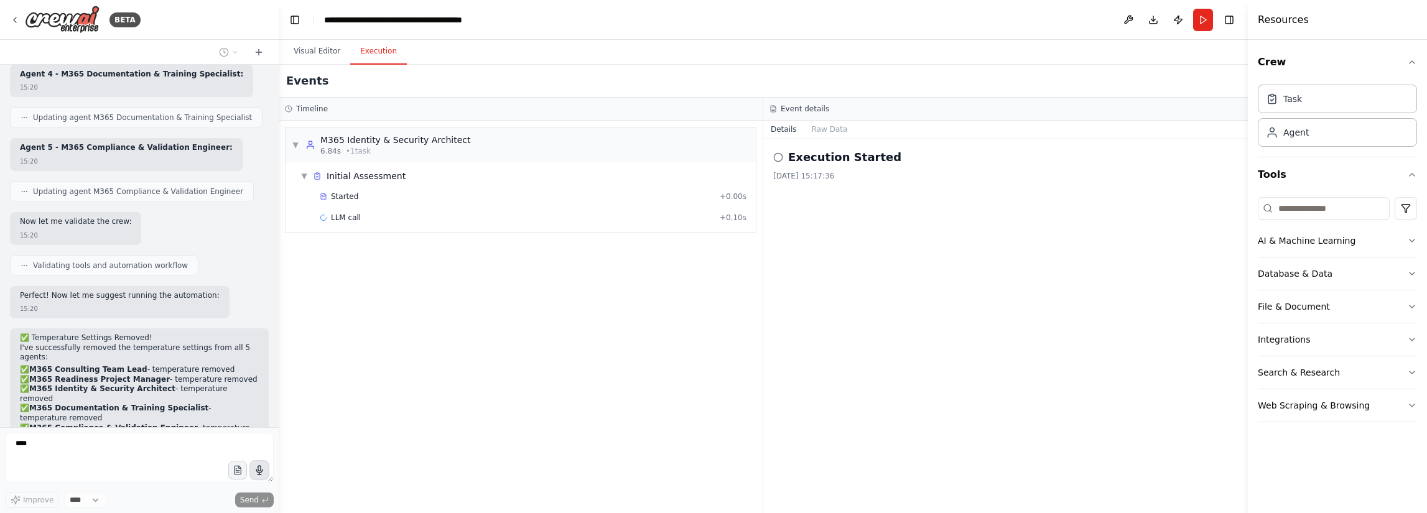
scroll to position [5583, 0]
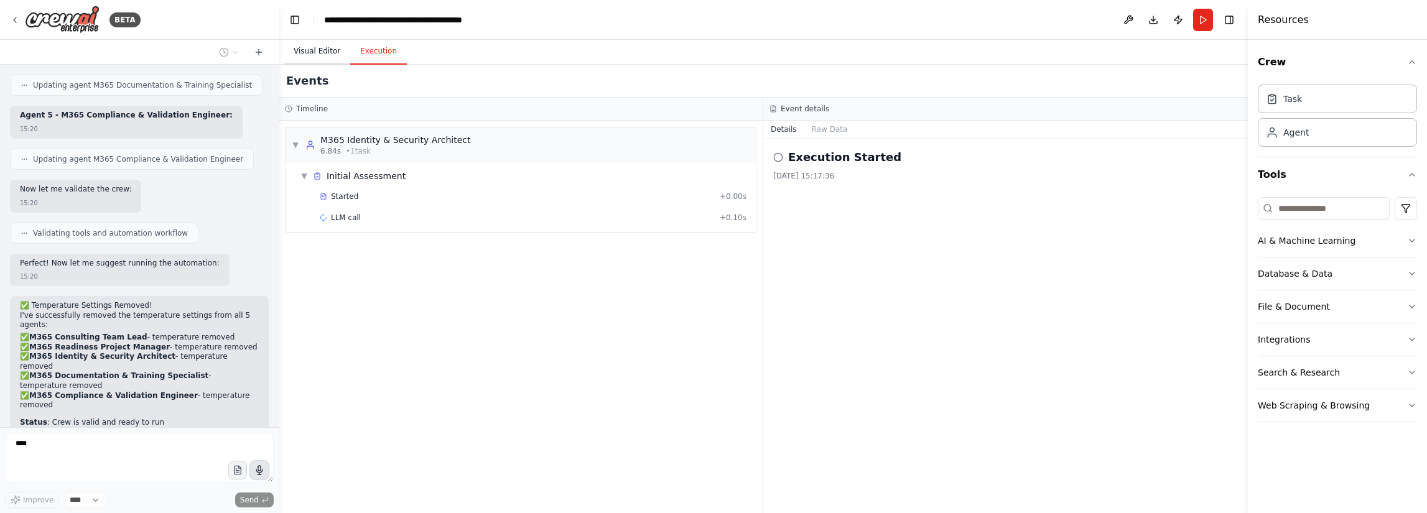
click at [310, 50] on button "Visual Editor" at bounding box center [317, 52] width 67 height 26
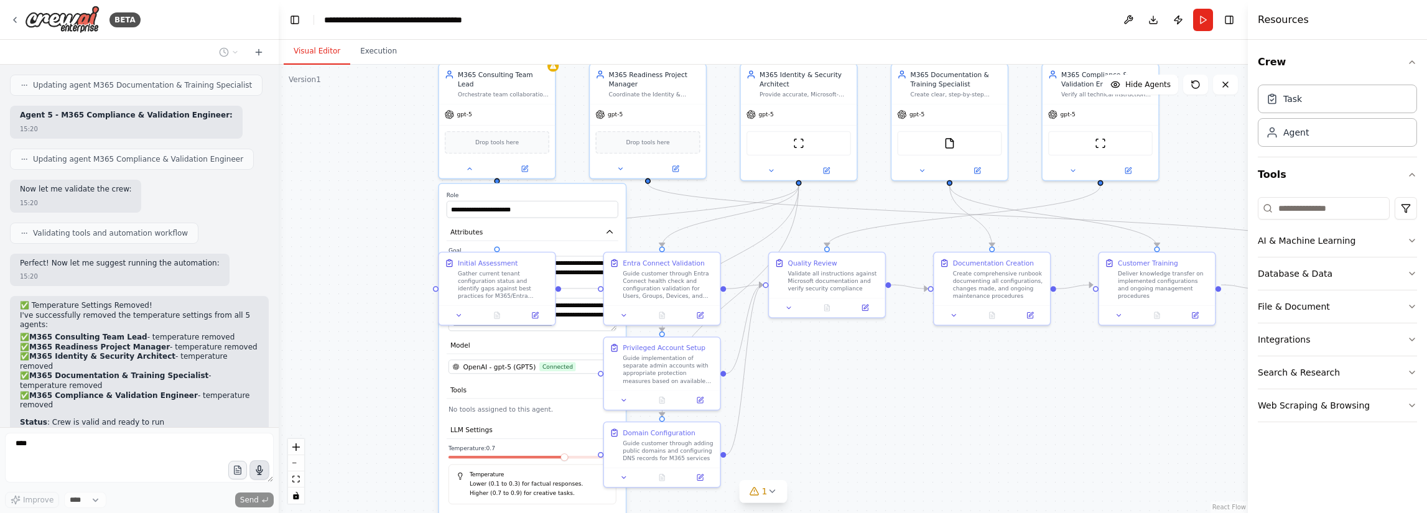
drag, startPoint x: 435, startPoint y: 297, endPoint x: 410, endPoint y: 160, distance: 138.6
click at [410, 160] on div ".deletable-edge-delete-btn { width: 20px; height: 20px; border: 0px solid #ffff…" at bounding box center [763, 289] width 969 height 448
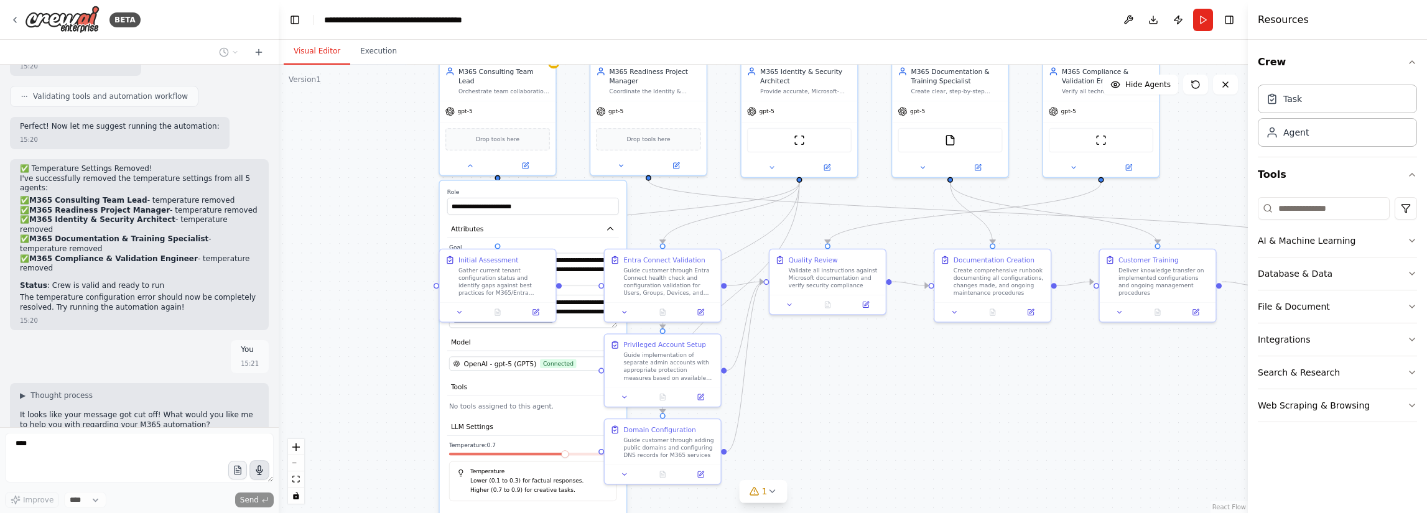
scroll to position [5730, 0]
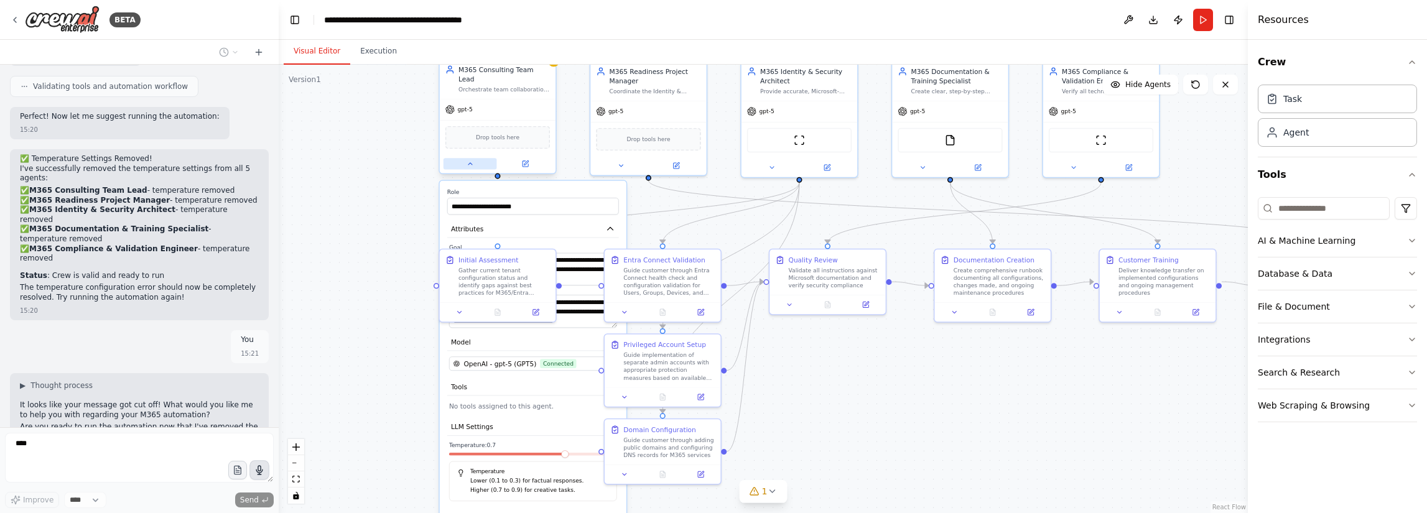
click at [466, 160] on icon at bounding box center [469, 163] width 7 height 7
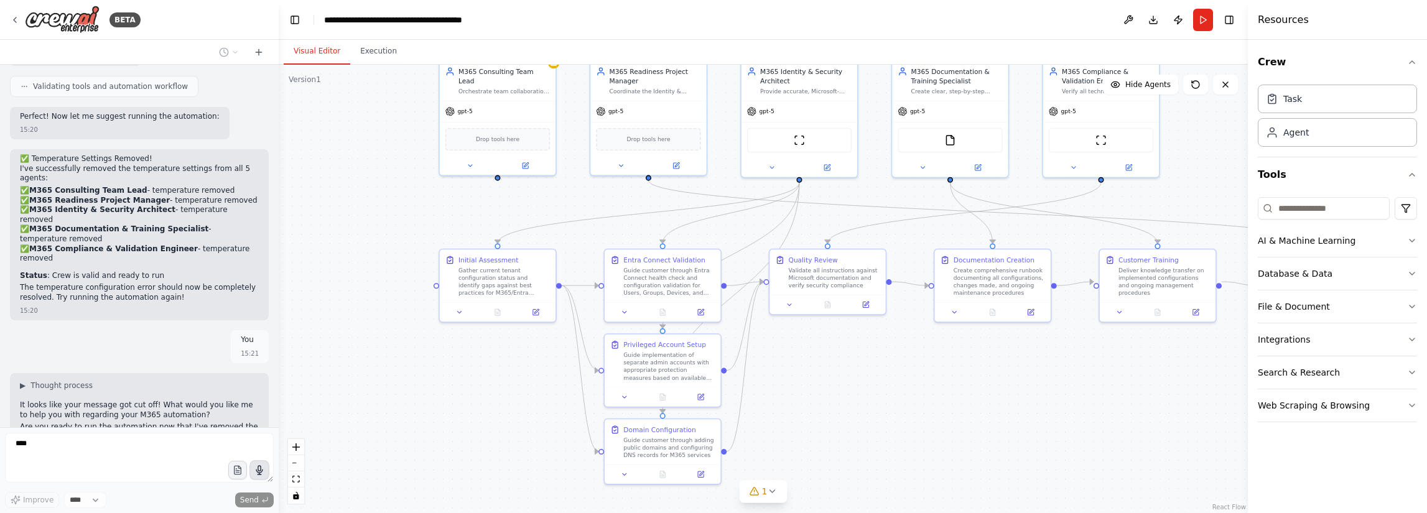
click at [396, 221] on div ".deletable-edge-delete-btn { width: 20px; height: 20px; border: 0px solid #ffff…" at bounding box center [763, 289] width 969 height 448
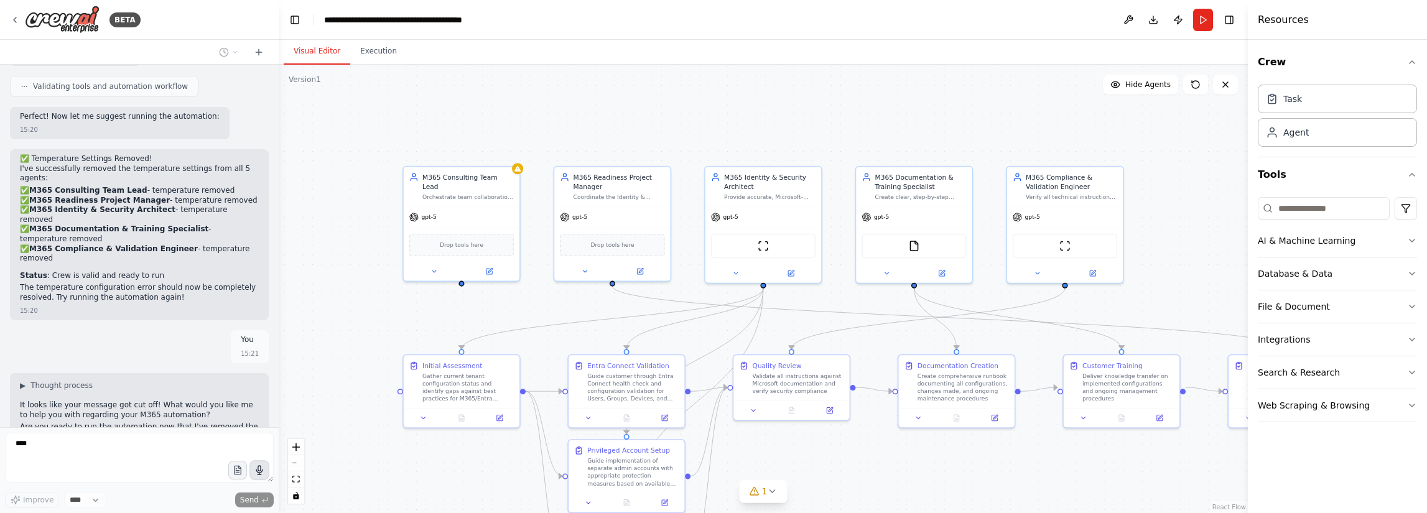
drag, startPoint x: 397, startPoint y: 196, endPoint x: 361, endPoint y: 302, distance: 111.7
click at [361, 302] on div ".deletable-edge-delete-btn { width: 20px; height: 20px; border: 0px solid #ffff…" at bounding box center [763, 289] width 969 height 448
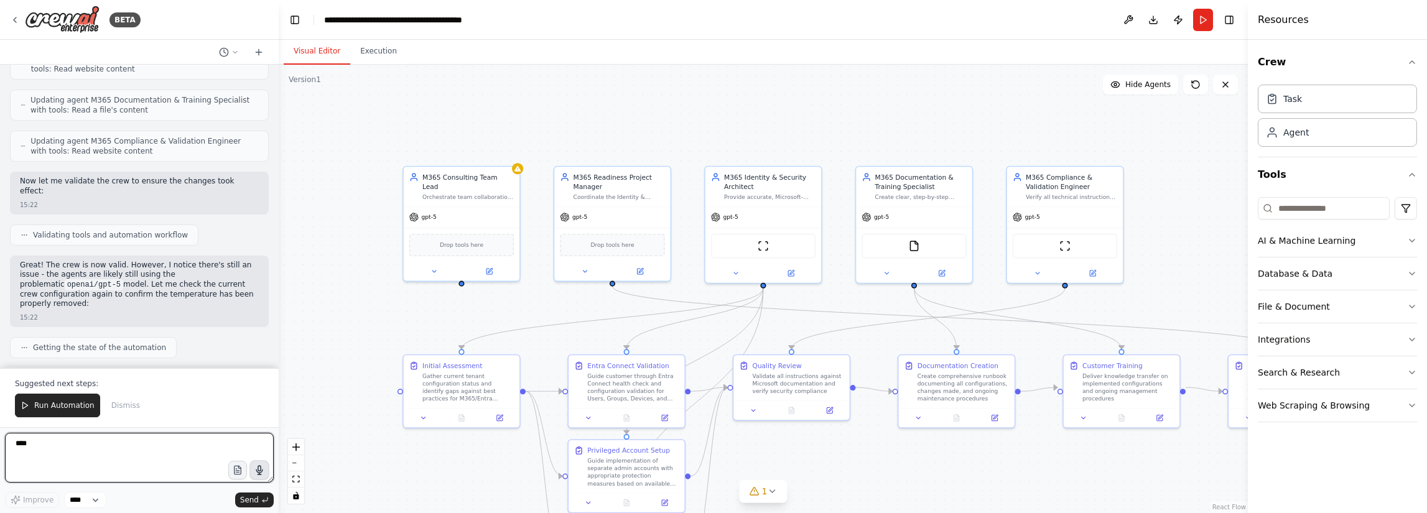
scroll to position [6474, 0]
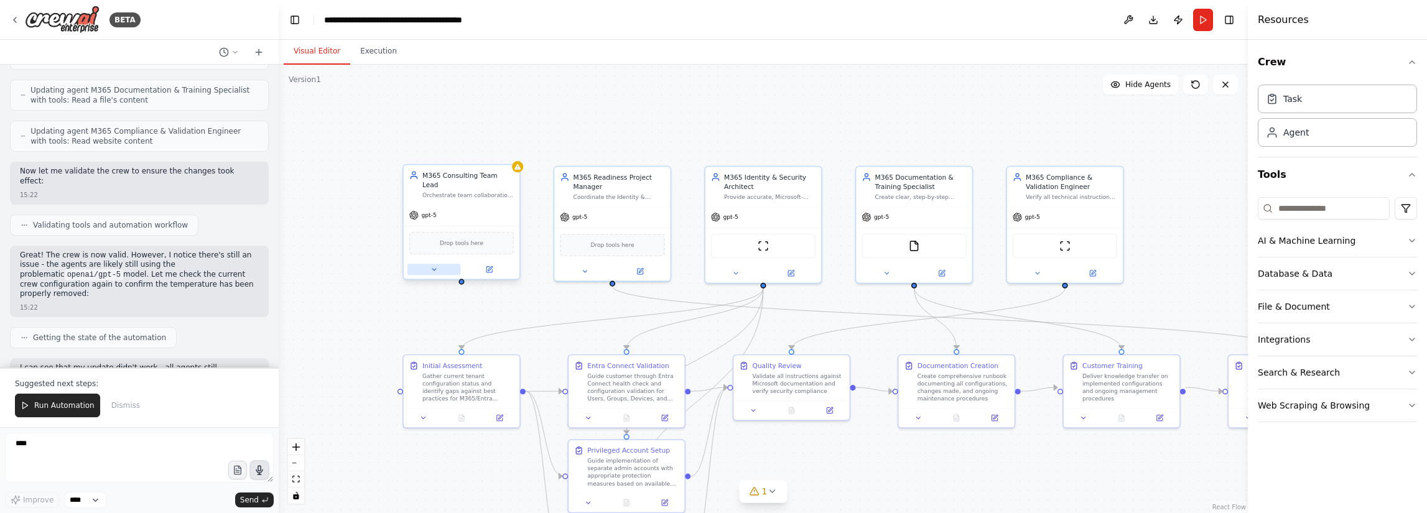
click at [430, 264] on button at bounding box center [433, 269] width 53 height 11
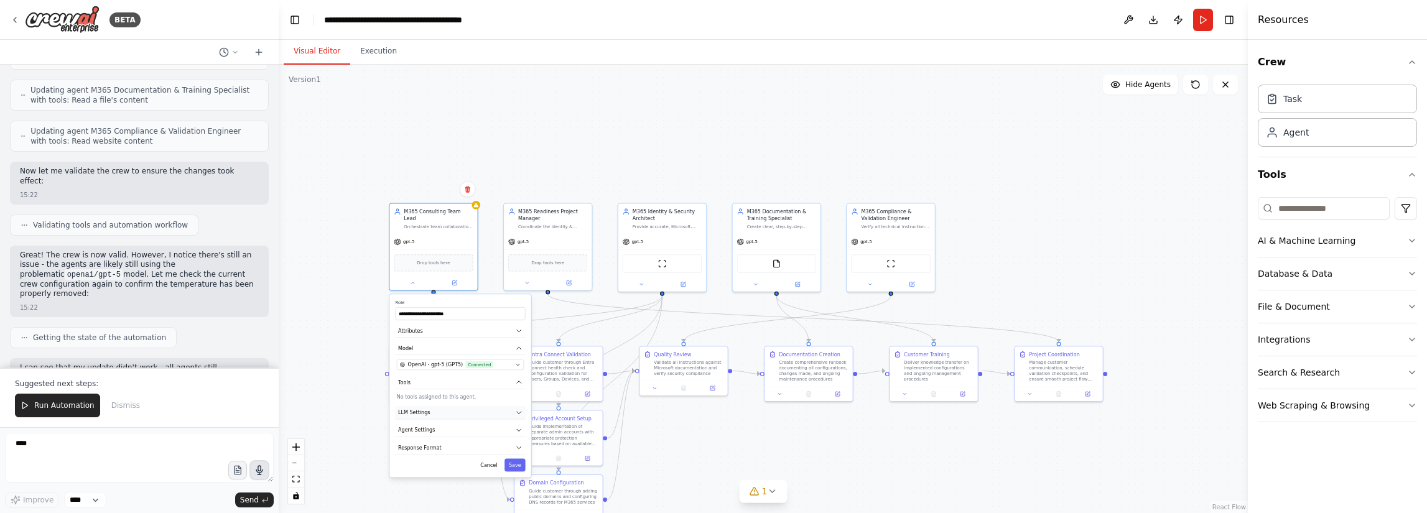
click at [442, 406] on button "LLM Settings" at bounding box center [460, 412] width 130 height 13
click at [483, 361] on span "Connected" at bounding box center [479, 364] width 27 height 7
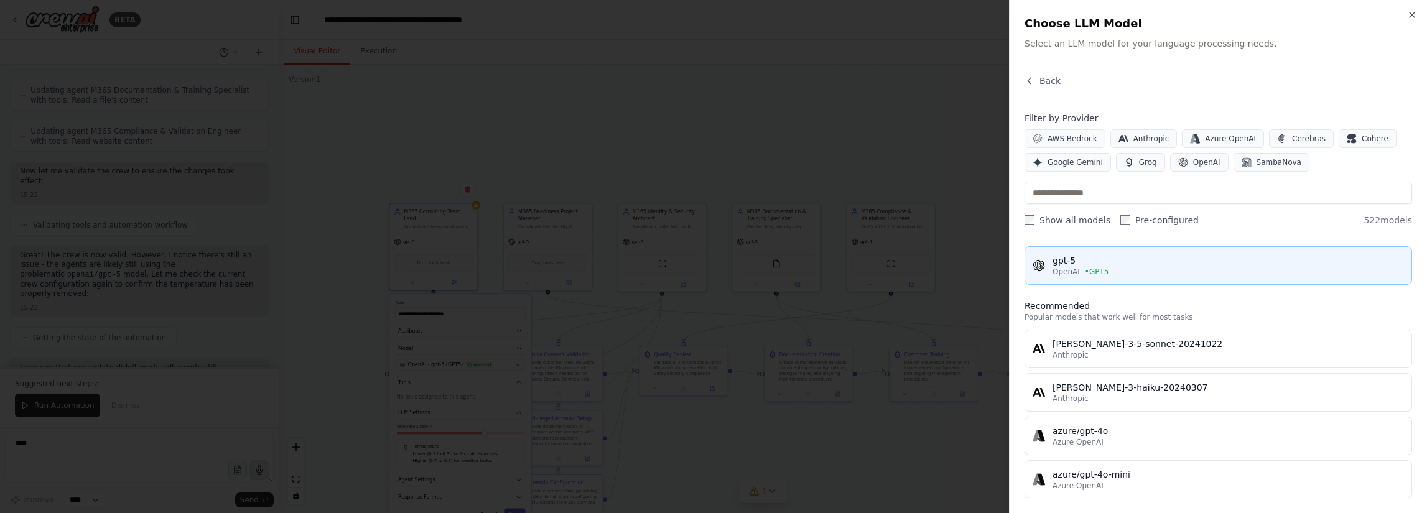
scroll to position [0, 0]
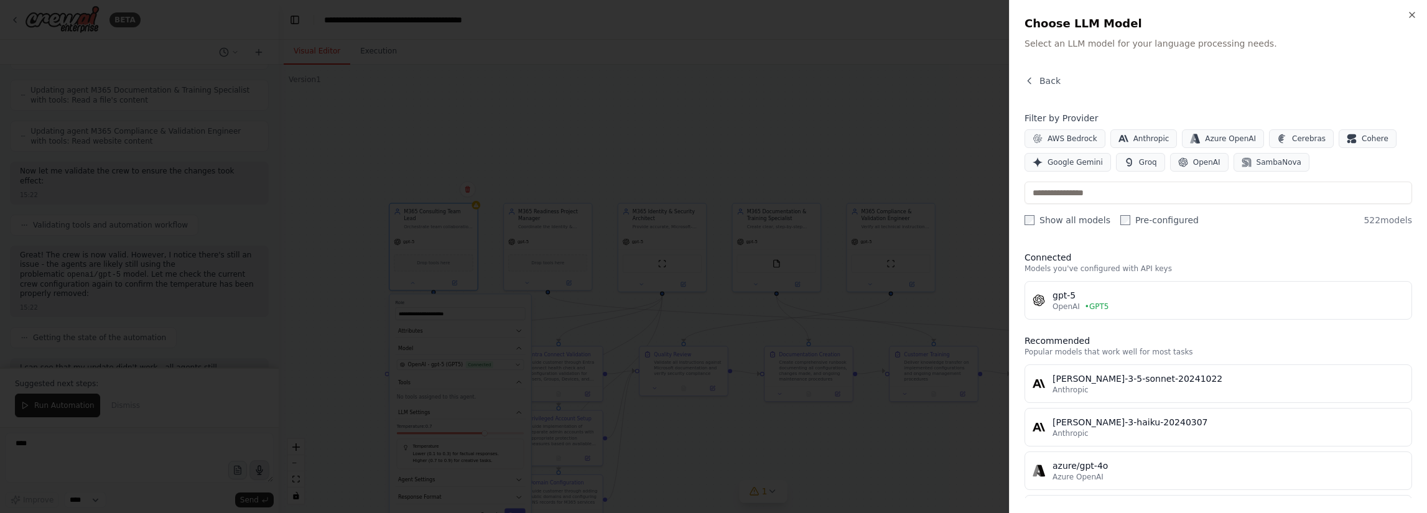
click at [1409, 9] on div "Close Choose LLM Model Select an LLM model for your language processing needs. …" at bounding box center [1218, 256] width 418 height 513
click at [1409, 13] on icon "button" at bounding box center [1411, 14] width 5 height 5
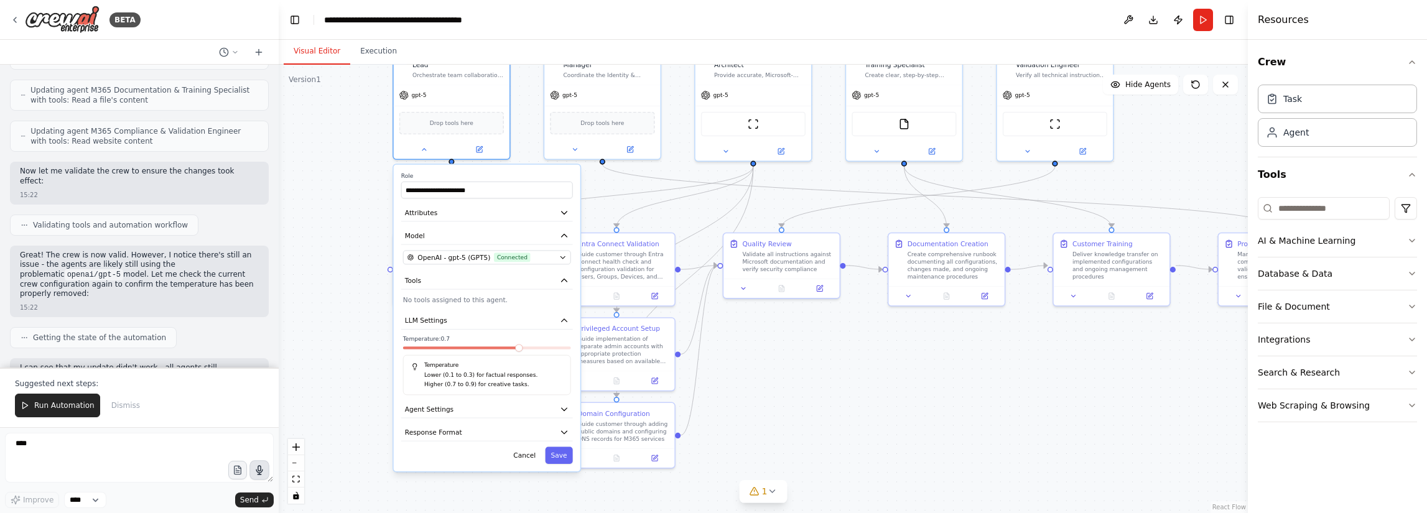
drag, startPoint x: 356, startPoint y: 410, endPoint x: 358, endPoint y: 287, distance: 123.2
click at [356, 285] on div ".deletable-edge-delete-btn { width: 20px; height: 20px; border: 0px solid #ffff…" at bounding box center [763, 289] width 969 height 448
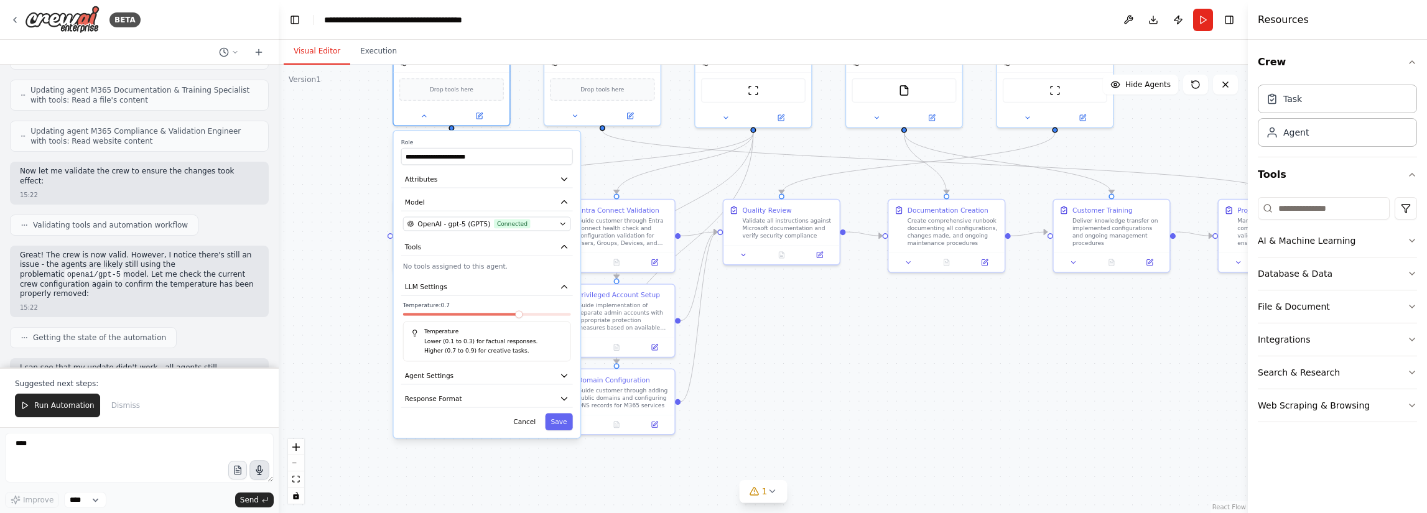
click at [523, 313] on div at bounding box center [487, 316] width 168 height 7
click at [465, 279] on button "LLM Settings" at bounding box center [487, 287] width 172 height 17
drag, startPoint x: 517, startPoint y: 310, endPoint x: 494, endPoint y: 311, distance: 23.7
drag, startPoint x: 494, startPoint y: 311, endPoint x: 452, endPoint y: 314, distance: 42.4
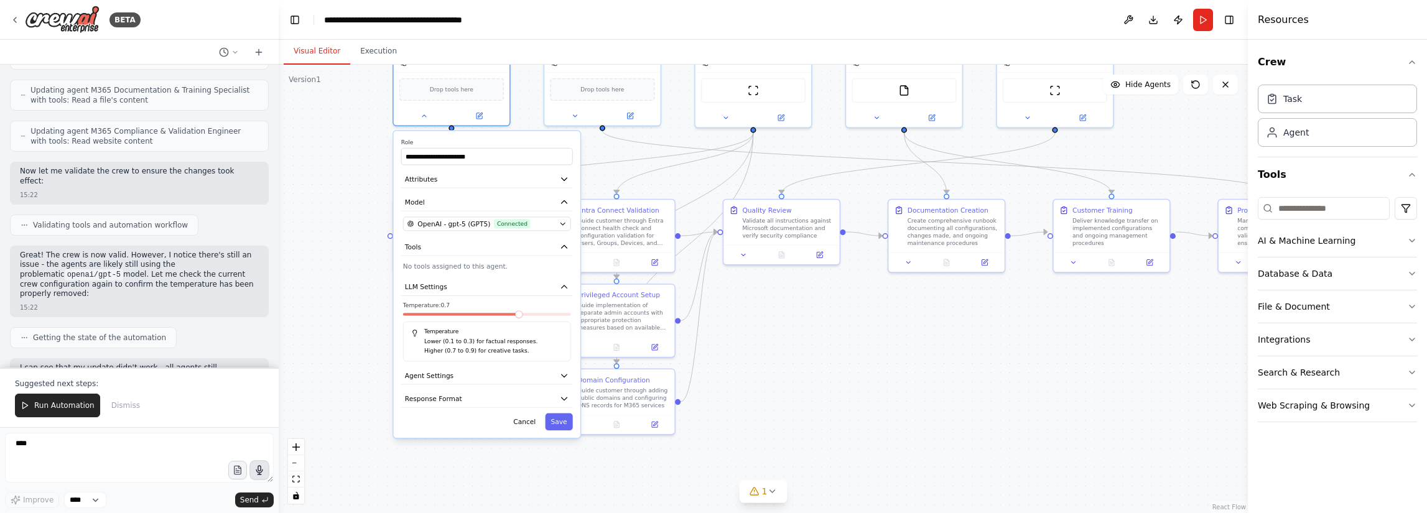
click at [452, 322] on div "Temperature Lower (0.1 to 0.3) for factual responses. Higher (0.7 to 0.9) for c…" at bounding box center [487, 342] width 168 height 40
click at [472, 219] on span "OpenAI - gpt-5 (GPT5)" at bounding box center [453, 223] width 73 height 9
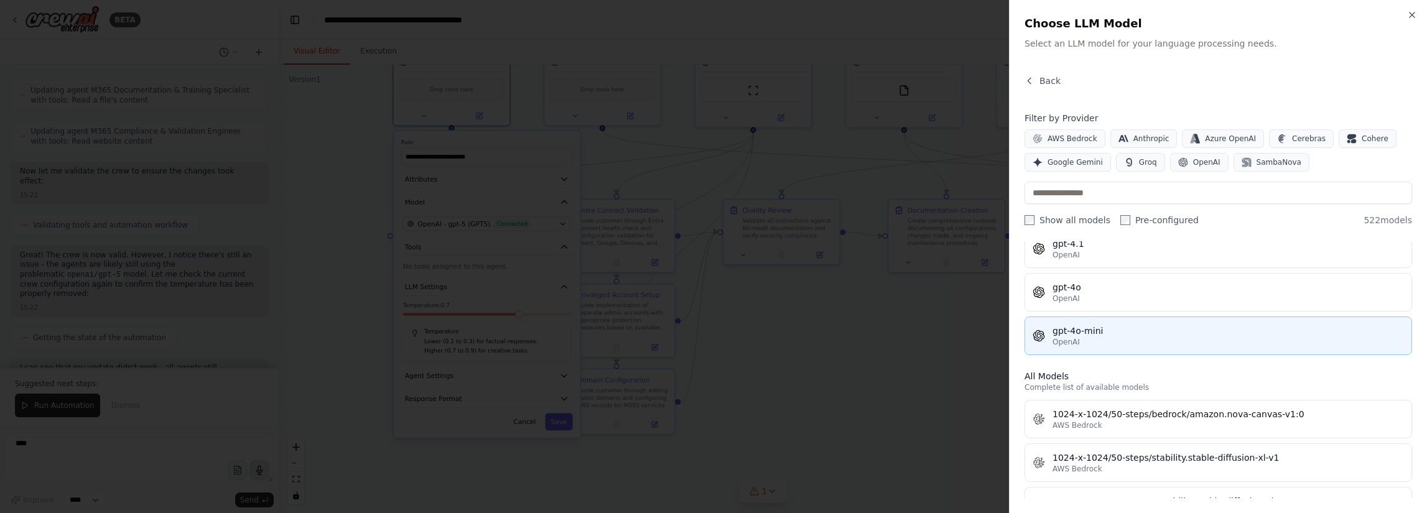
scroll to position [311, 0]
click at [1141, 335] on div "OpenAI" at bounding box center [1227, 340] width 351 height 10
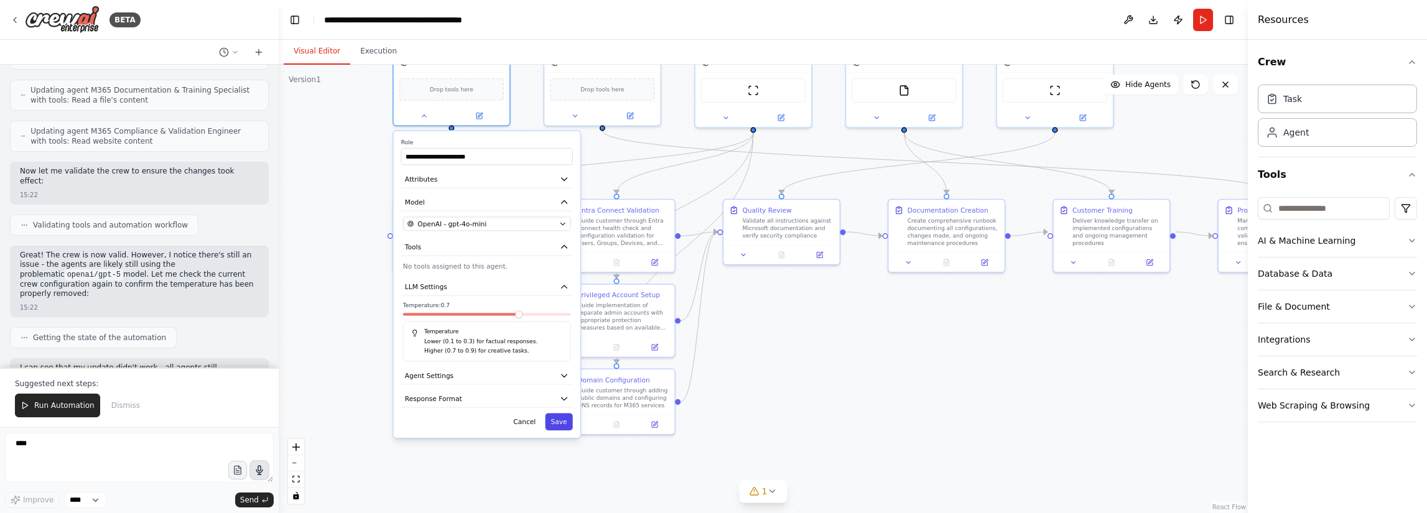
click at [560, 415] on button "Save" at bounding box center [558, 422] width 27 height 17
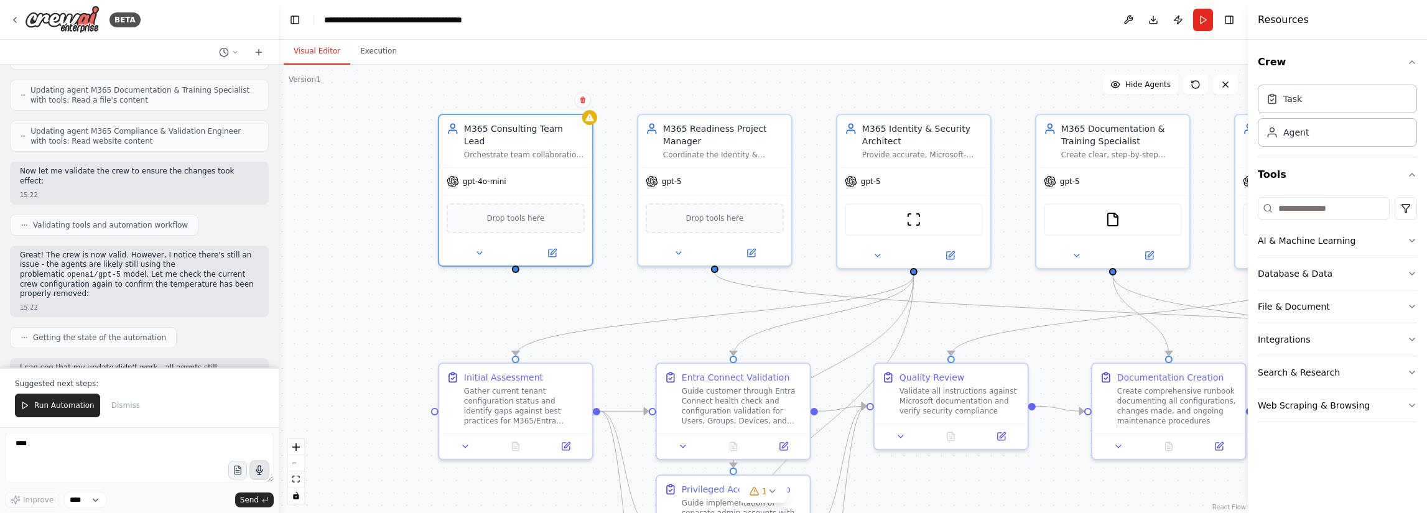
drag, startPoint x: 363, startPoint y: 281, endPoint x: 401, endPoint y: 452, distance: 175.0
click at [395, 504] on div ".deletable-edge-delete-btn { width: 20px; height: 20px; border: 0px solid #ffff…" at bounding box center [763, 289] width 969 height 448
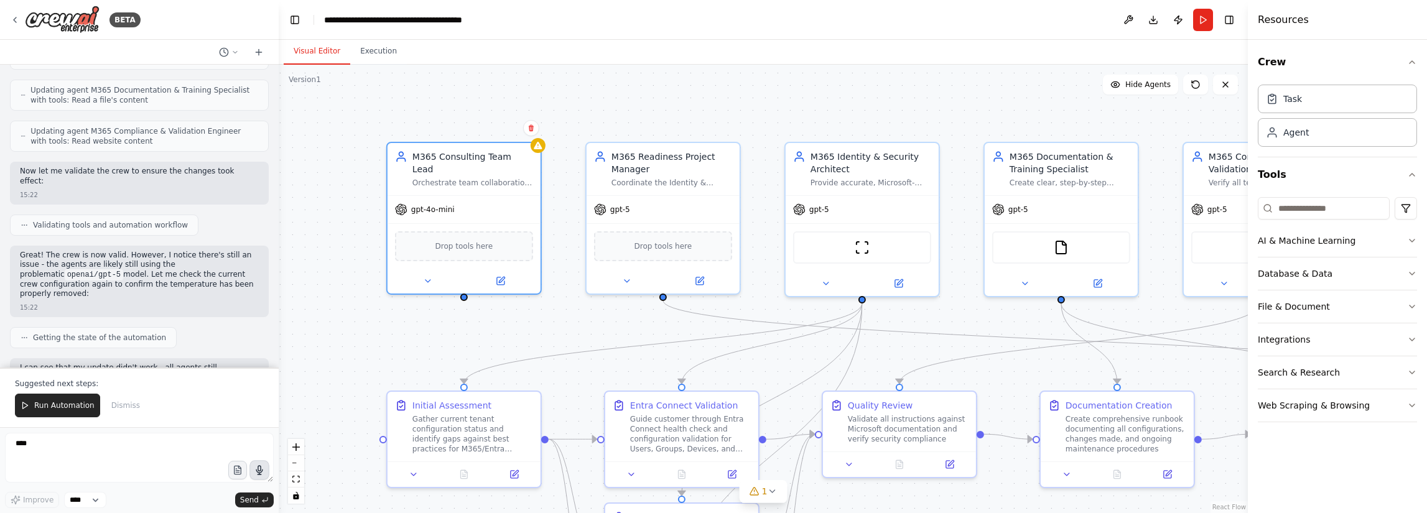
drag, startPoint x: 628, startPoint y: 304, endPoint x: 551, endPoint y: 325, distance: 80.0
click at [552, 325] on div ".deletable-edge-delete-btn { width: 20px; height: 20px; border: 0px solid #ffff…" at bounding box center [763, 289] width 969 height 448
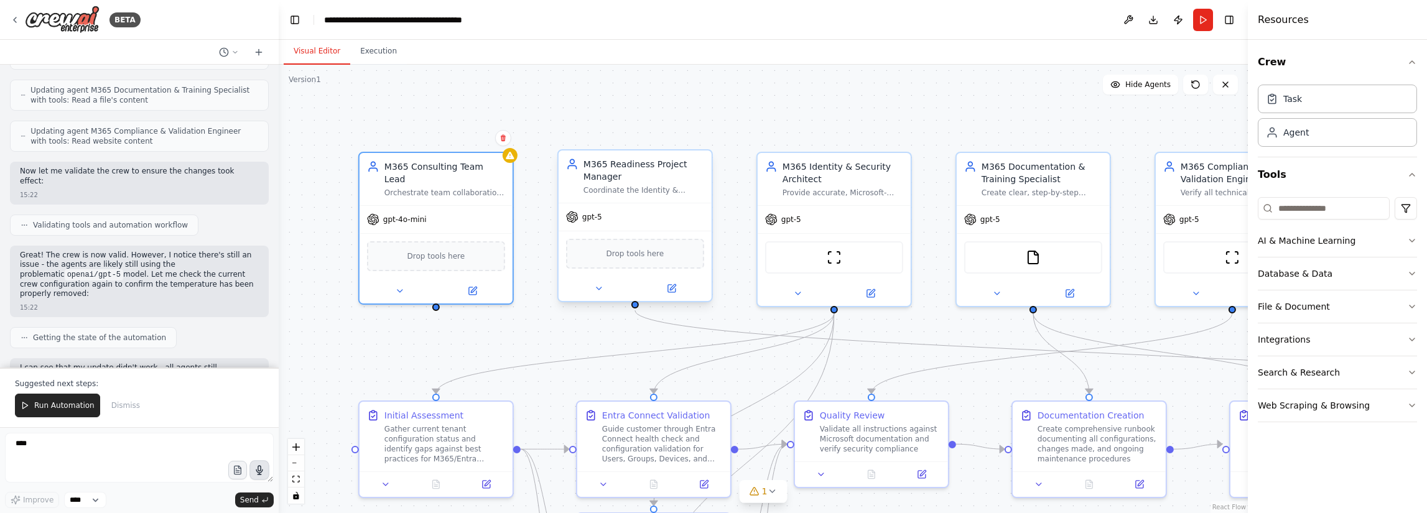
click at [606, 217] on div "gpt-5" at bounding box center [634, 216] width 153 height 27
click at [599, 291] on icon at bounding box center [598, 289] width 10 height 10
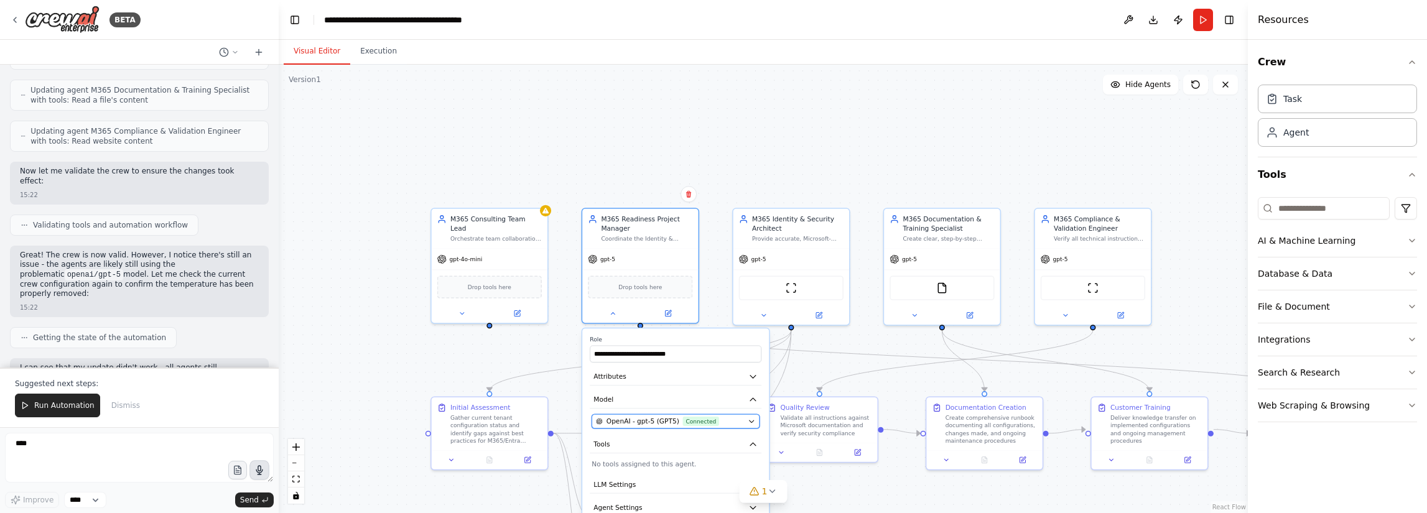
click at [643, 424] on span "OpenAI - gpt-5 (GPT5)" at bounding box center [642, 421] width 73 height 9
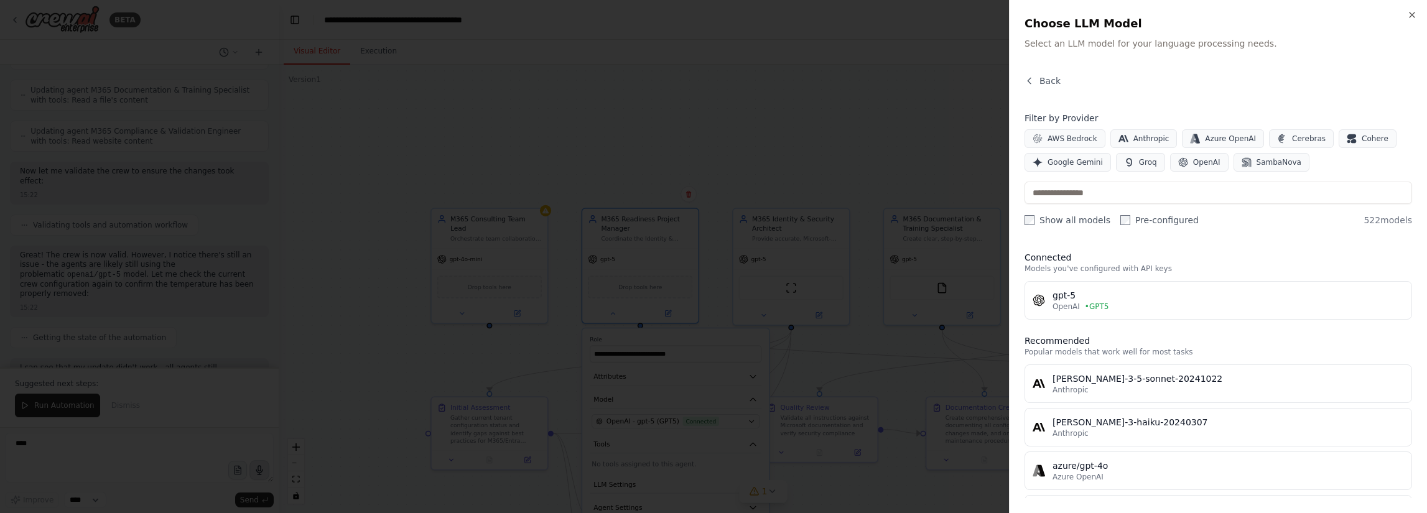
scroll to position [124, 0]
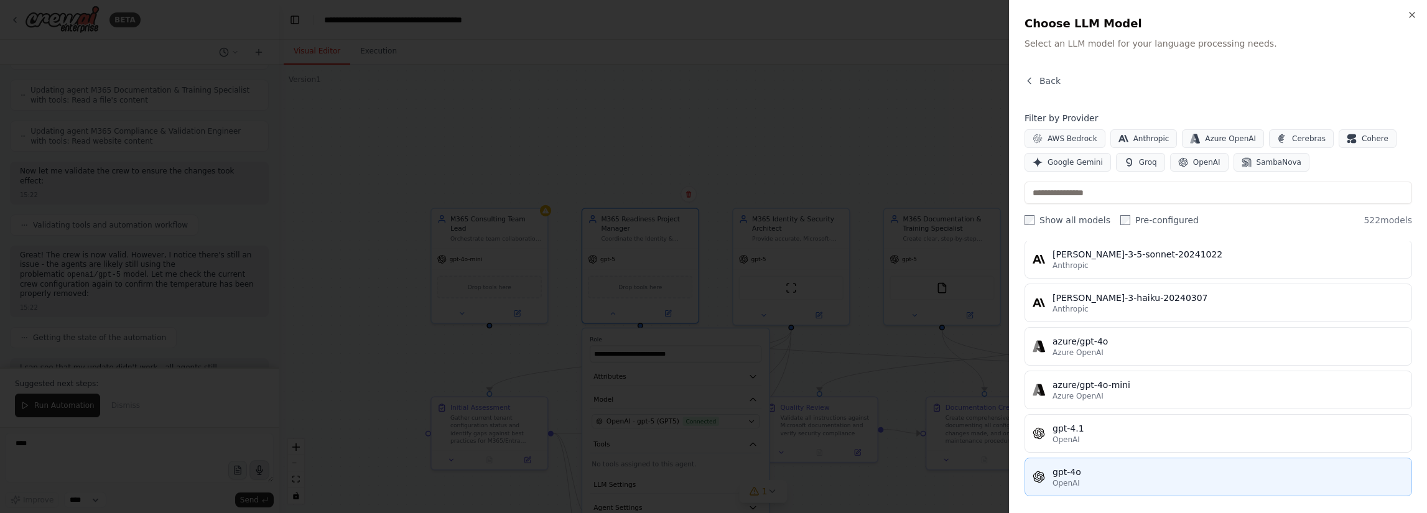
click at [1134, 466] on div "gpt-4o" at bounding box center [1227, 472] width 351 height 12
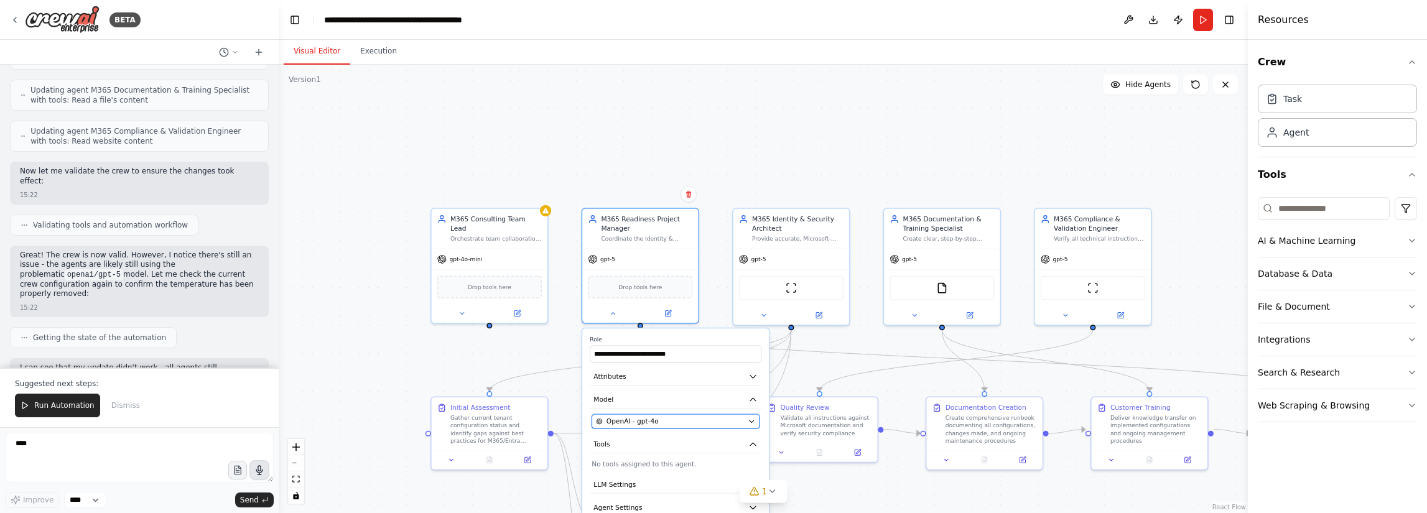
click at [662, 424] on div "OpenAI - gpt-4o" at bounding box center [670, 421] width 148 height 9
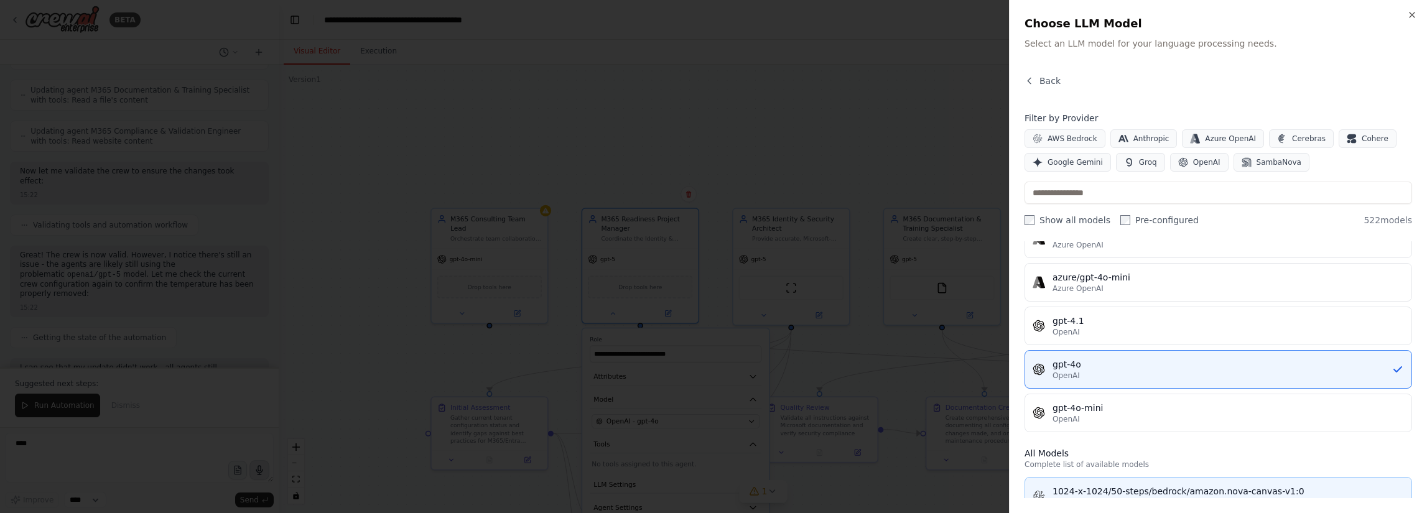
scroll to position [311, 0]
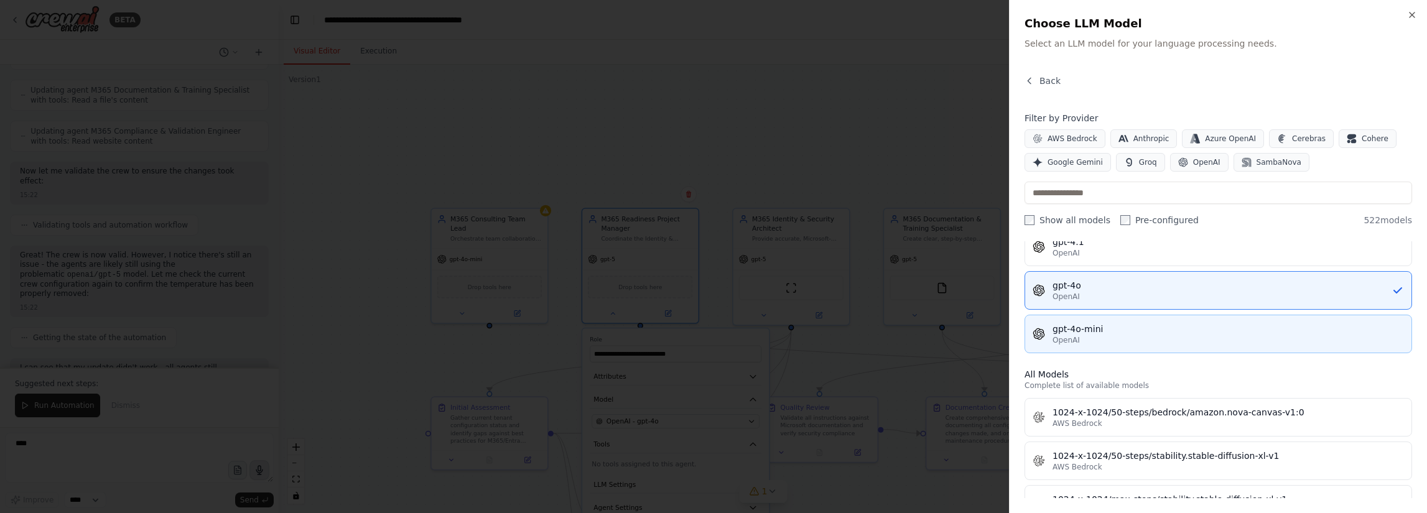
click at [1129, 335] on div "OpenAI" at bounding box center [1227, 340] width 351 height 10
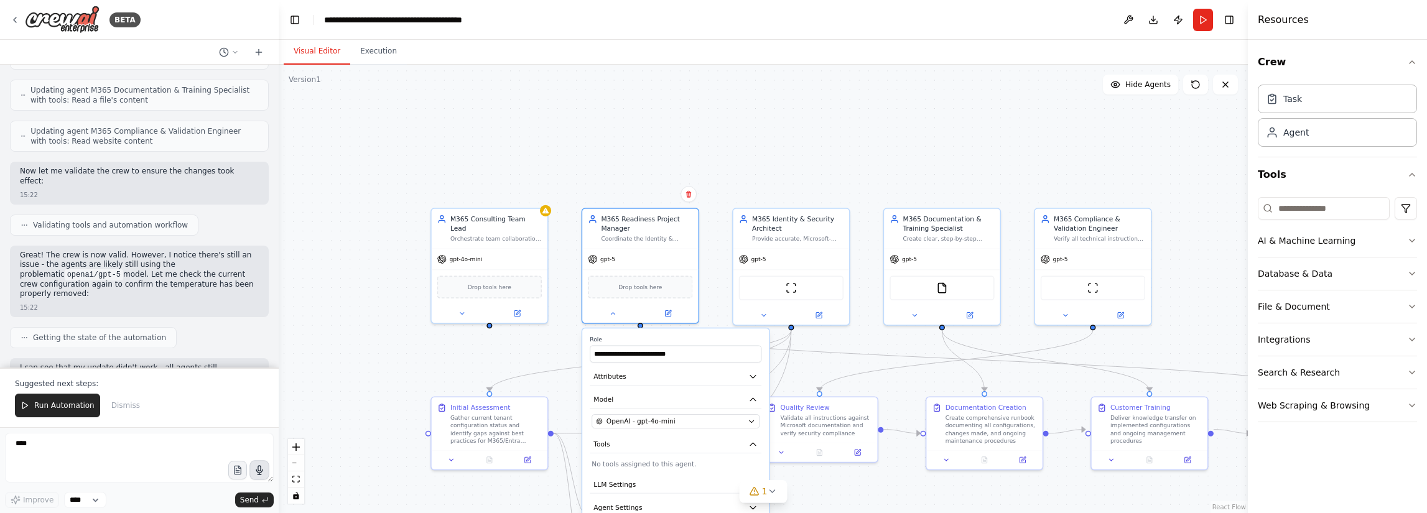
click at [535, 348] on div ".deletable-edge-delete-btn { width: 20px; height: 20px; border: 0px solid #ffff…" at bounding box center [763, 289] width 969 height 448
drag, startPoint x: 545, startPoint y: 371, endPoint x: 538, endPoint y: 233, distance: 137.6
click at [538, 233] on div ".deletable-edge-delete-btn { width: 20px; height: 20px; border: 0px solid #ffff…" at bounding box center [751, 330] width 734 height 340
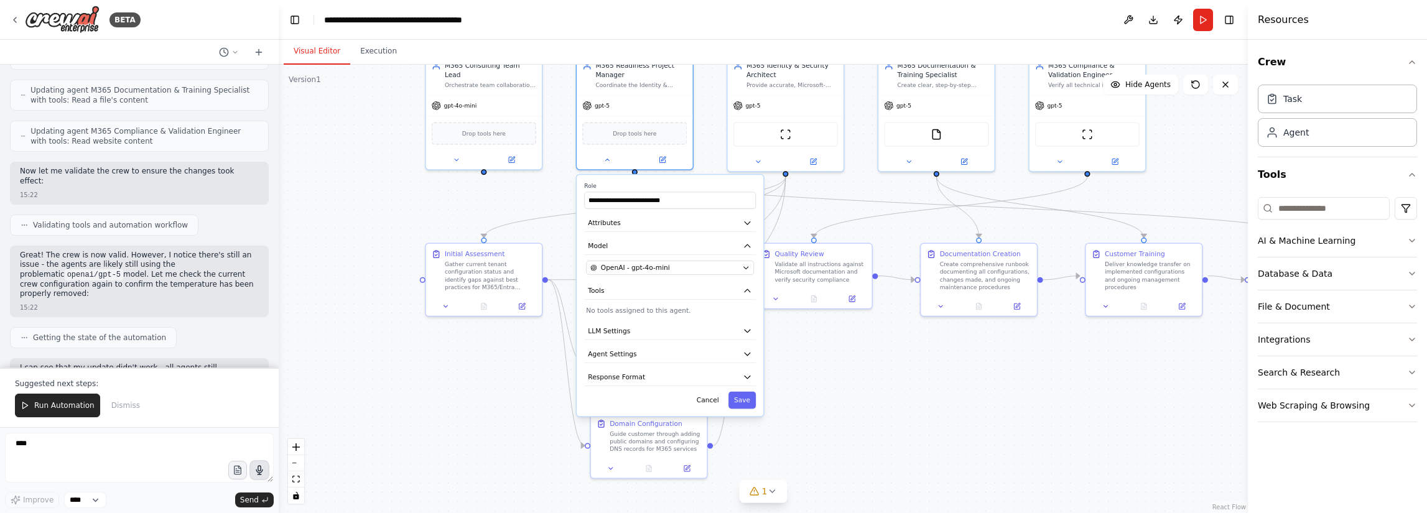
drag, startPoint x: 560, startPoint y: 355, endPoint x: 553, endPoint y: 200, distance: 155.0
click at [553, 200] on div ".deletable-edge-delete-btn { width: 20px; height: 20px; border: 0px solid #ffff…" at bounding box center [763, 289] width 969 height 448
click at [743, 399] on button "Save" at bounding box center [741, 398] width 27 height 17
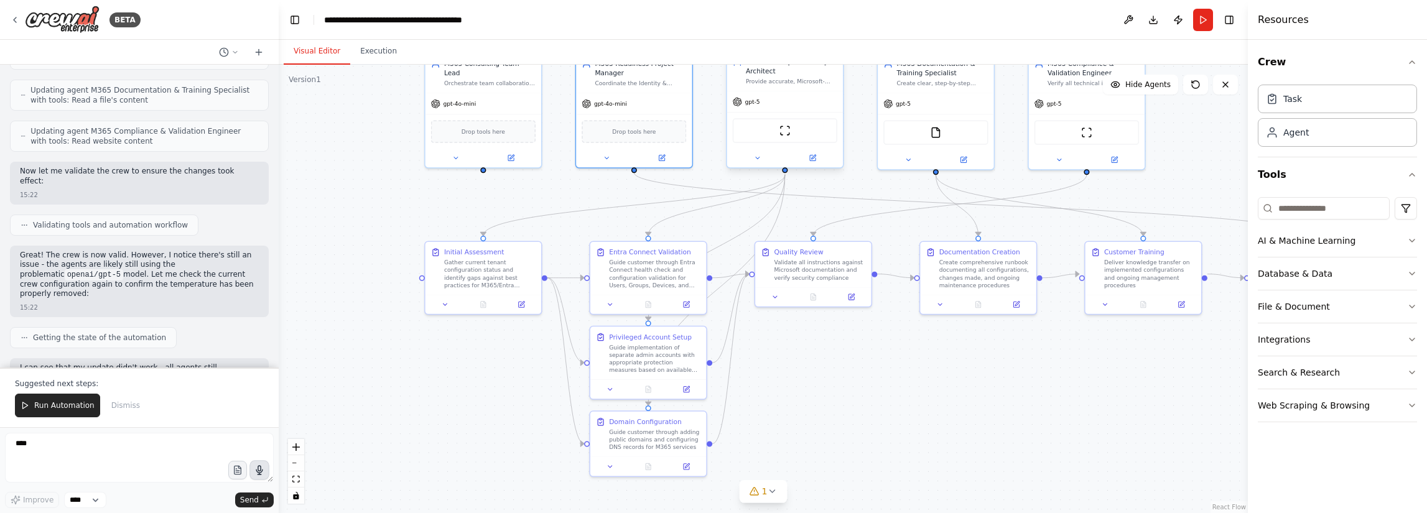
click at [756, 111] on div "gpt-5" at bounding box center [785, 101] width 116 height 21
click at [762, 157] on button at bounding box center [757, 157] width 53 height 11
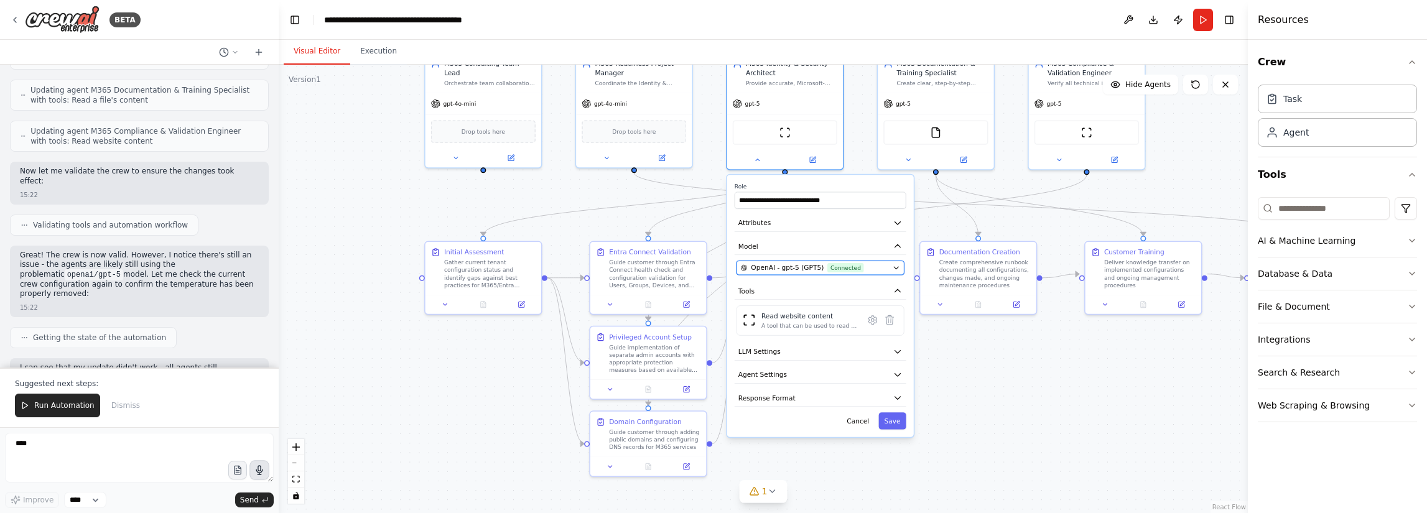
click at [898, 265] on icon "button" at bounding box center [895, 267] width 7 height 7
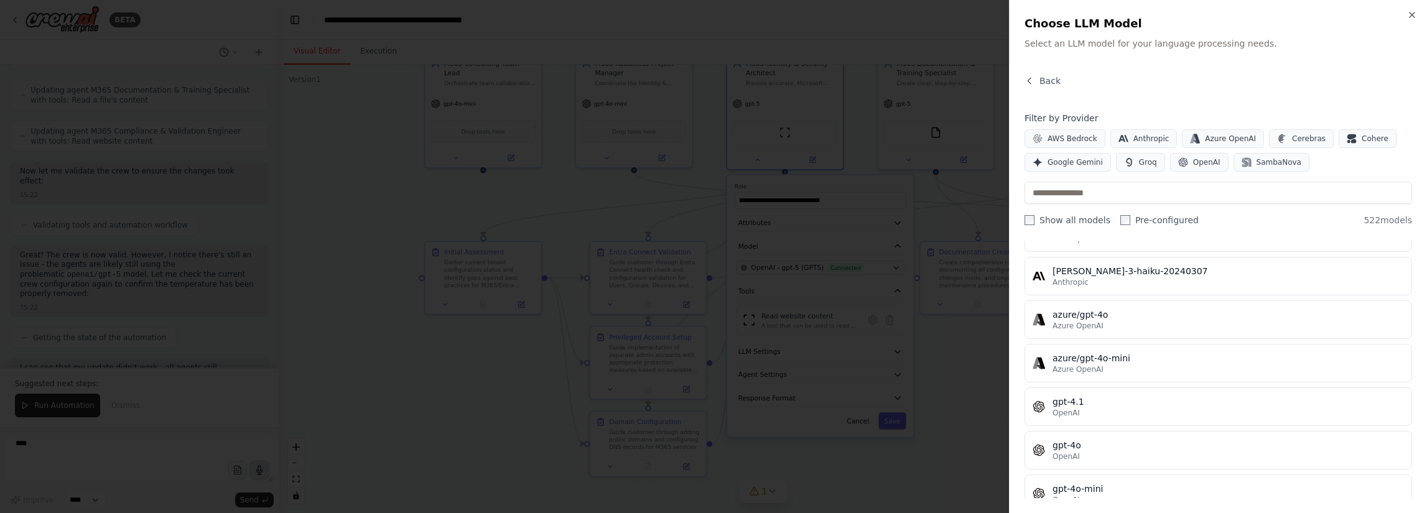
scroll to position [187, 0]
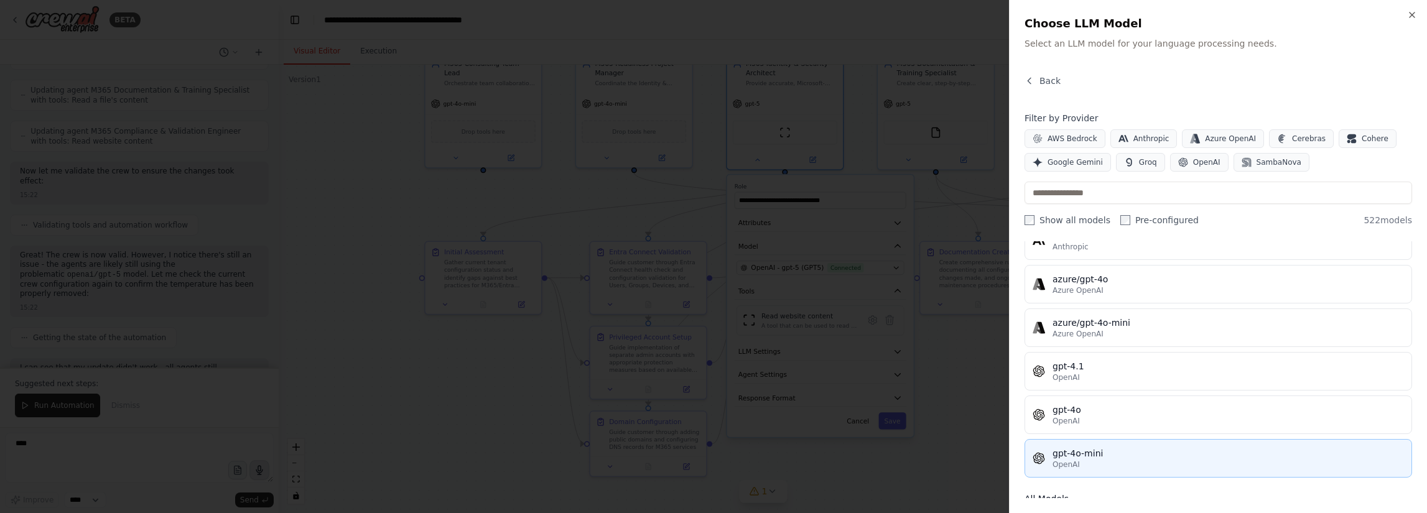
click at [1137, 462] on div "OpenAI" at bounding box center [1227, 465] width 351 height 10
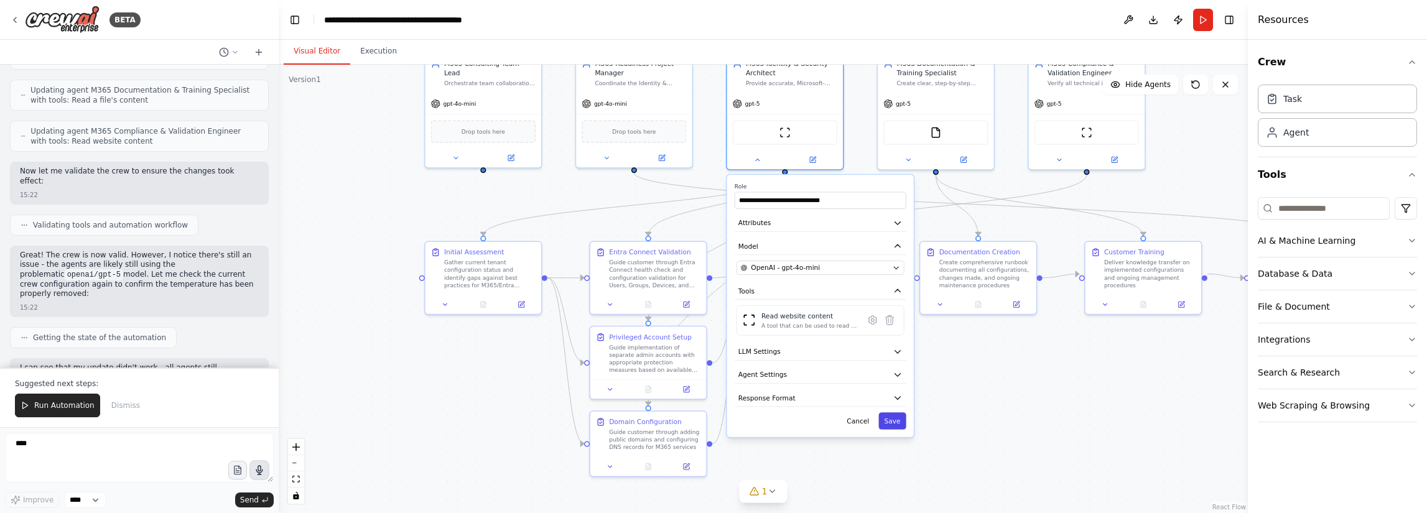
click at [896, 425] on button "Save" at bounding box center [891, 420] width 27 height 17
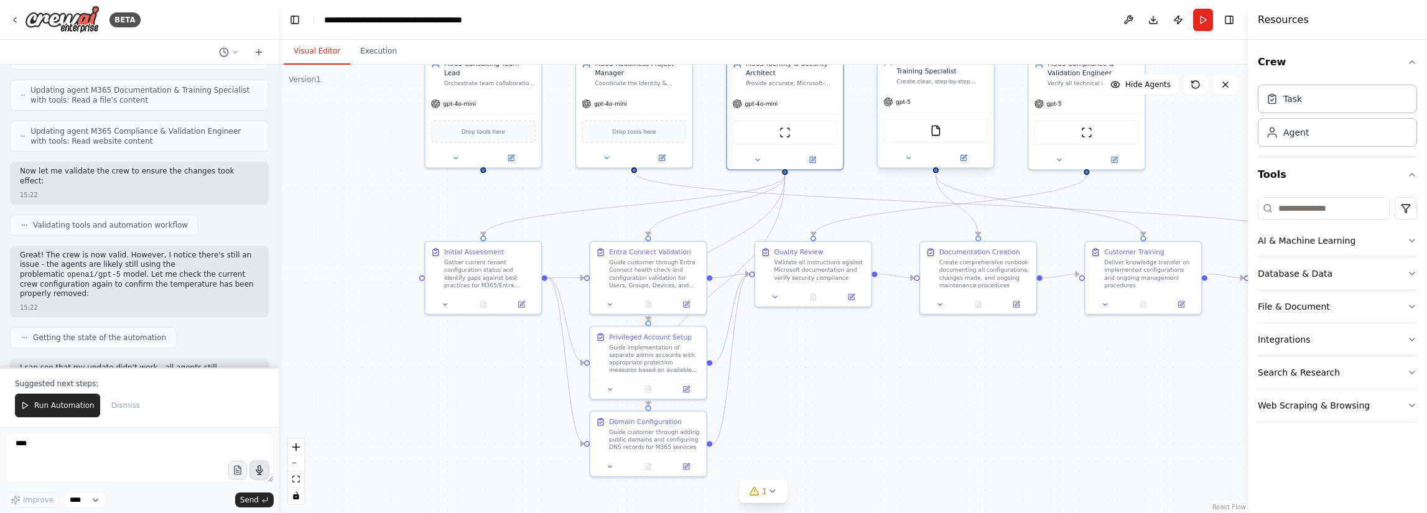
click at [924, 113] on div "FileReadTool" at bounding box center [936, 130] width 116 height 36
click at [911, 151] on div at bounding box center [936, 158] width 116 height 19
click at [909, 159] on icon at bounding box center [907, 157] width 7 height 7
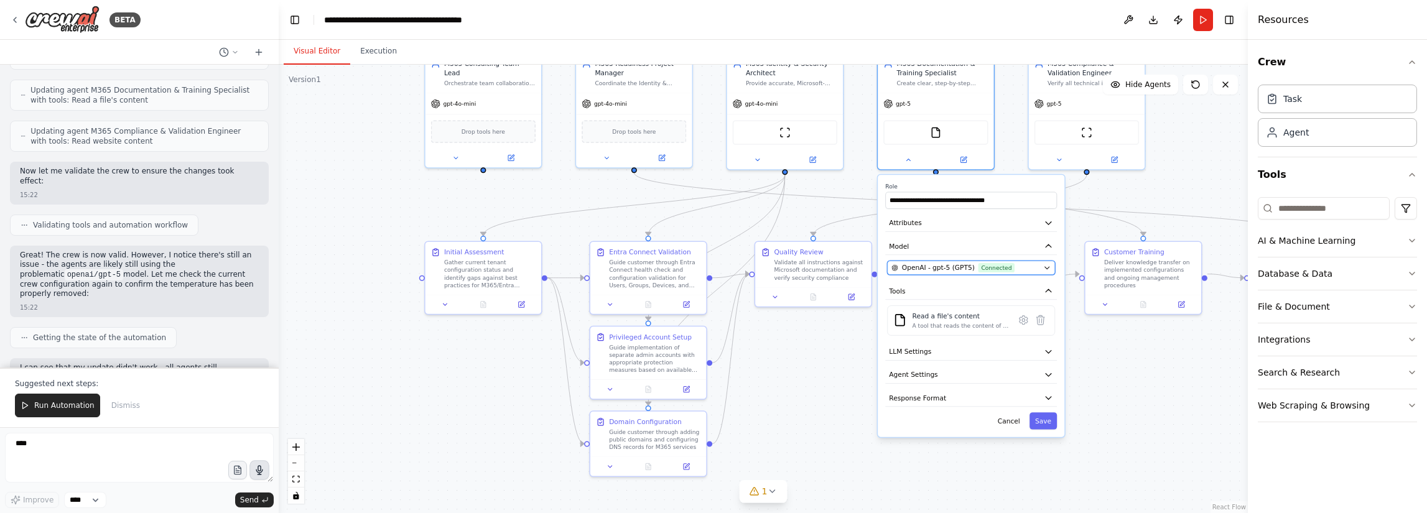
click at [978, 270] on span "Connected" at bounding box center [996, 267] width 36 height 9
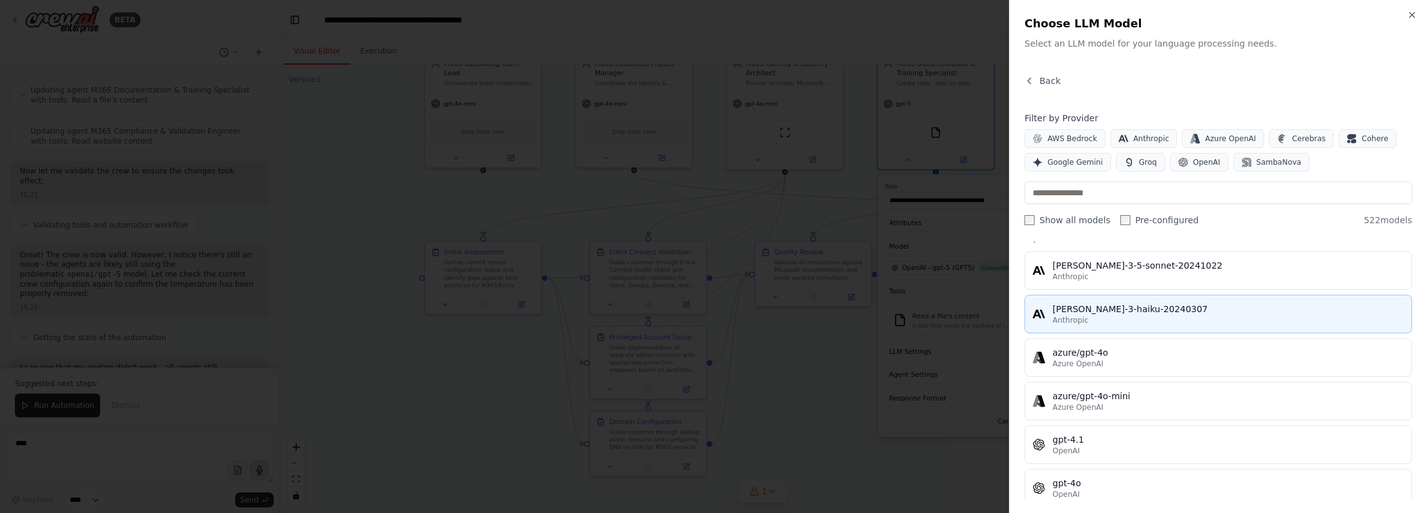
scroll to position [124, 0]
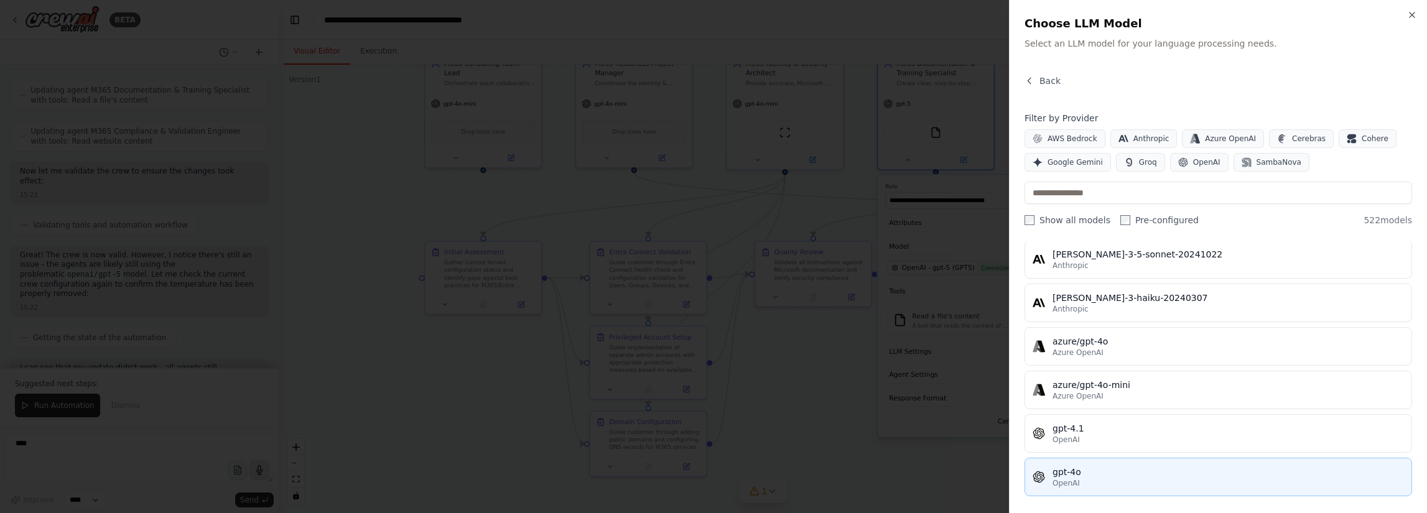
click at [1102, 470] on div "gpt-4o" at bounding box center [1227, 472] width 351 height 12
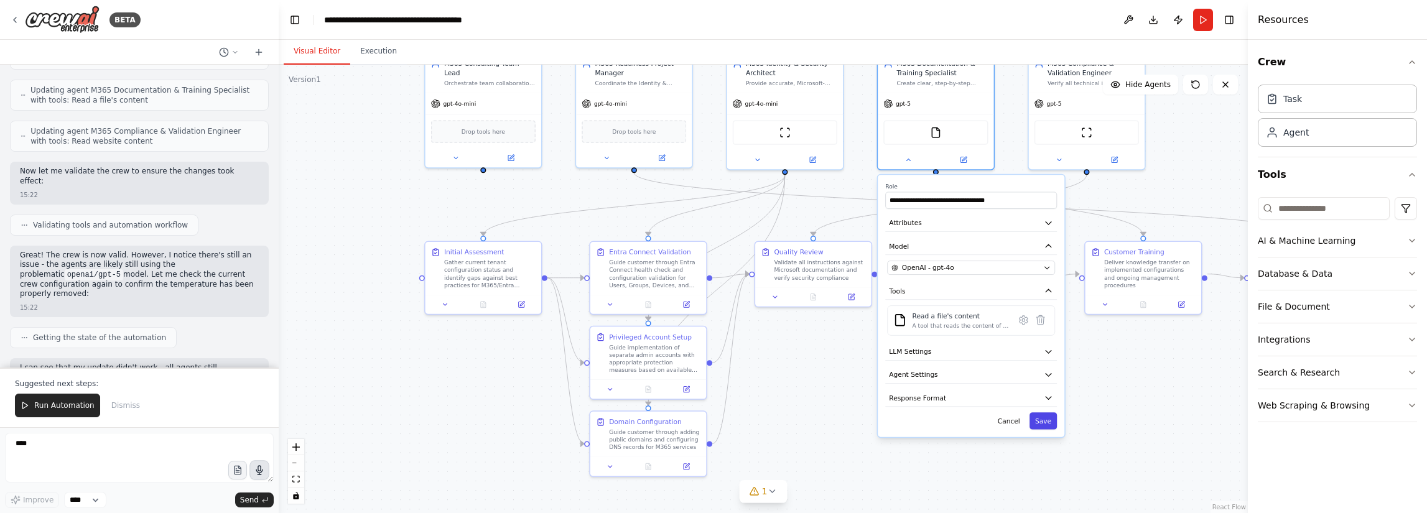
click at [1046, 420] on button "Save" at bounding box center [1042, 420] width 27 height 17
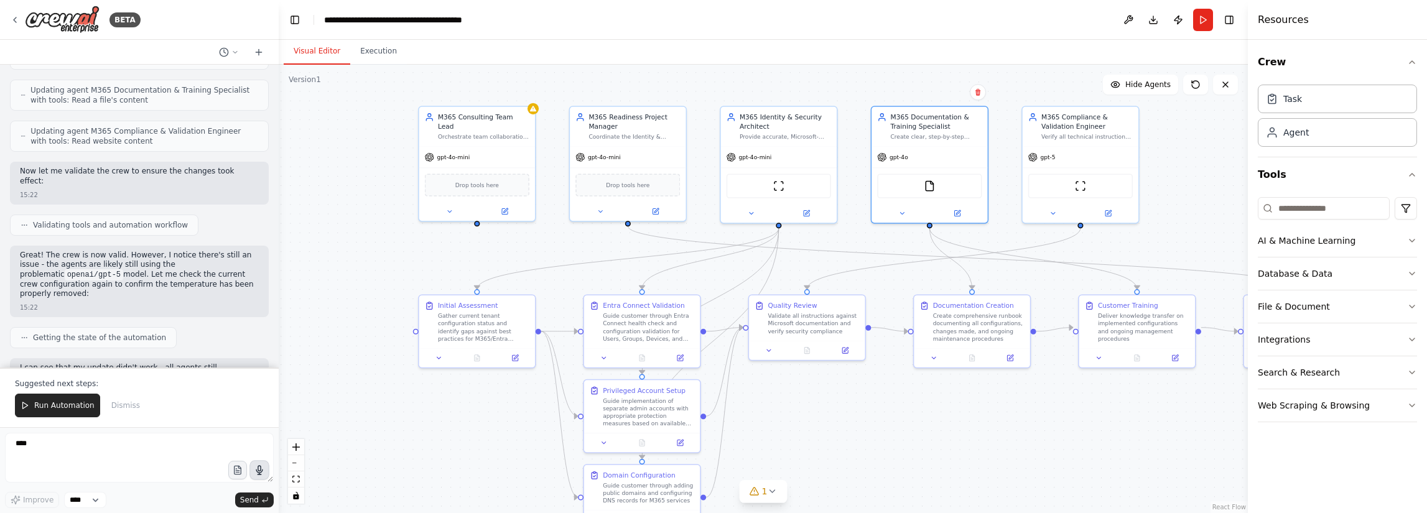
drag, startPoint x: 866, startPoint y: 391, endPoint x: 859, endPoint y: 446, distance: 55.1
click at [859, 446] on div ".deletable-edge-delete-btn { width: 20px; height: 20px; border: 0px solid #ffff…" at bounding box center [763, 289] width 969 height 448
click at [1198, 19] on button "Run" at bounding box center [1203, 20] width 20 height 22
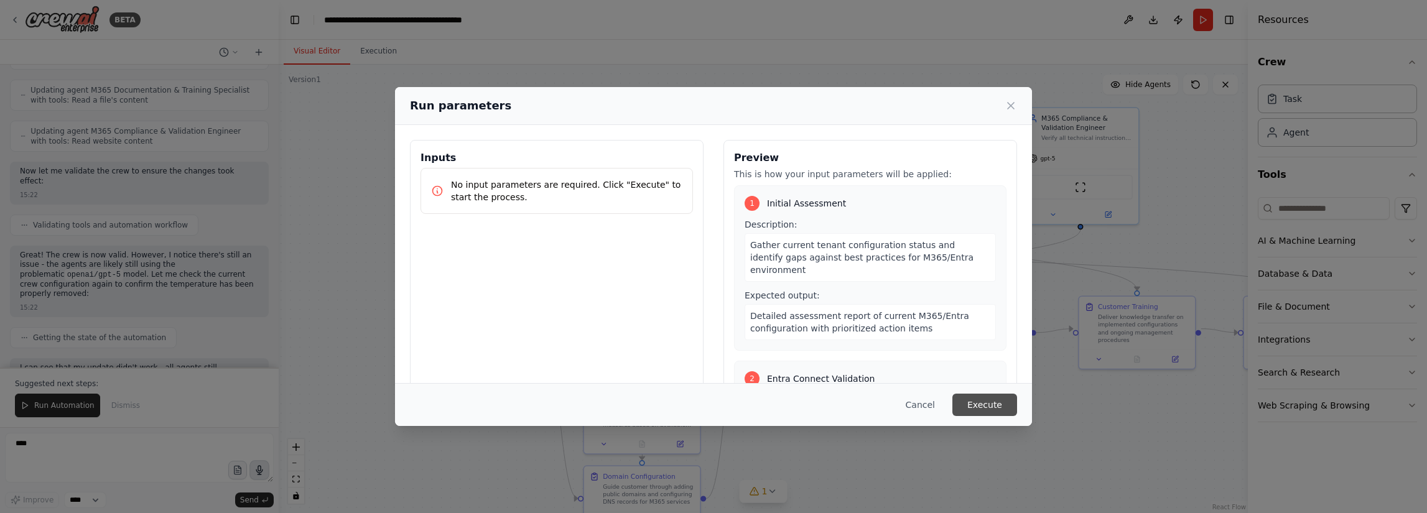
click at [984, 406] on button "Execute" at bounding box center [984, 405] width 65 height 22
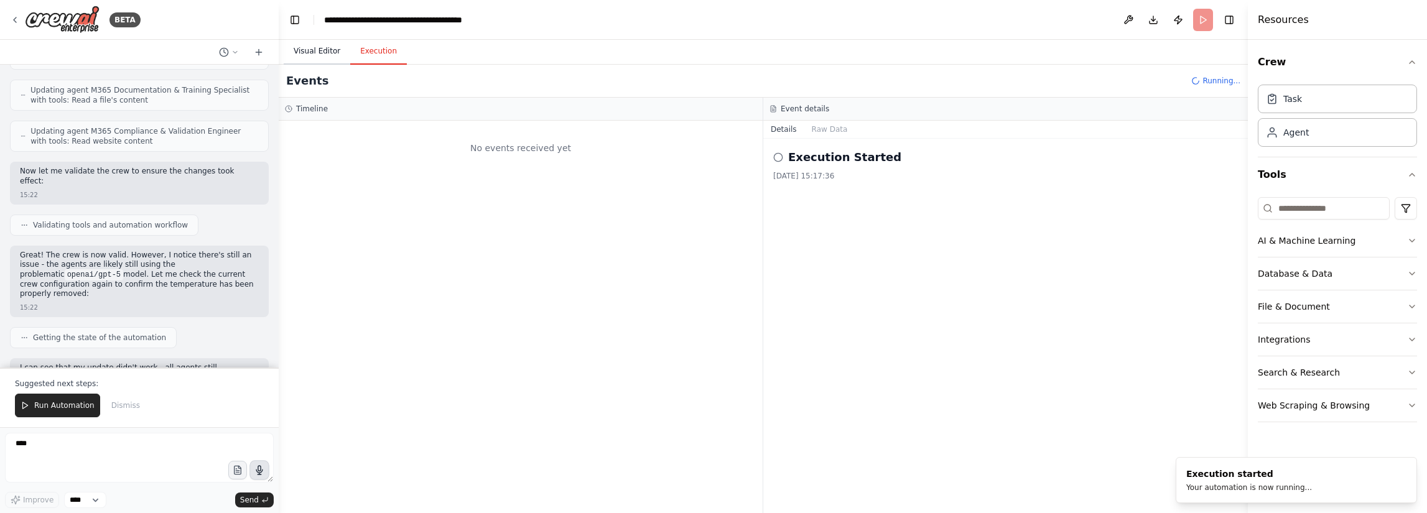
click at [313, 44] on button "Visual Editor" at bounding box center [317, 52] width 67 height 26
click at [371, 49] on button "Execution" at bounding box center [378, 52] width 57 height 26
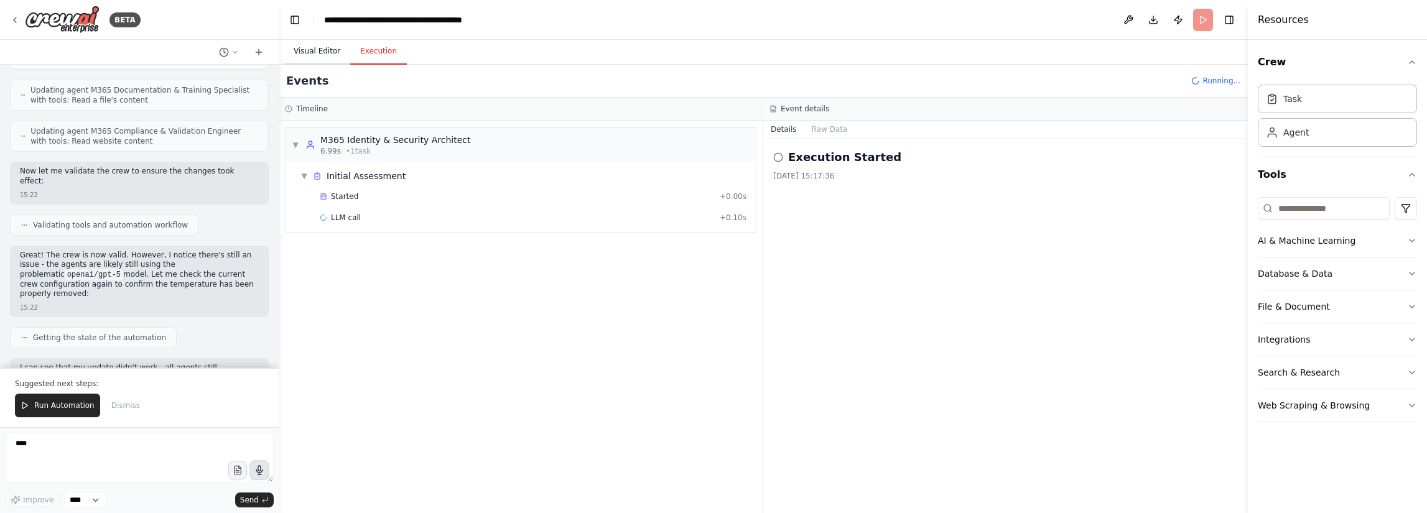
click at [322, 52] on button "Visual Editor" at bounding box center [317, 52] width 67 height 26
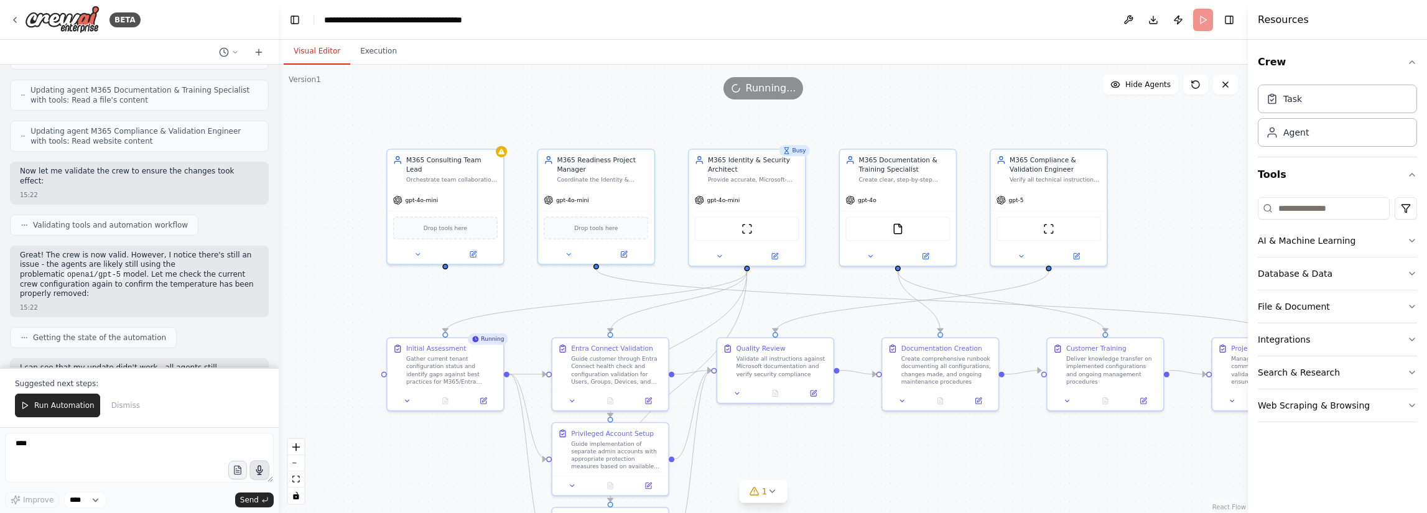
drag, startPoint x: 374, startPoint y: 277, endPoint x: 342, endPoint y: 318, distance: 52.4
click at [342, 318] on div ".deletable-edge-delete-btn { width: 20px; height: 20px; border: 0px solid #ffff…" at bounding box center [763, 289] width 969 height 448
click at [372, 49] on button "Execution" at bounding box center [378, 52] width 57 height 26
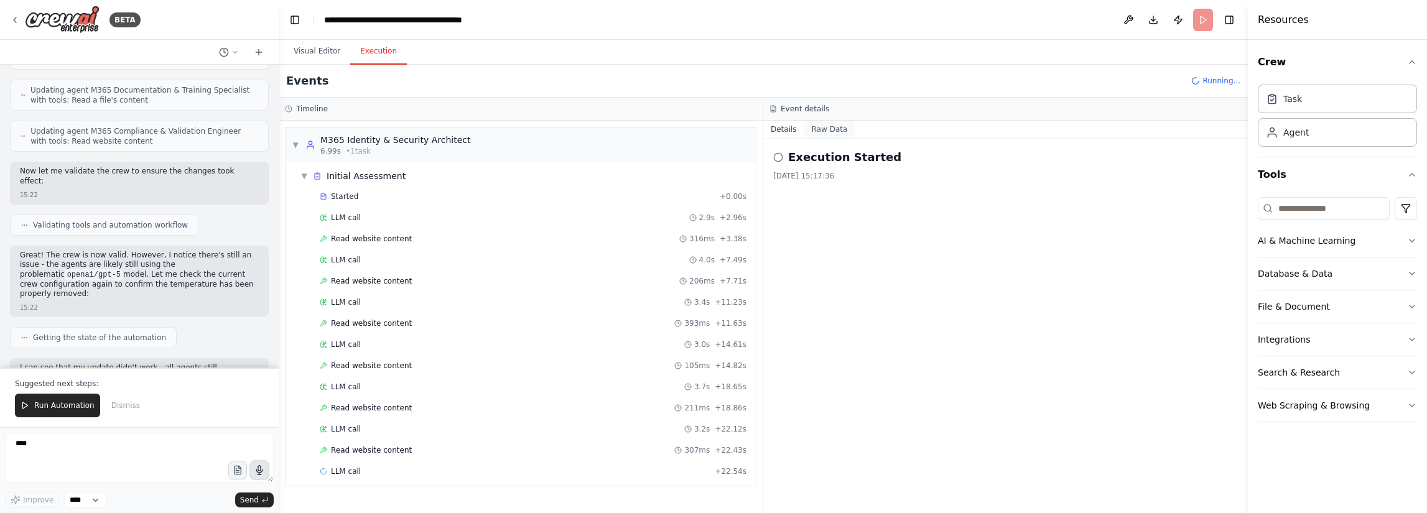
click at [832, 127] on button "Raw Data" at bounding box center [829, 129] width 51 height 17
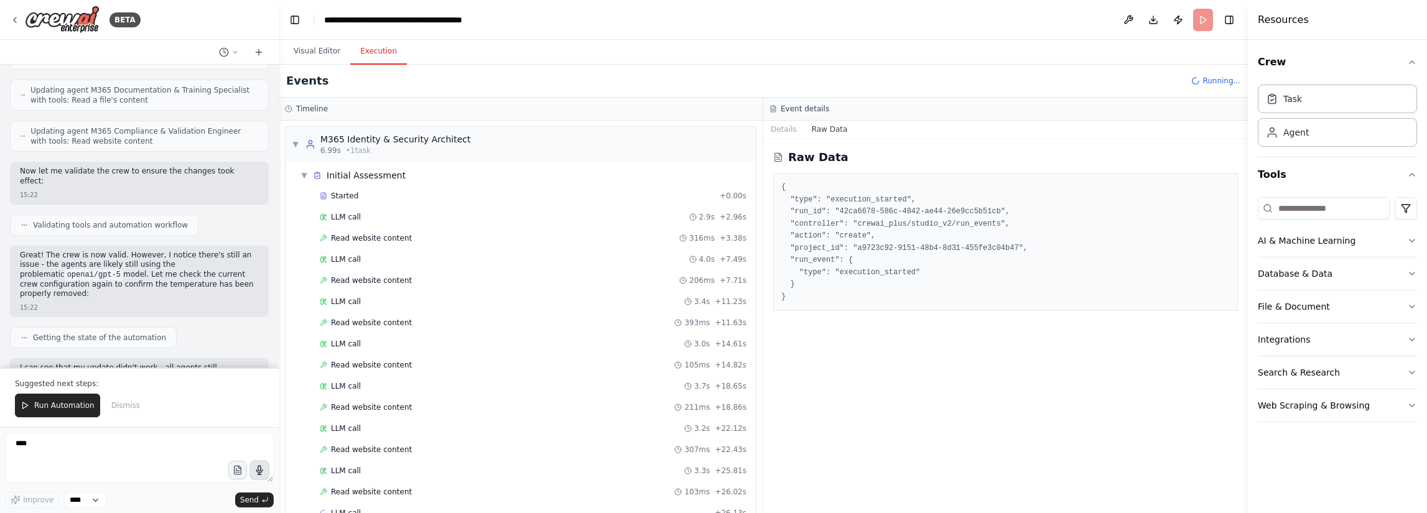
scroll to position [21, 0]
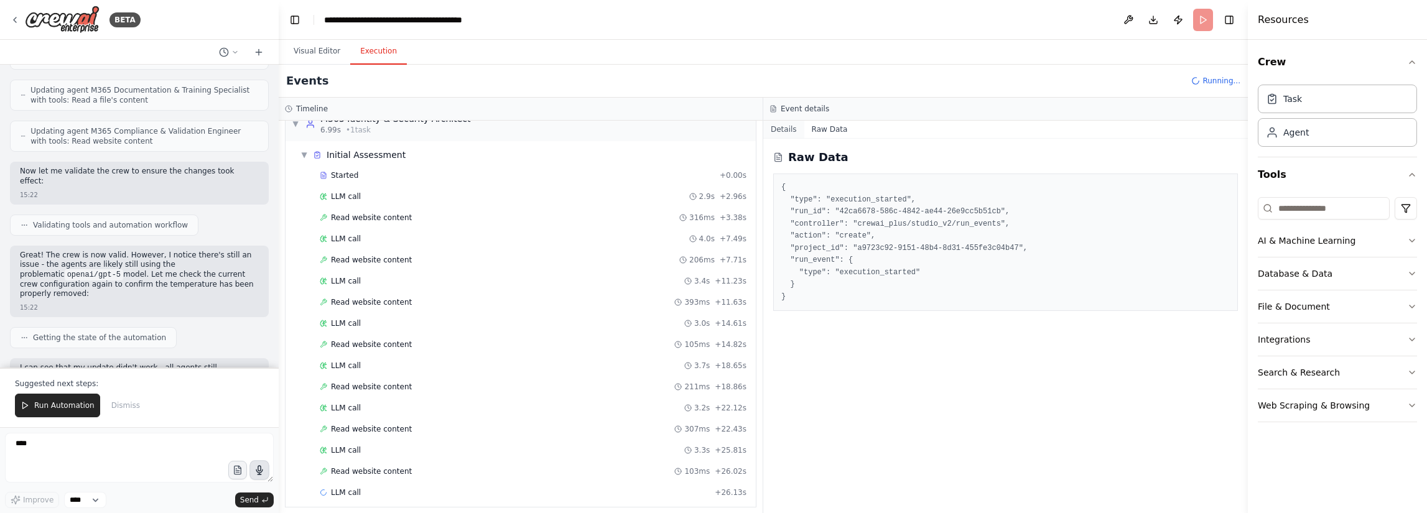
click at [790, 127] on button "Details" at bounding box center [783, 129] width 41 height 17
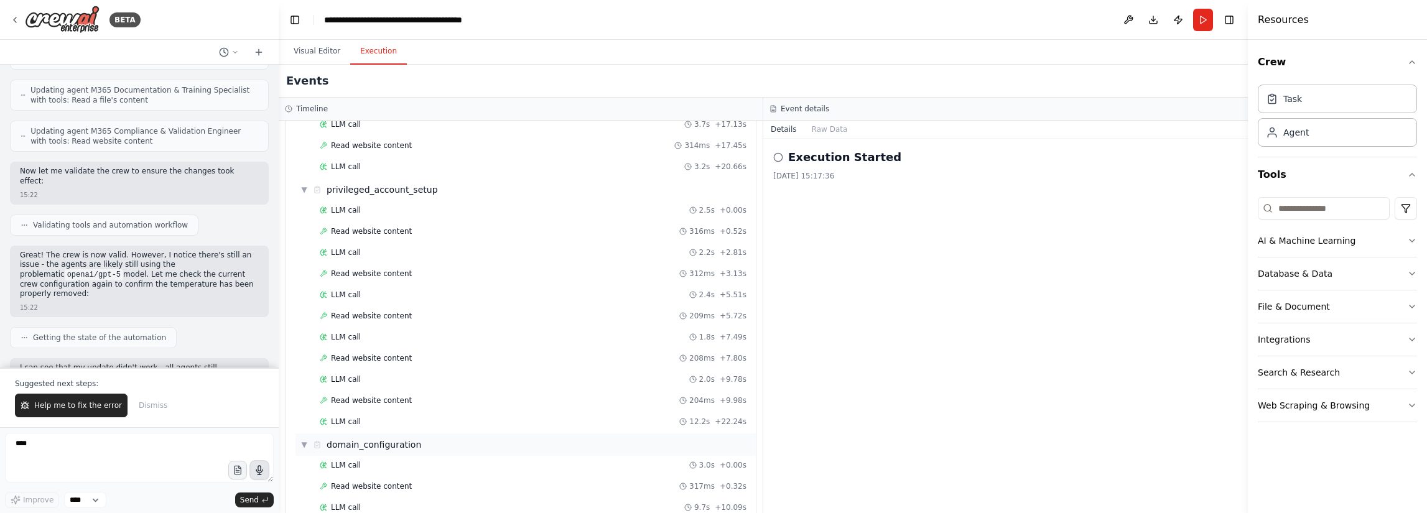
scroll to position [947, 0]
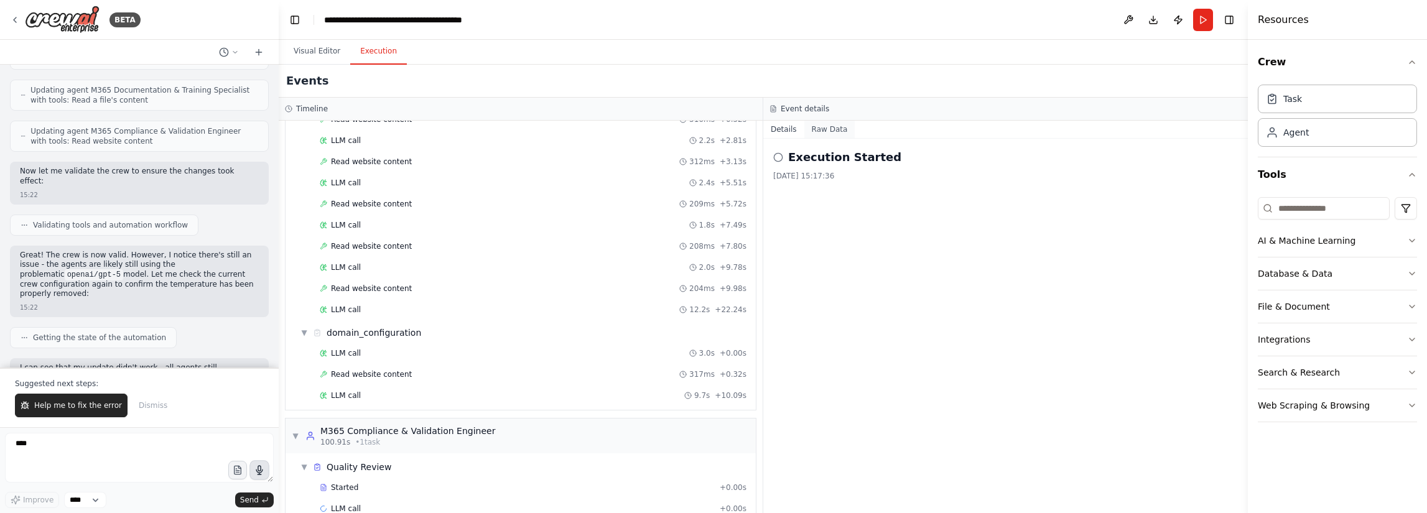
click at [828, 123] on button "Raw Data" at bounding box center [829, 129] width 51 height 17
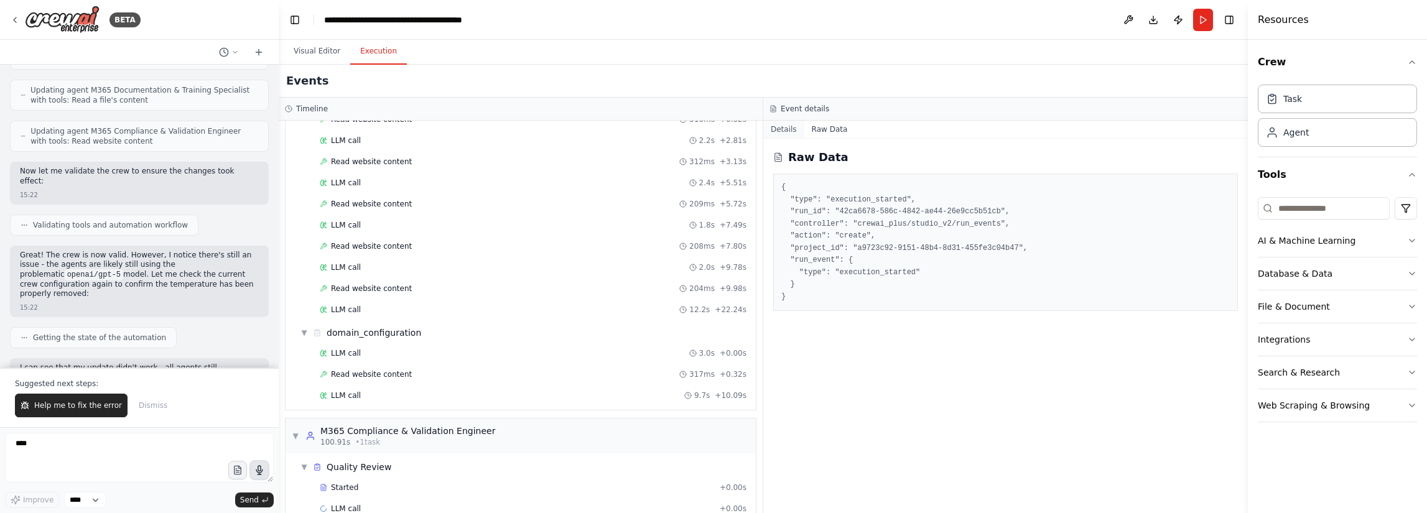
click at [776, 125] on button "Details" at bounding box center [783, 129] width 41 height 17
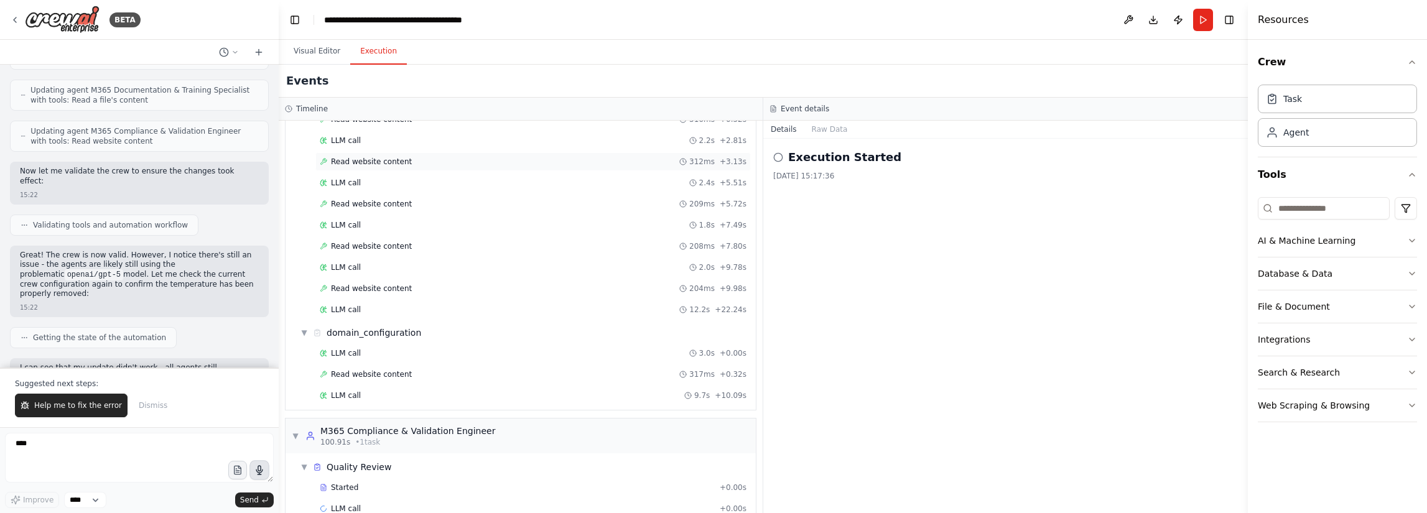
click at [557, 157] on div "Read website content 312ms + 3.13s" at bounding box center [533, 162] width 427 height 10
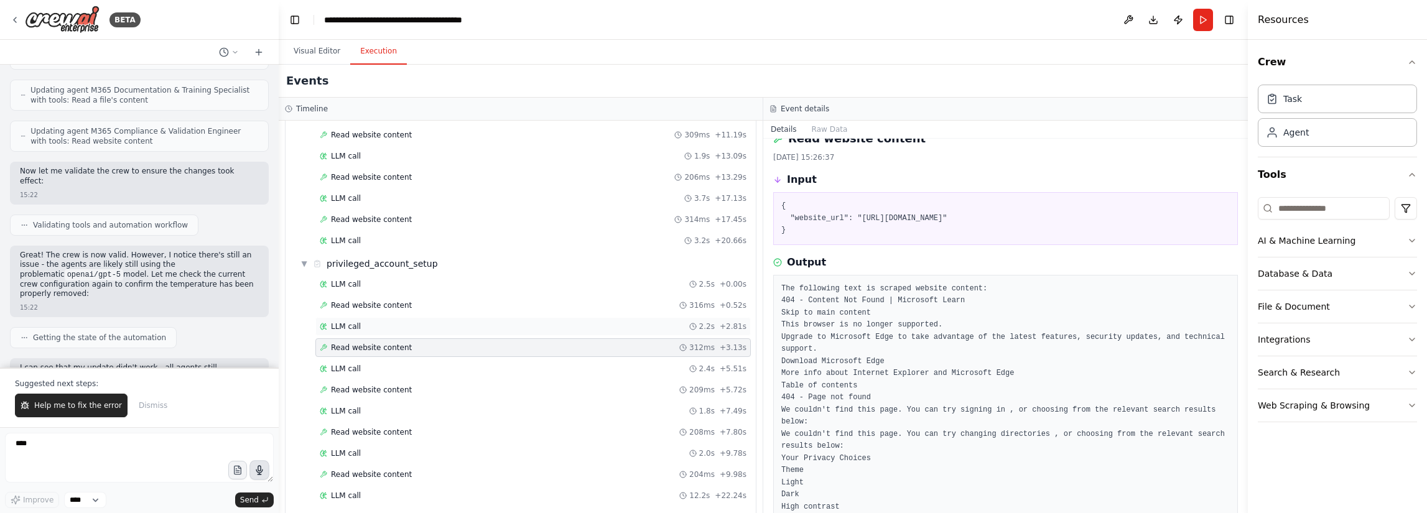
scroll to position [760, 0]
click at [422, 360] on div "LLM call 2.4s + 5.51s" at bounding box center [532, 369] width 435 height 19
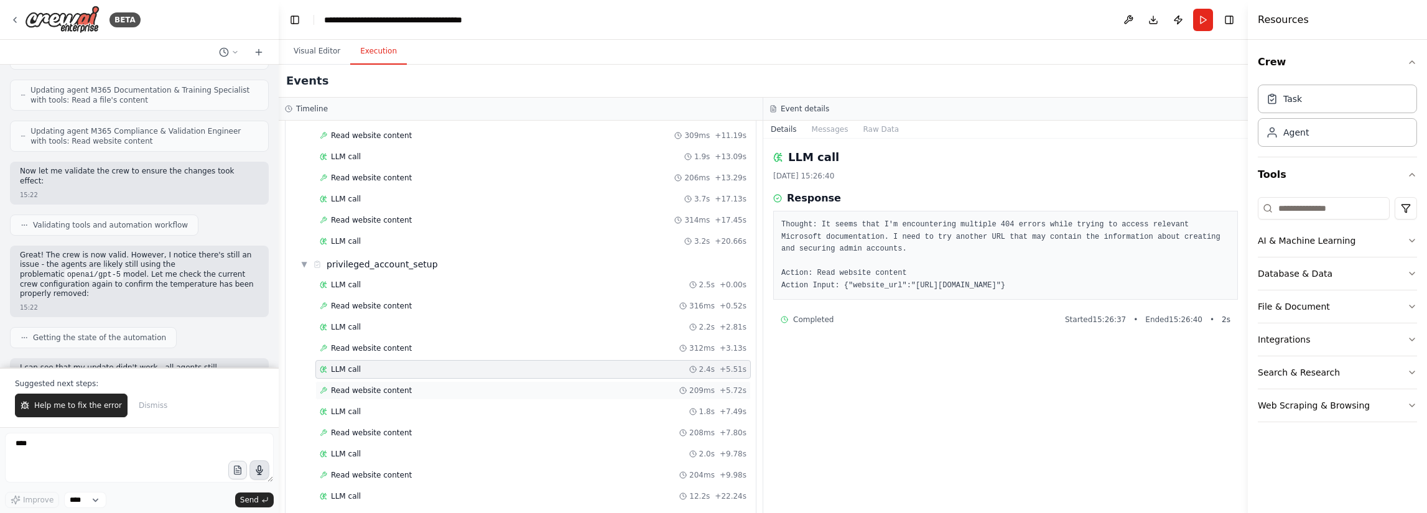
click at [460, 386] on div "Read website content 209ms + 5.72s" at bounding box center [533, 391] width 427 height 10
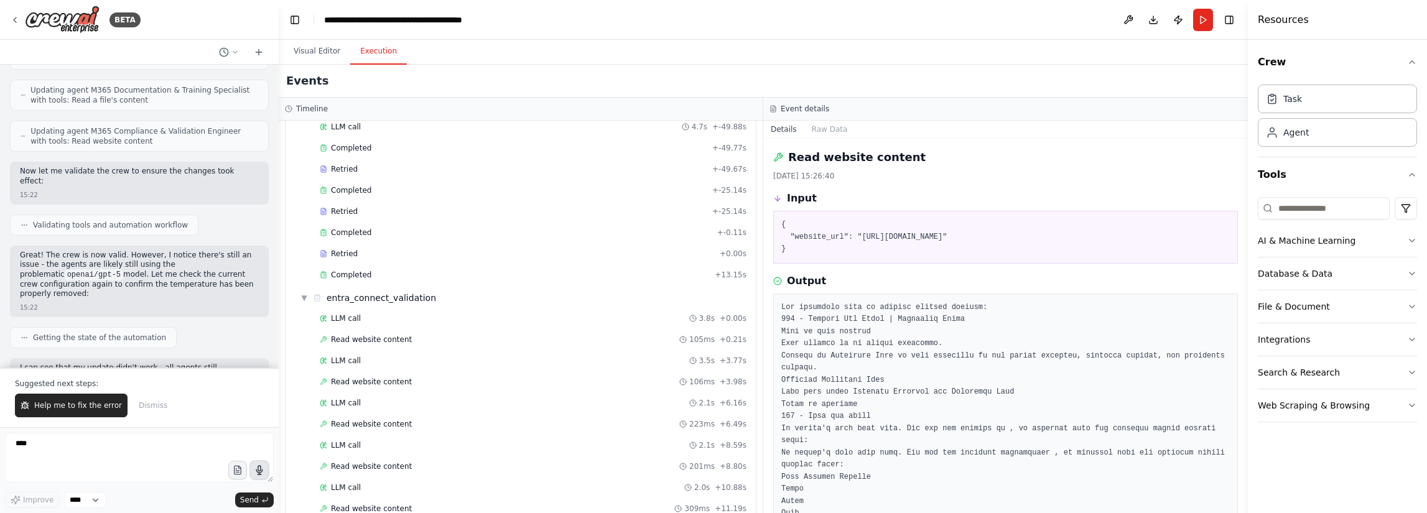
scroll to position [138, 0]
